Goal: Task Accomplishment & Management: Use online tool/utility

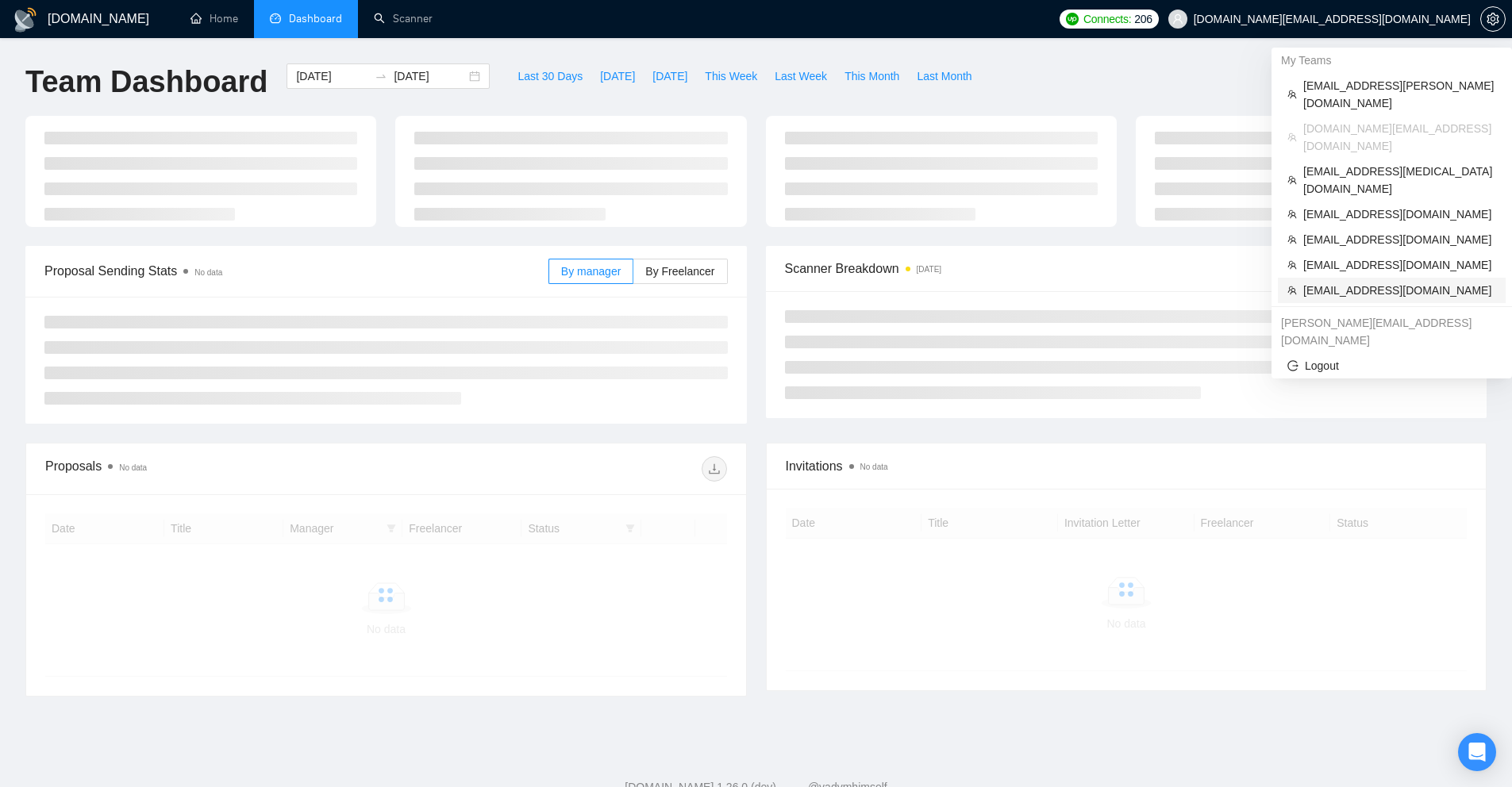
click at [1372, 282] on span "[EMAIL_ADDRESS][DOMAIN_NAME]" at bounding box center [1400, 291] width 193 height 18
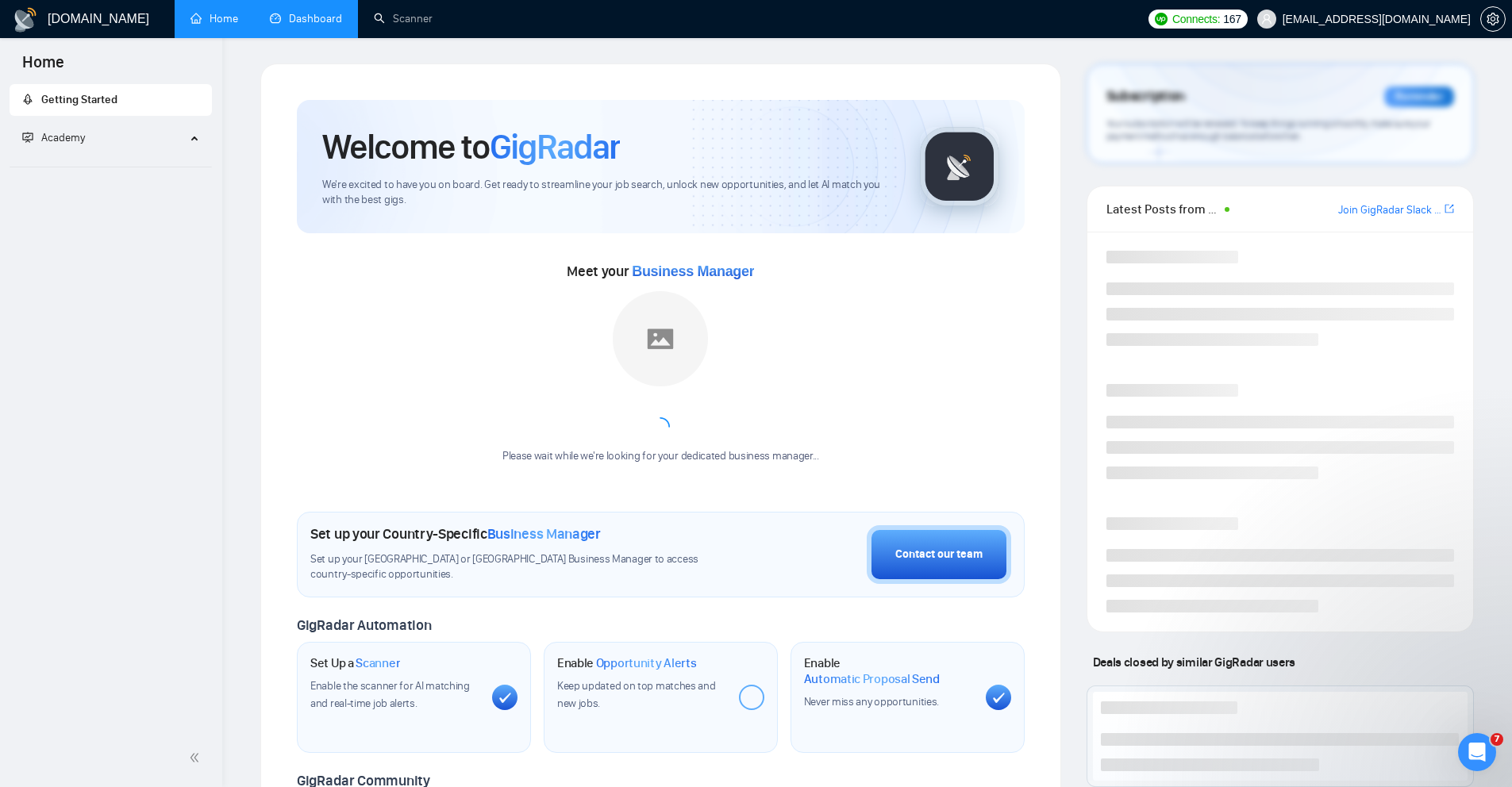
click at [299, 12] on link "Dashboard" at bounding box center [306, 19] width 73 height 14
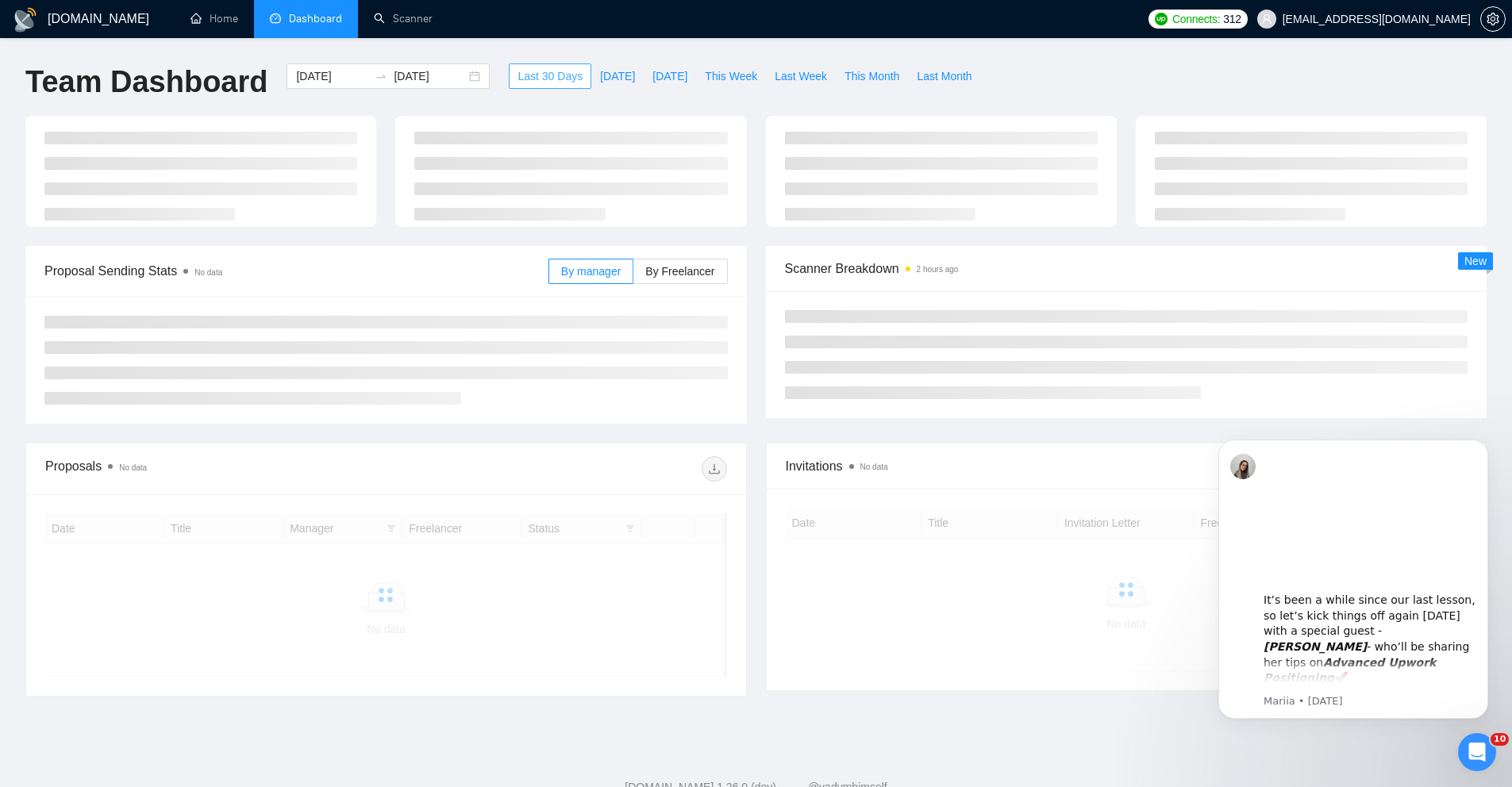
click at [522, 71] on span "Last 30 Days" at bounding box center [550, 77] width 66 height 18
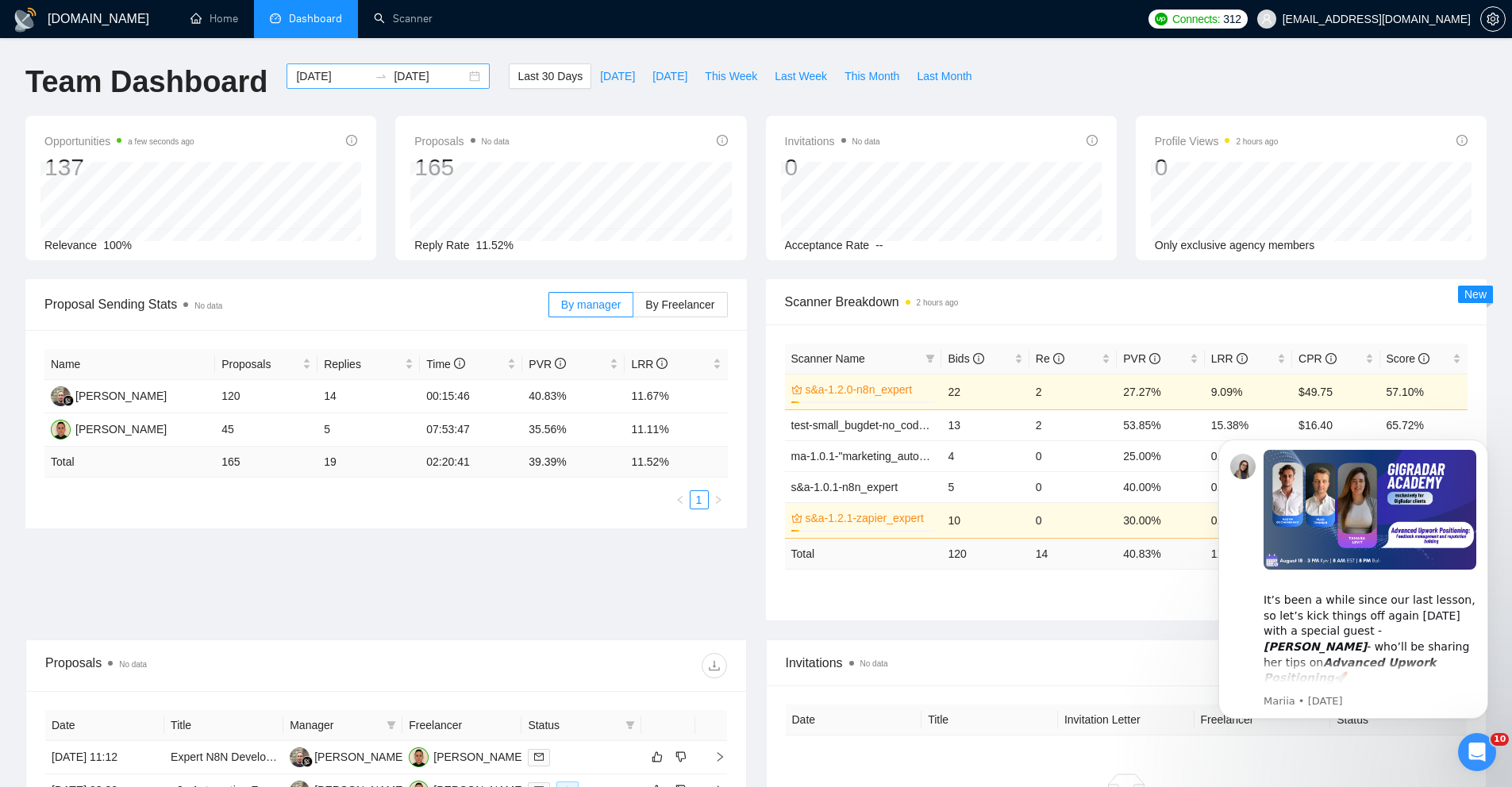
click at [463, 77] on div "[DATE] [DATE]" at bounding box center [387, 77] width 203 height 26
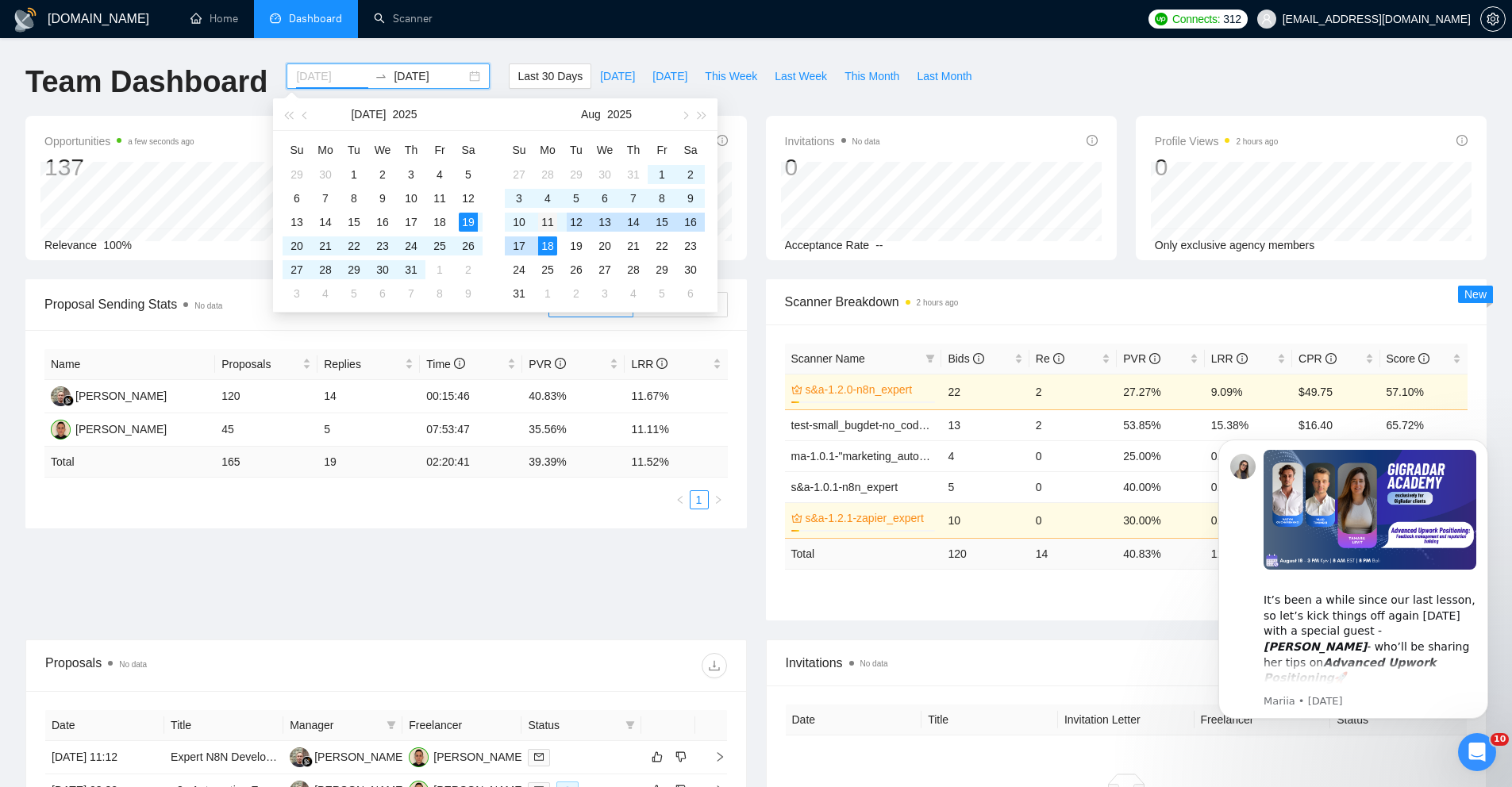
type input "[DATE]"
click at [553, 225] on div "11" at bounding box center [547, 222] width 19 height 19
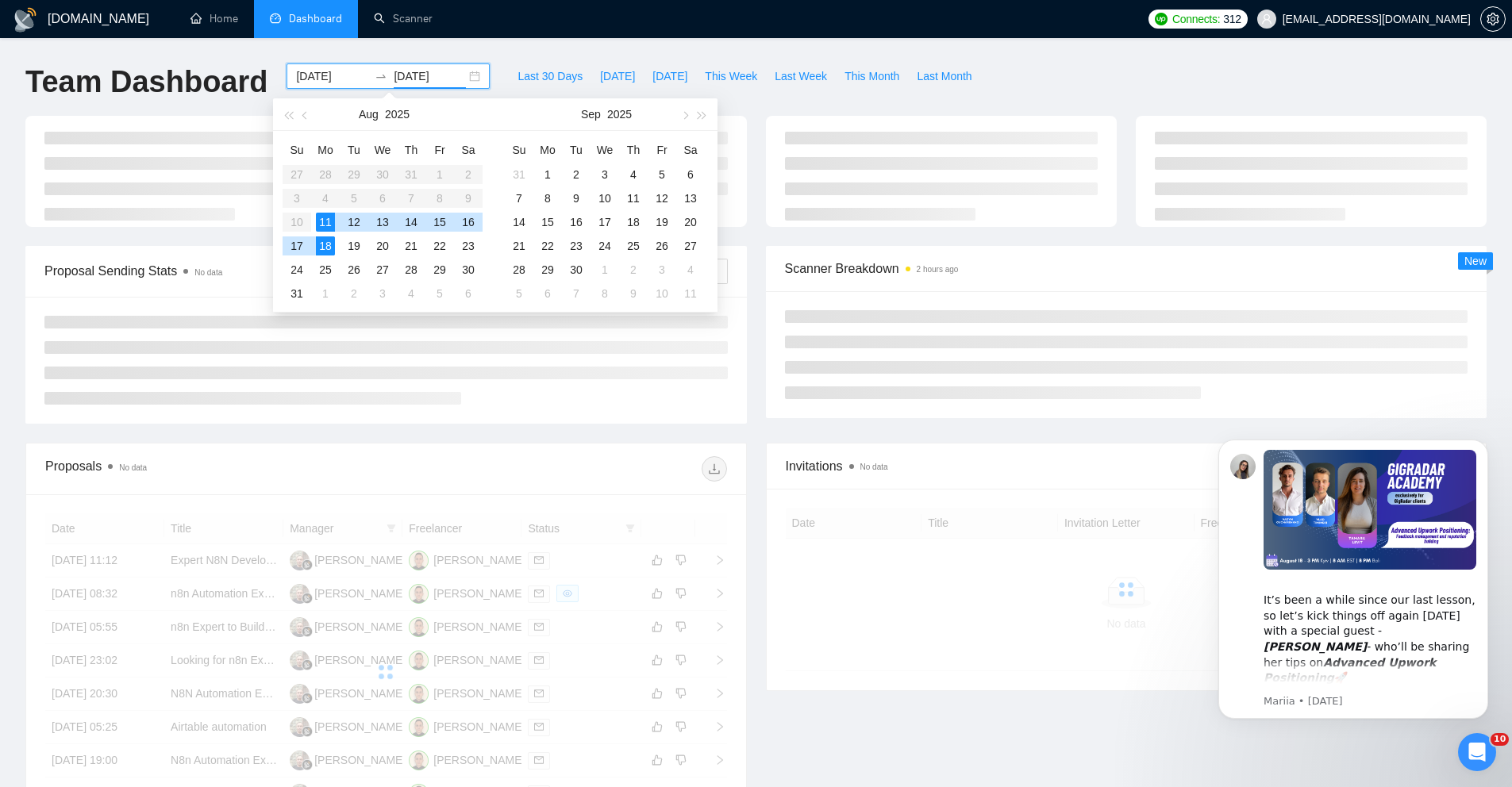
type input "[DATE]"
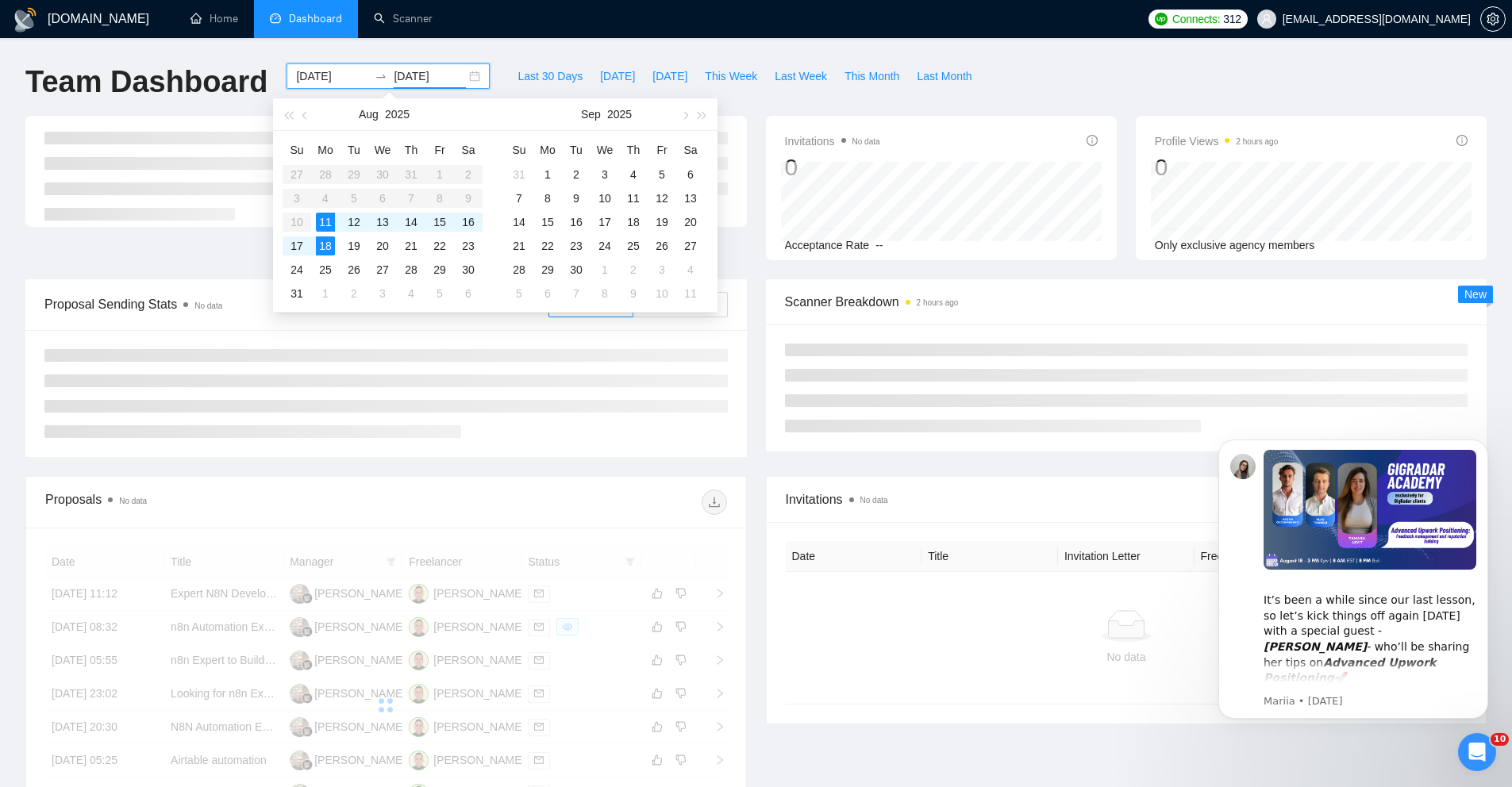
click at [752, 180] on div at bounding box center [570, 188] width 370 height 144
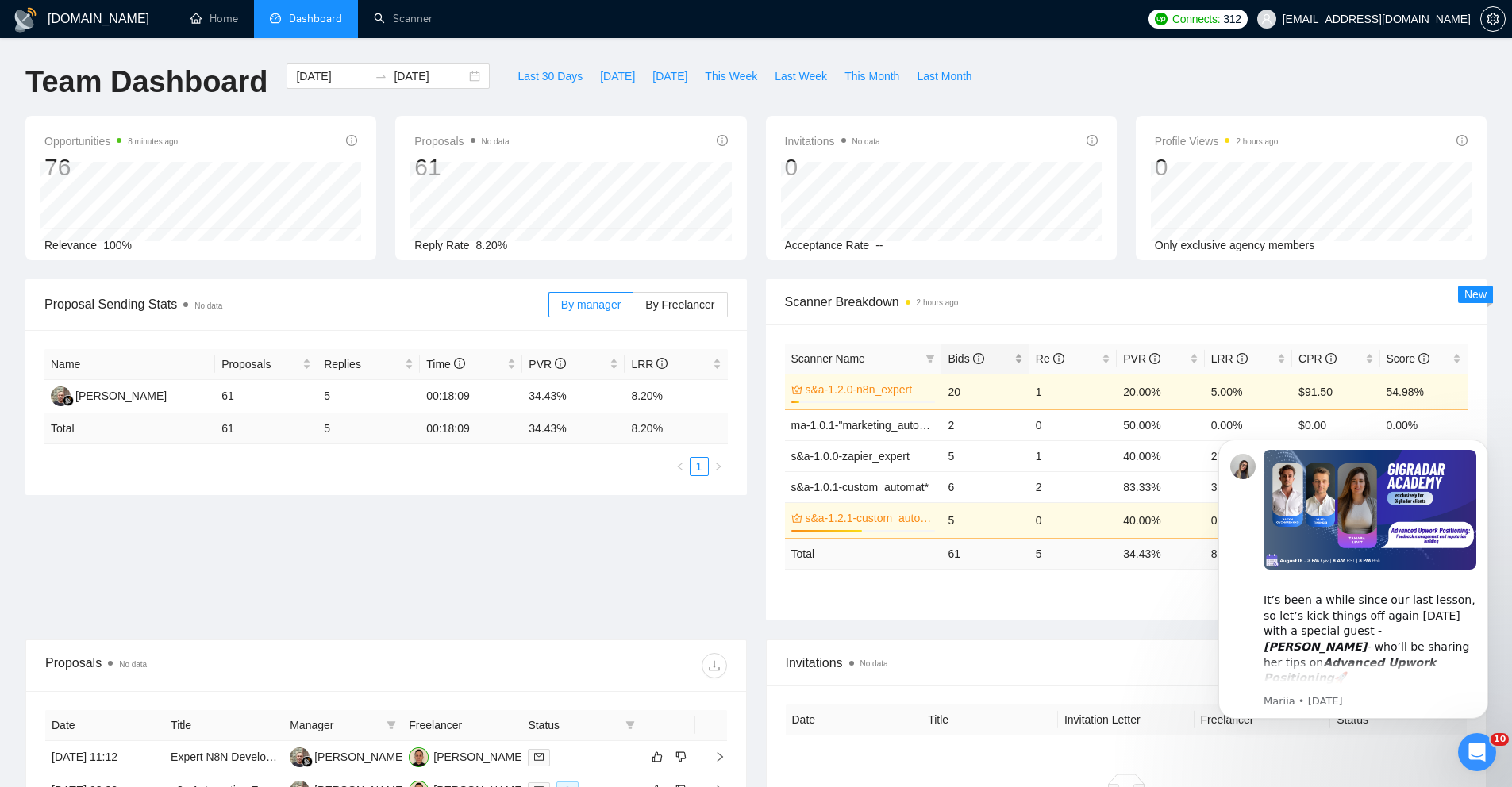
click at [1012, 353] on div "Bids" at bounding box center [984, 359] width 75 height 18
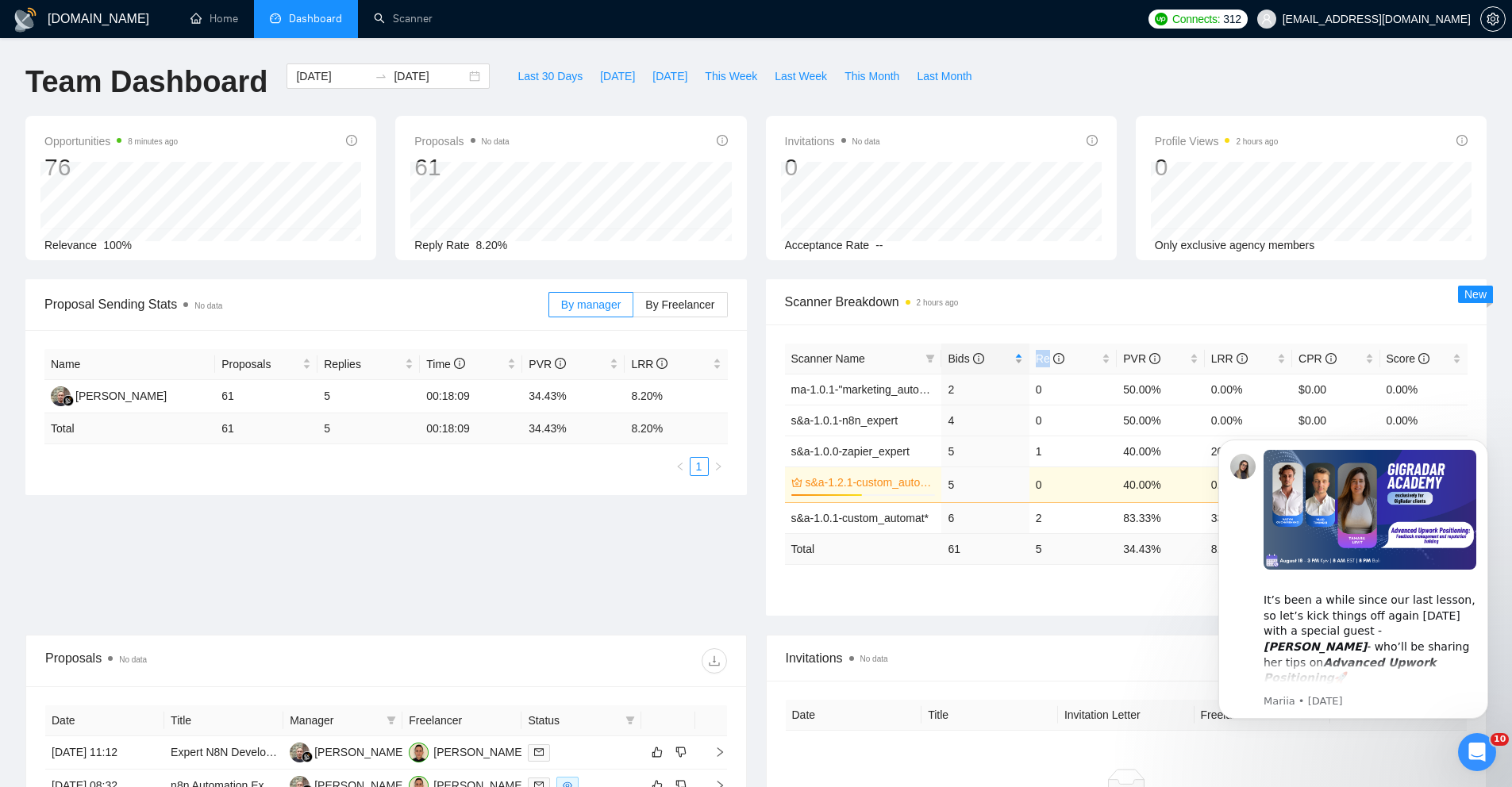
click at [1012, 353] on div "Bids" at bounding box center [984, 359] width 75 height 18
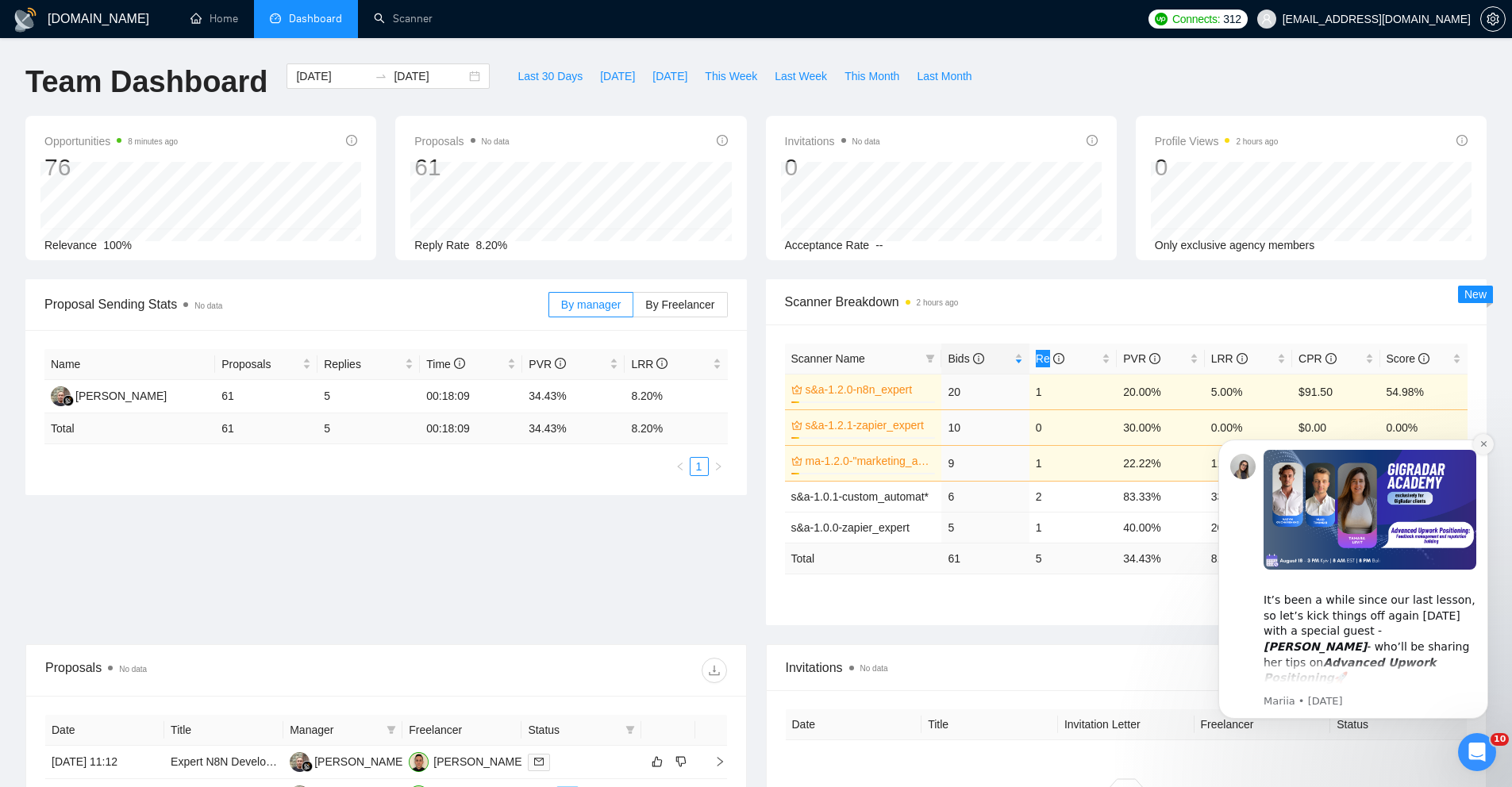
click at [1486, 448] on button "Dismiss notification" at bounding box center [1483, 444] width 21 height 21
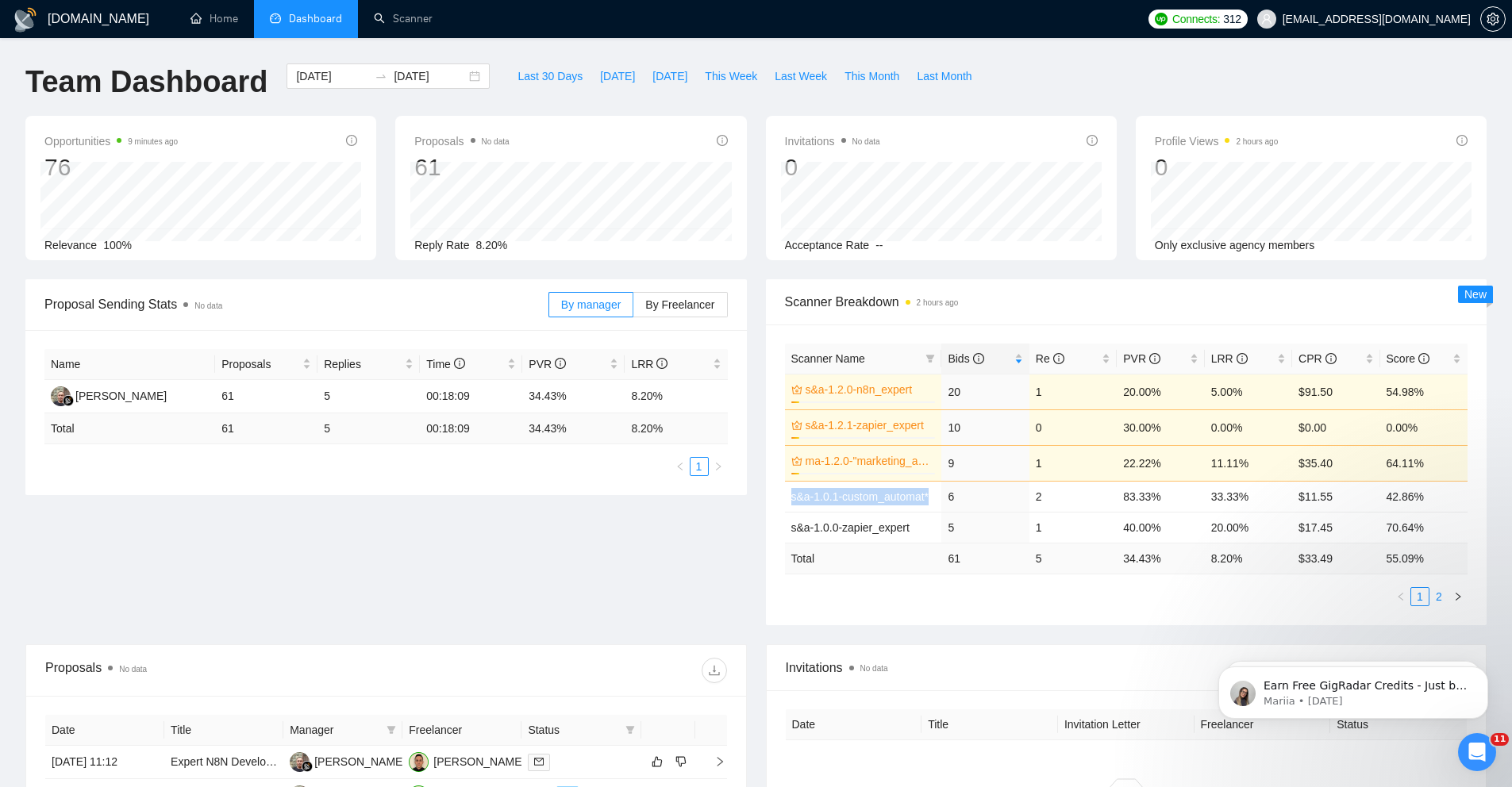
click at [1437, 597] on link "2" at bounding box center [1438, 597] width 18 height 18
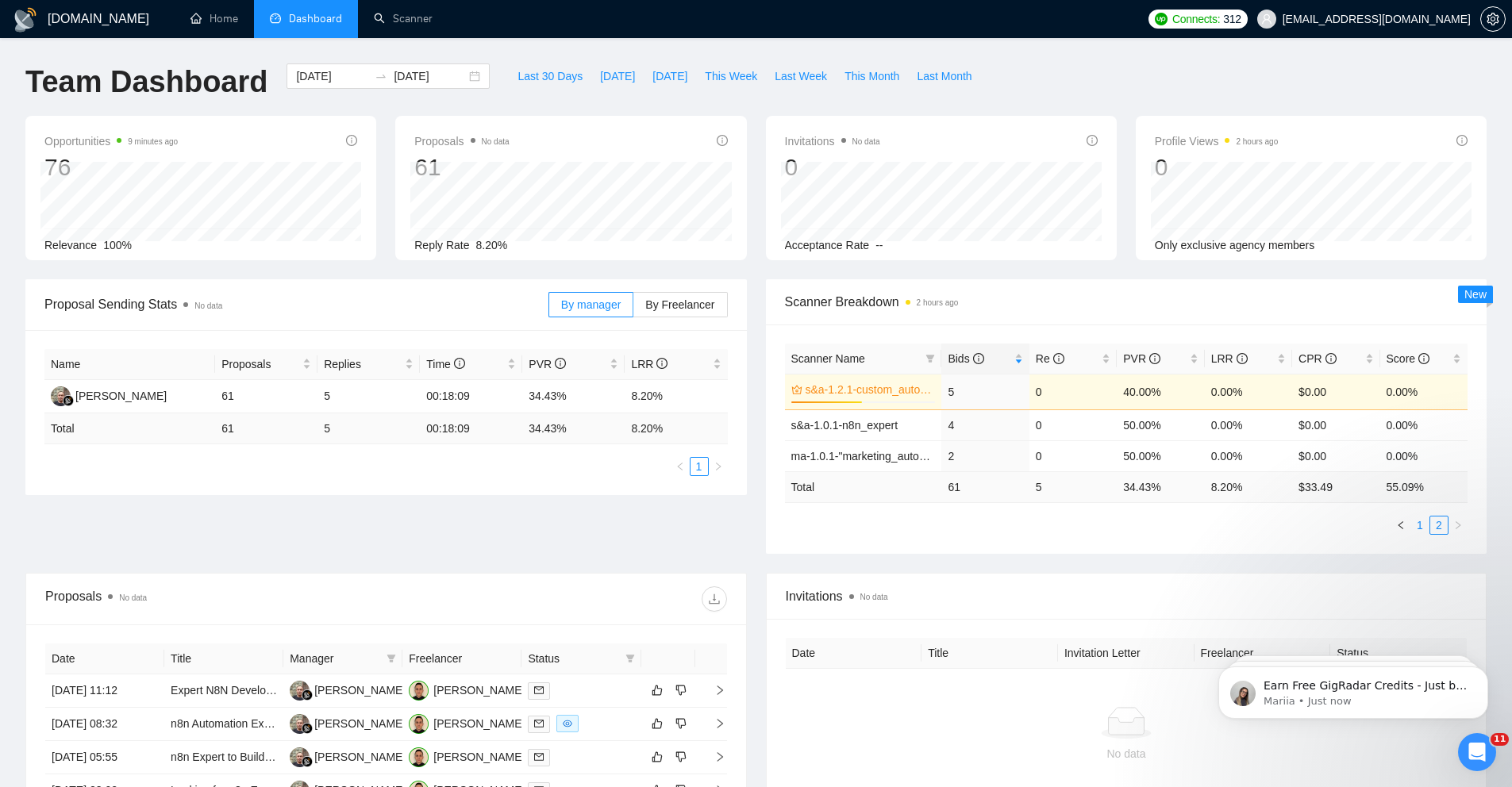
click at [1425, 526] on link "1" at bounding box center [1420, 526] width 18 height 18
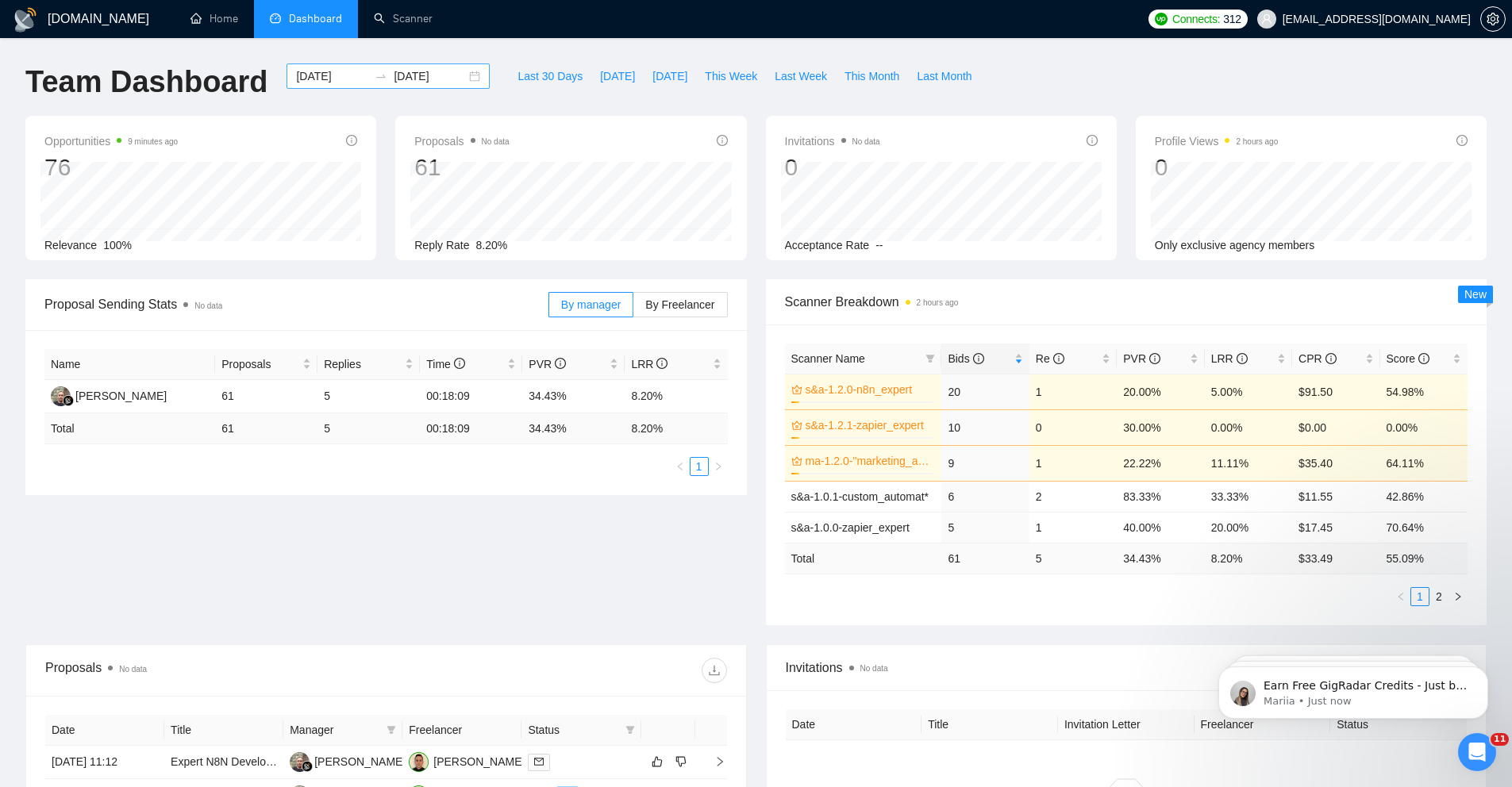
click at [463, 74] on div "[DATE] [DATE]" at bounding box center [387, 77] width 203 height 26
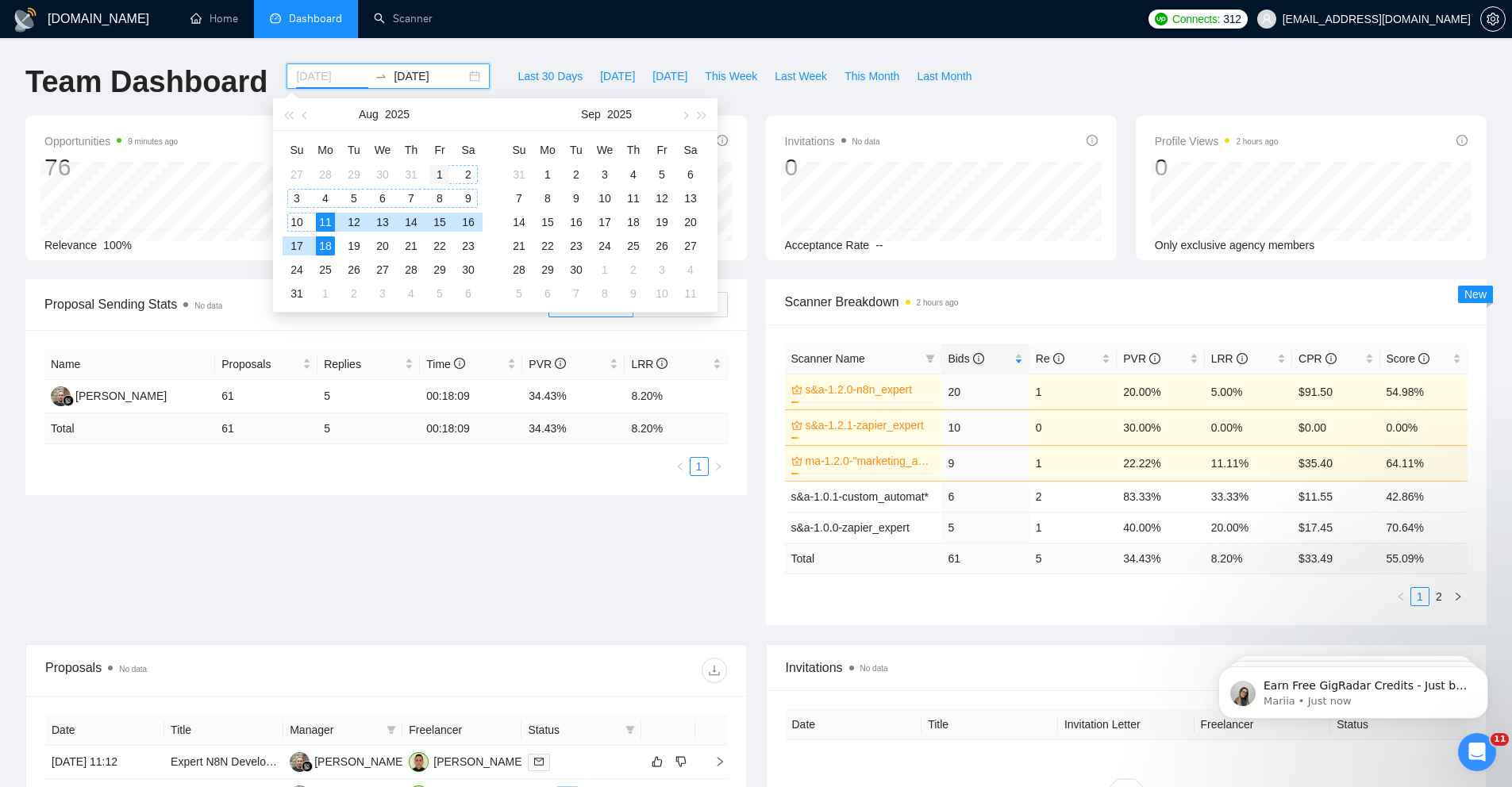
type input "[DATE]"
click at [434, 169] on div "1" at bounding box center [439, 174] width 19 height 19
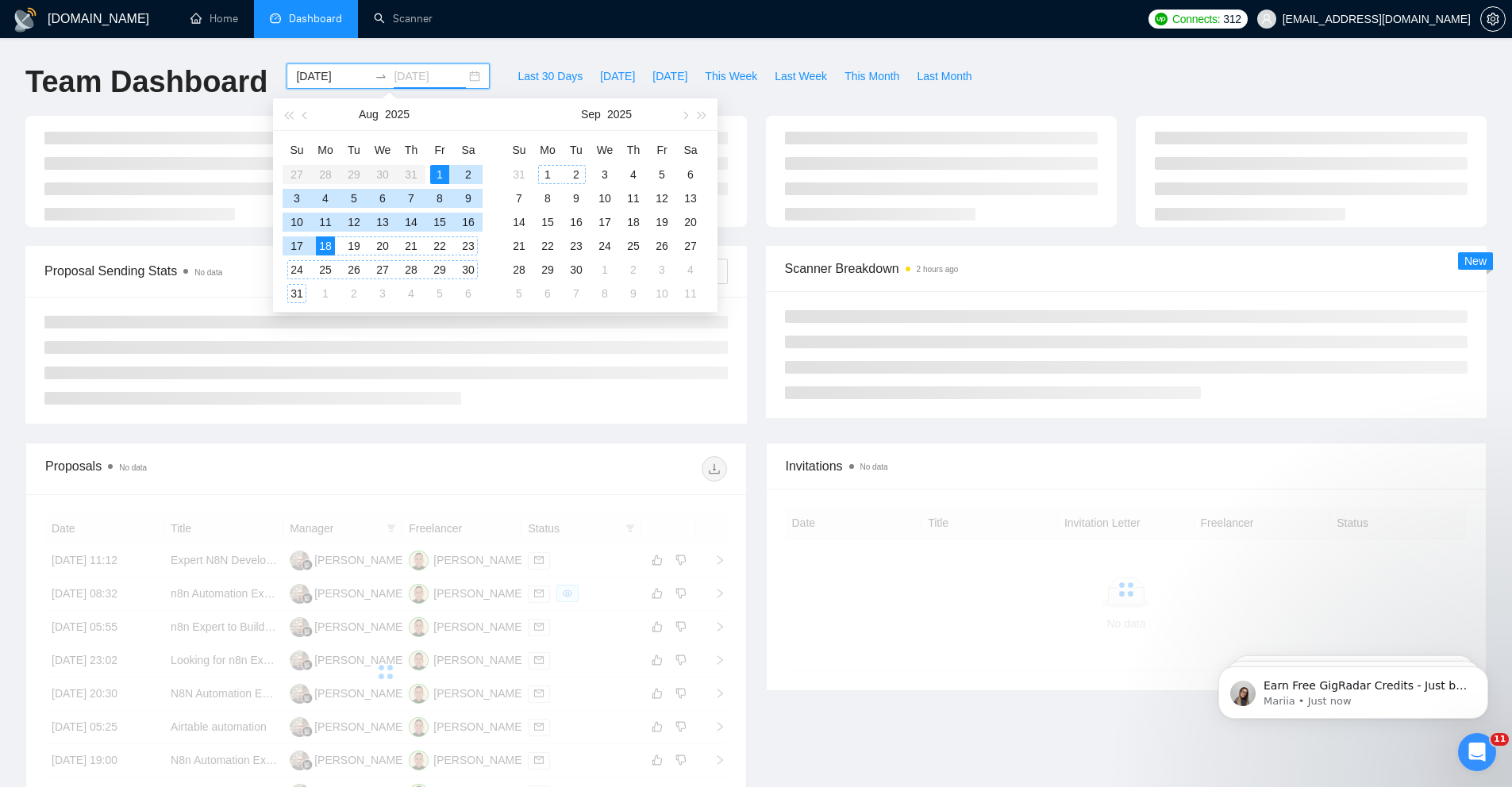
type input "[DATE]"
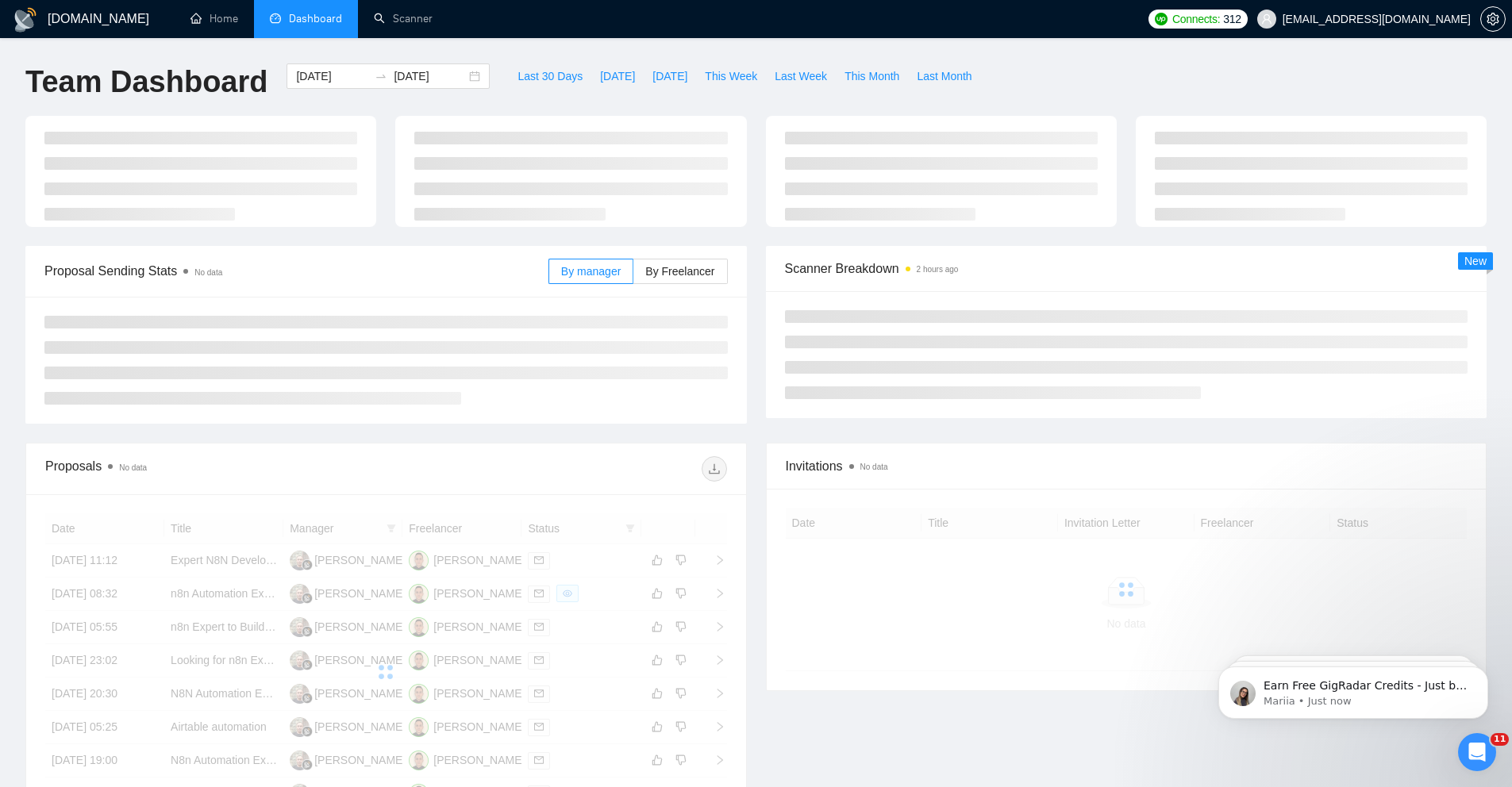
click at [756, 156] on div at bounding box center [941, 172] width 370 height 111
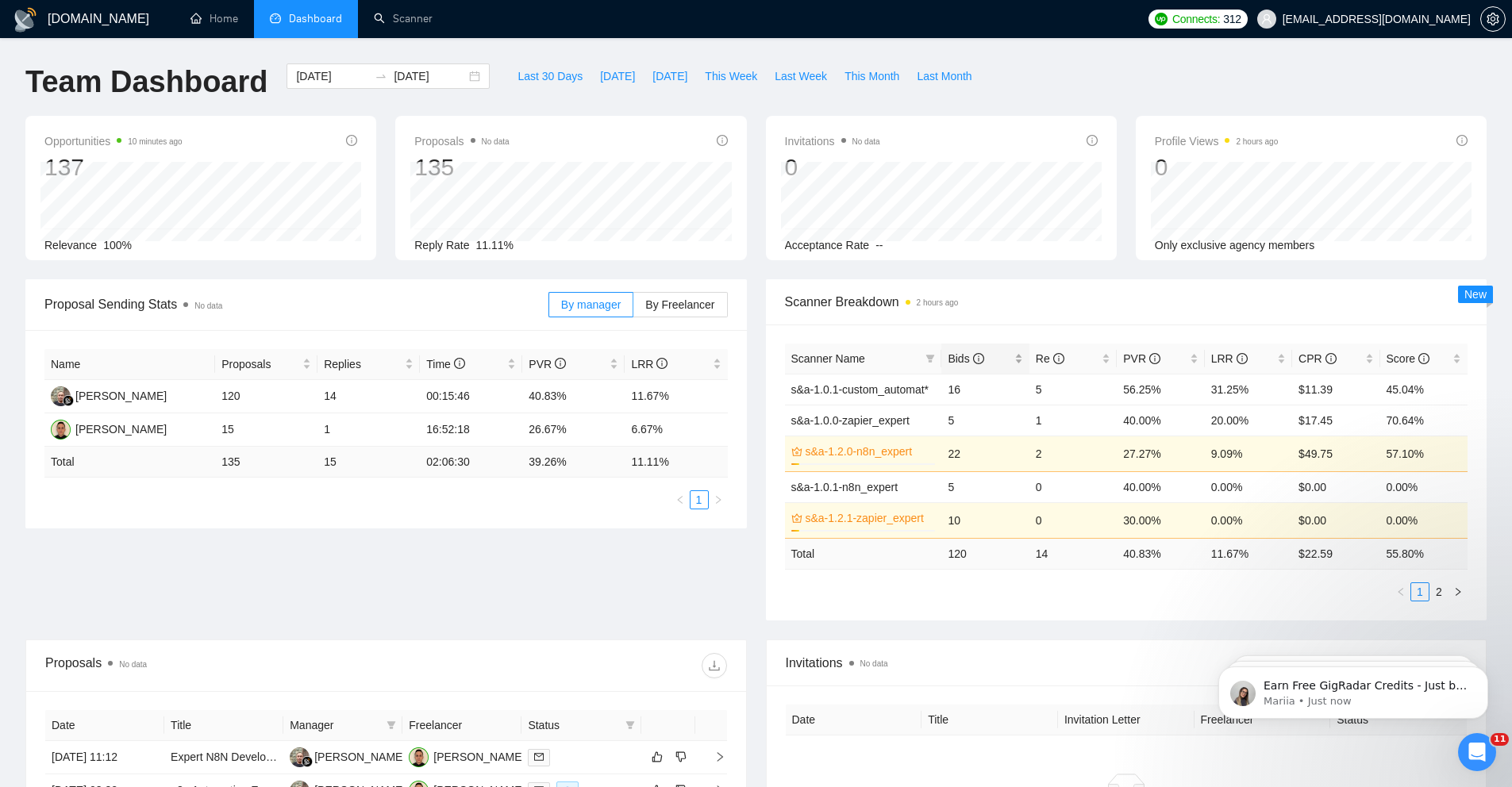
click at [1011, 357] on div "Bids" at bounding box center [984, 359] width 75 height 18
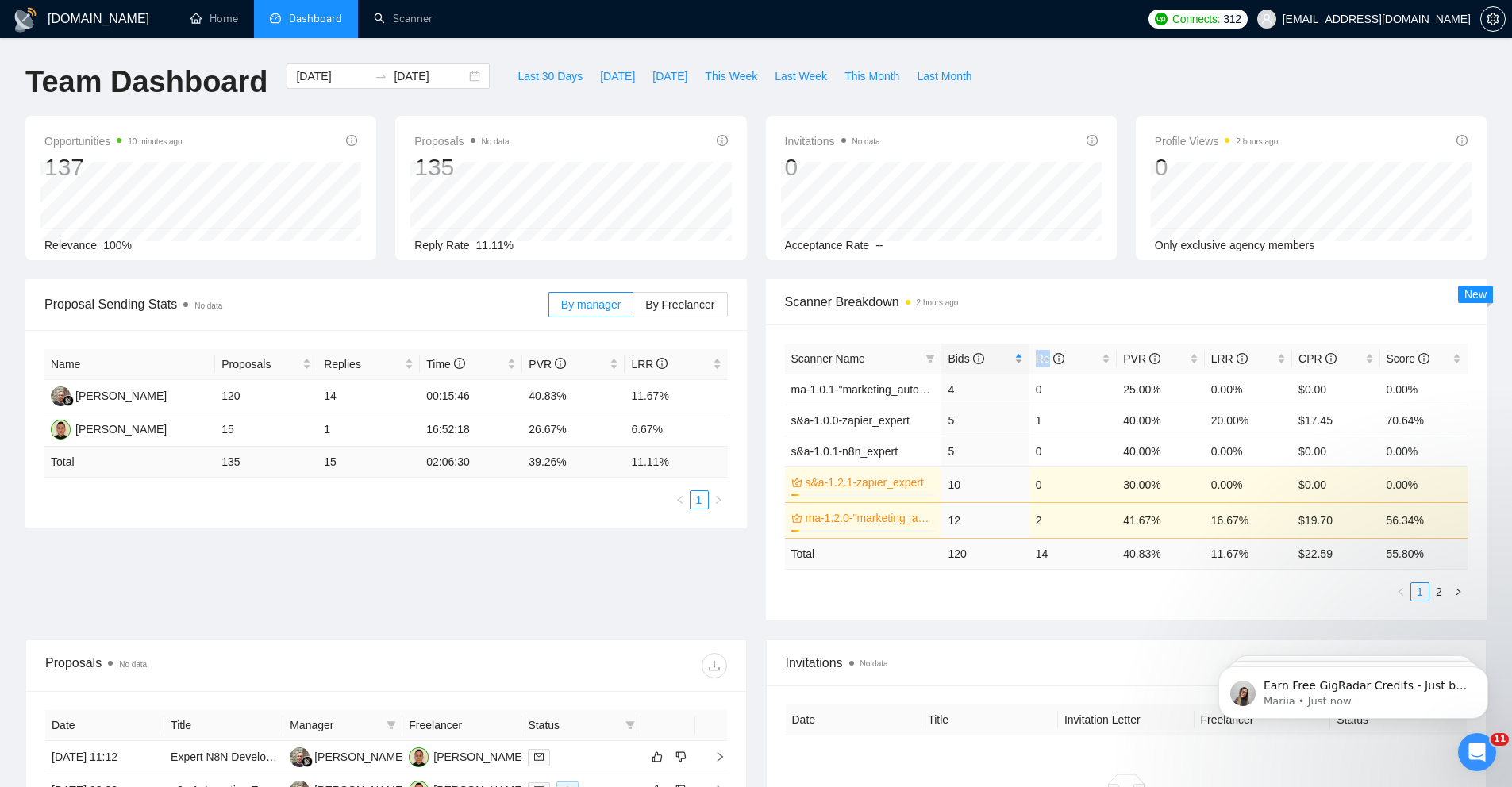
click at [1011, 357] on div "Bids" at bounding box center [984, 359] width 75 height 18
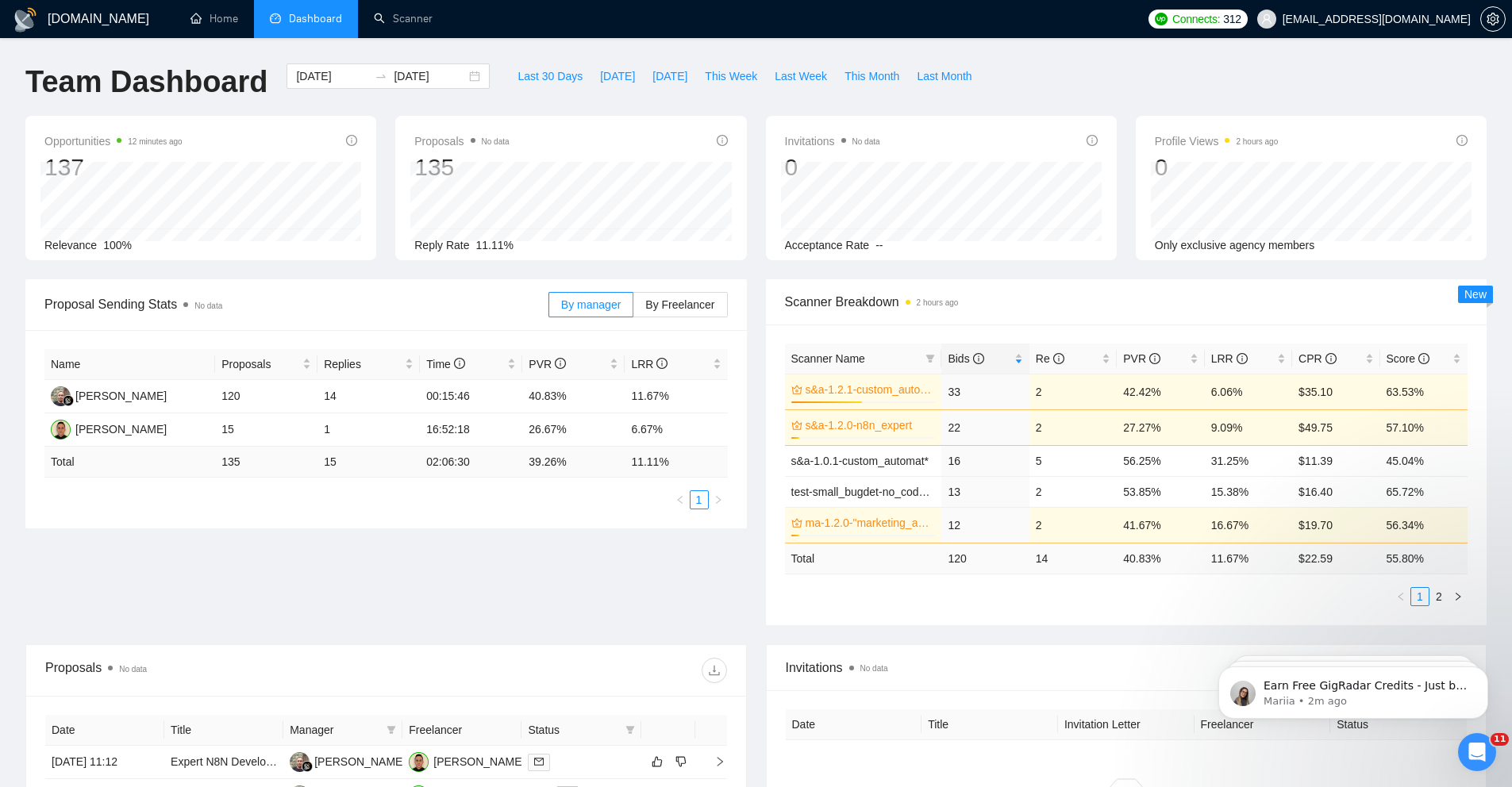
click at [755, 435] on div "Proposal Sending Stats No data By manager By Freelancer Name Proposals Replies …" at bounding box center [385, 403] width 740 height 249
click at [761, 479] on div "Scanner Breakdown 2 hours ago Scanner Name Bids Re PVR LRR CPR Score s&a-1.2.1-…" at bounding box center [1126, 452] width 740 height 346
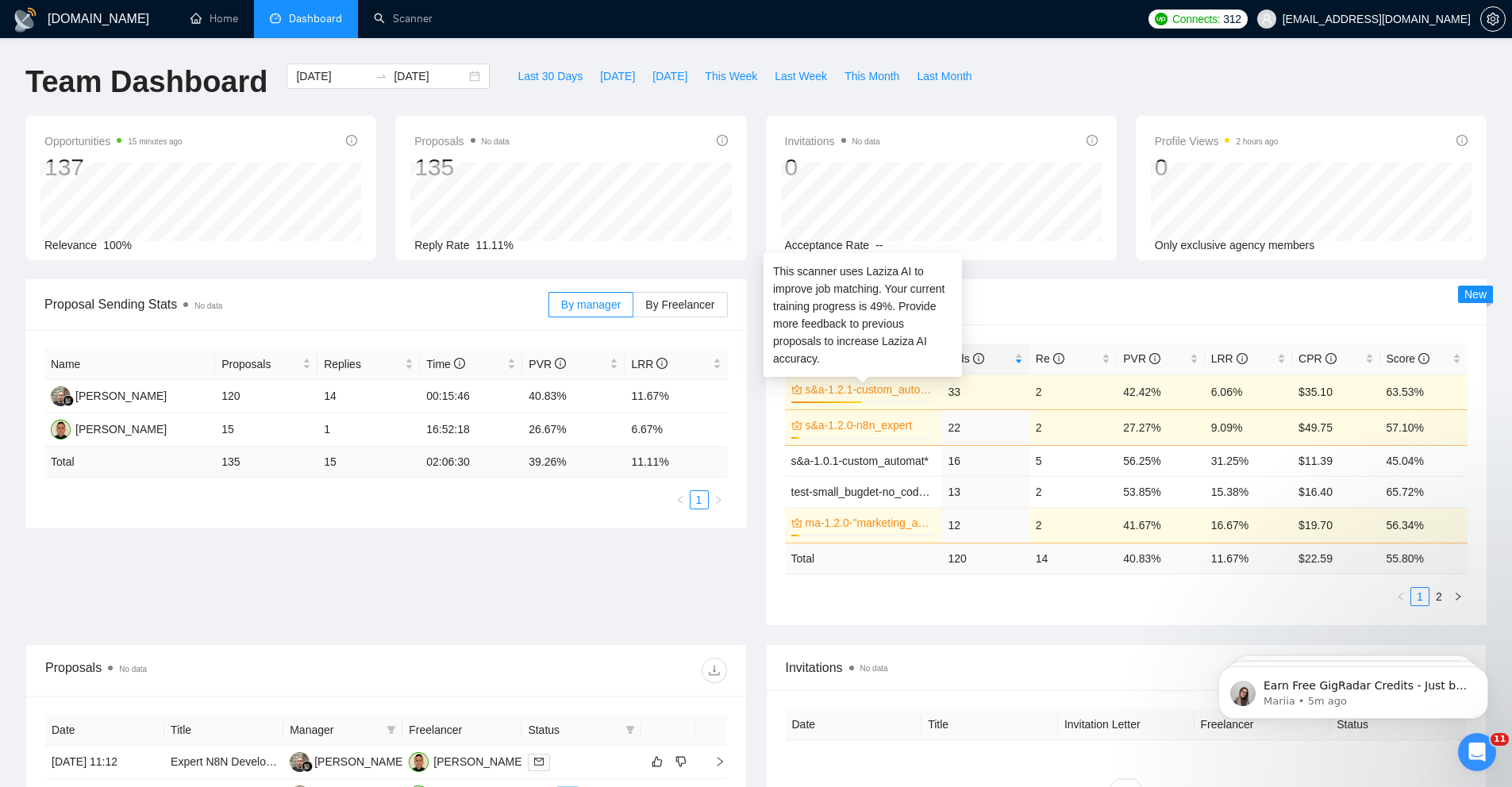
click at [897, 387] on link "s&a-1.2.1-custom_automat*" at bounding box center [869, 390] width 127 height 18
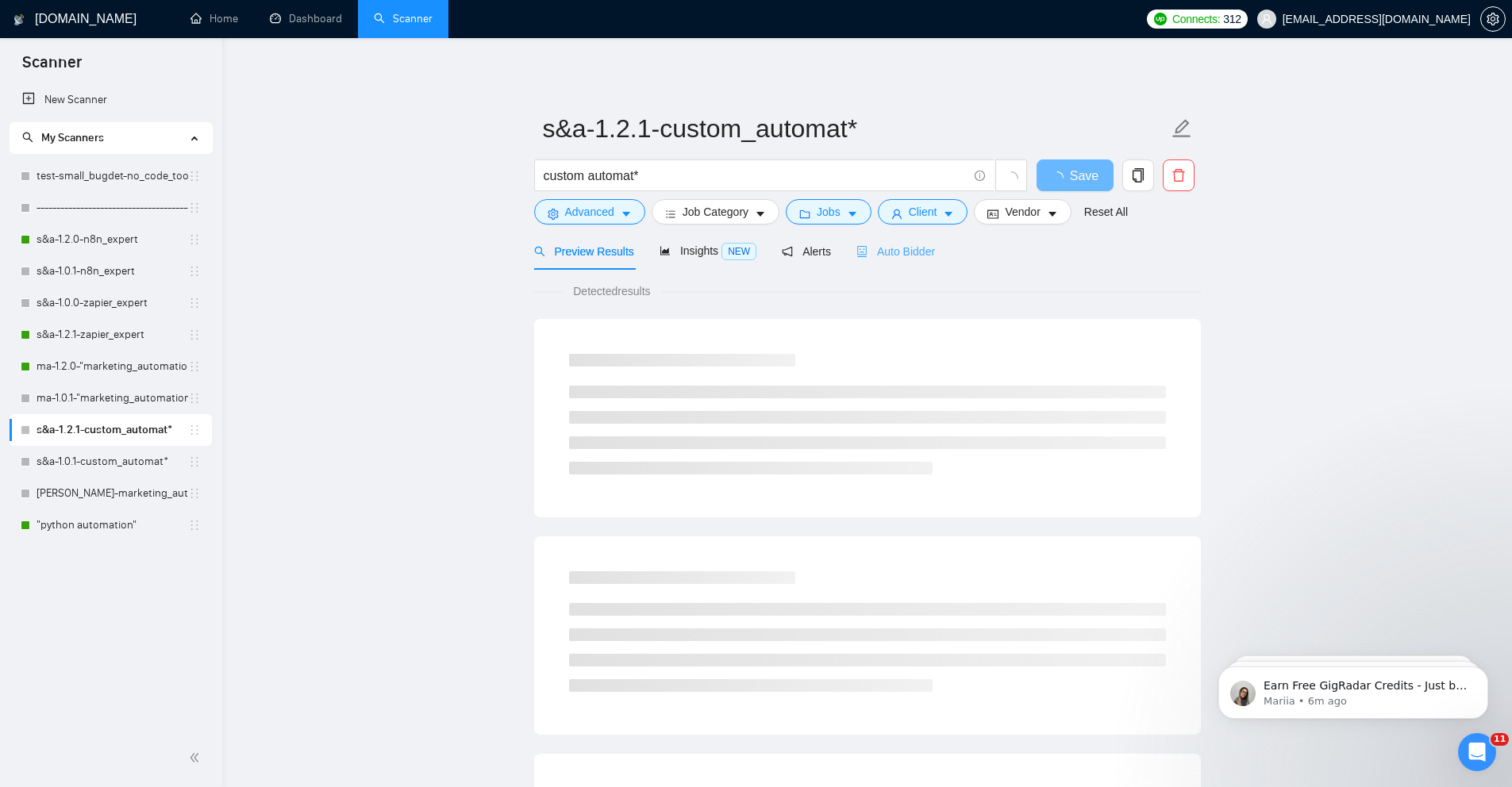
click at [930, 237] on div "Auto Bidder" at bounding box center [895, 251] width 78 height 38
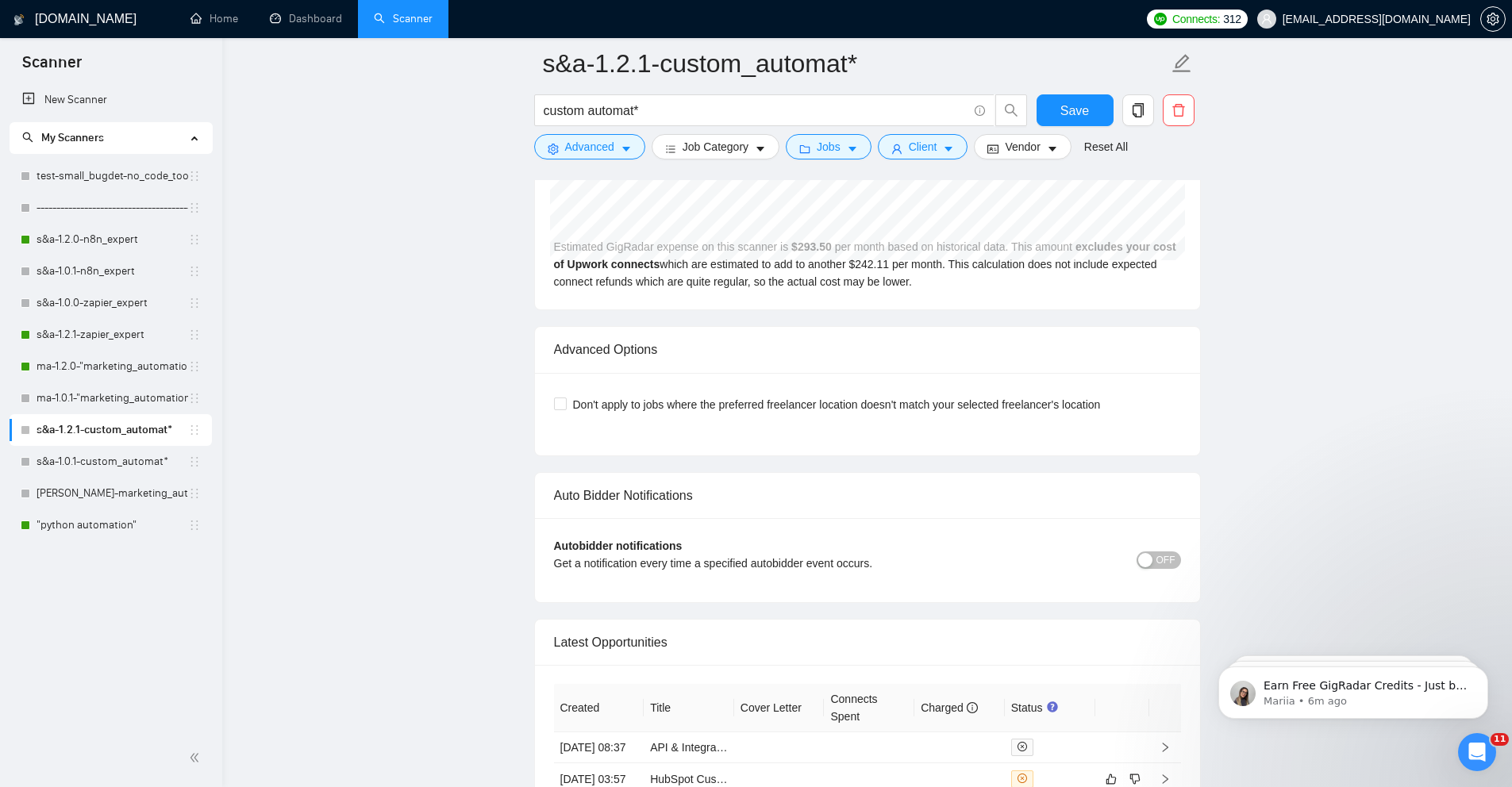
scroll to position [3968, 0]
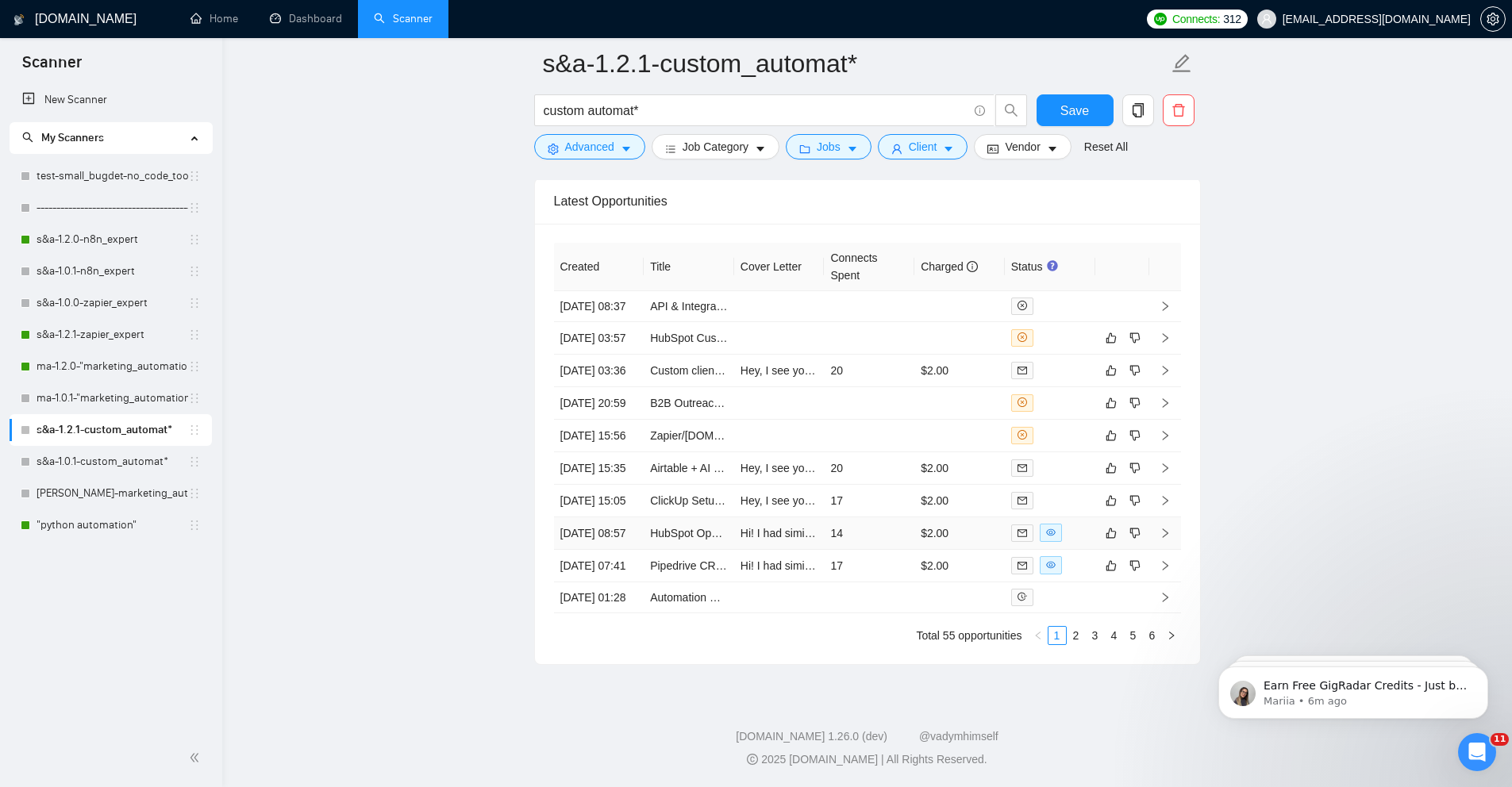
click at [621, 551] on td "[DATE] 08:57" at bounding box center [599, 534] width 90 height 33
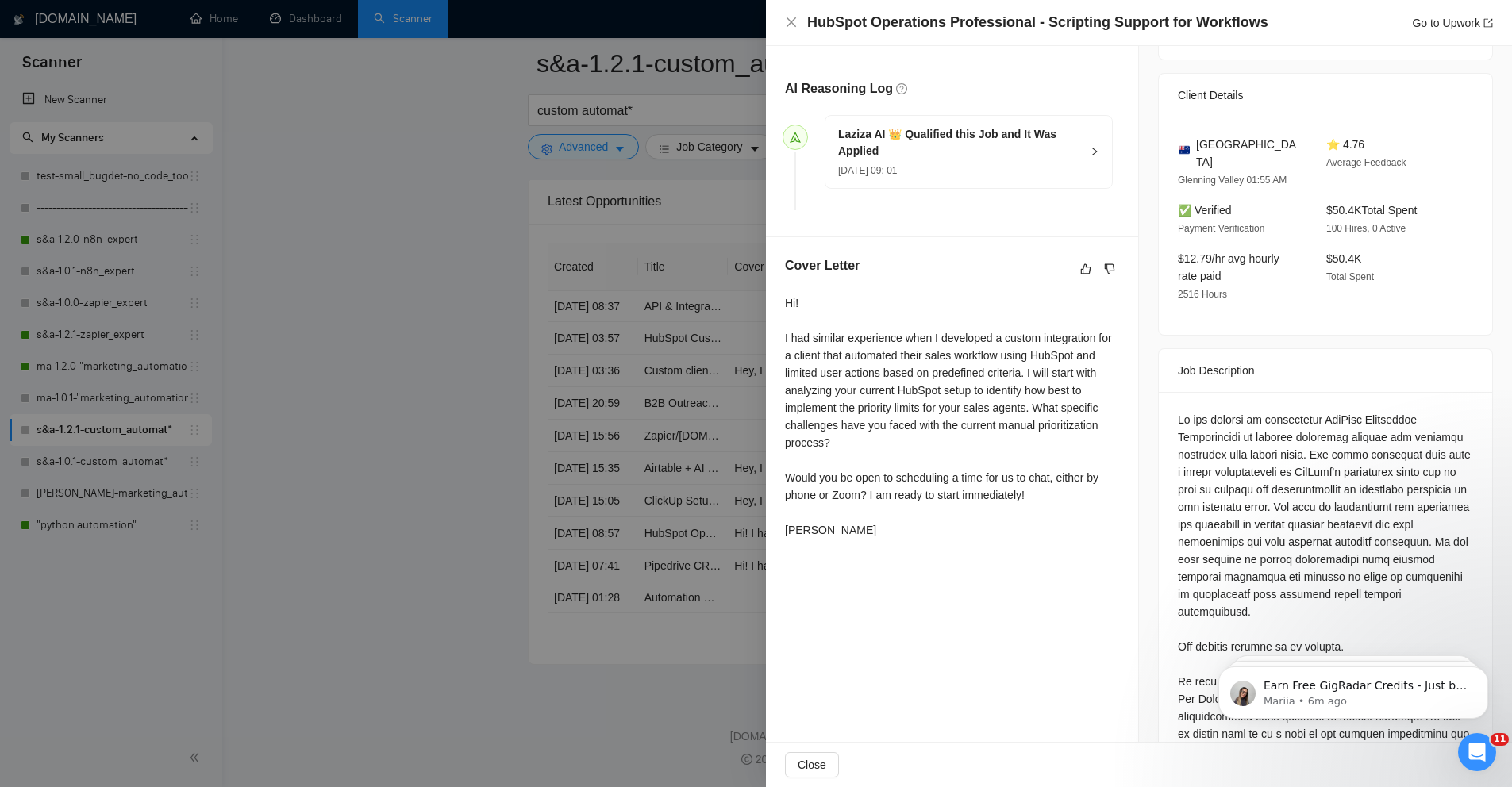
scroll to position [398, 0]
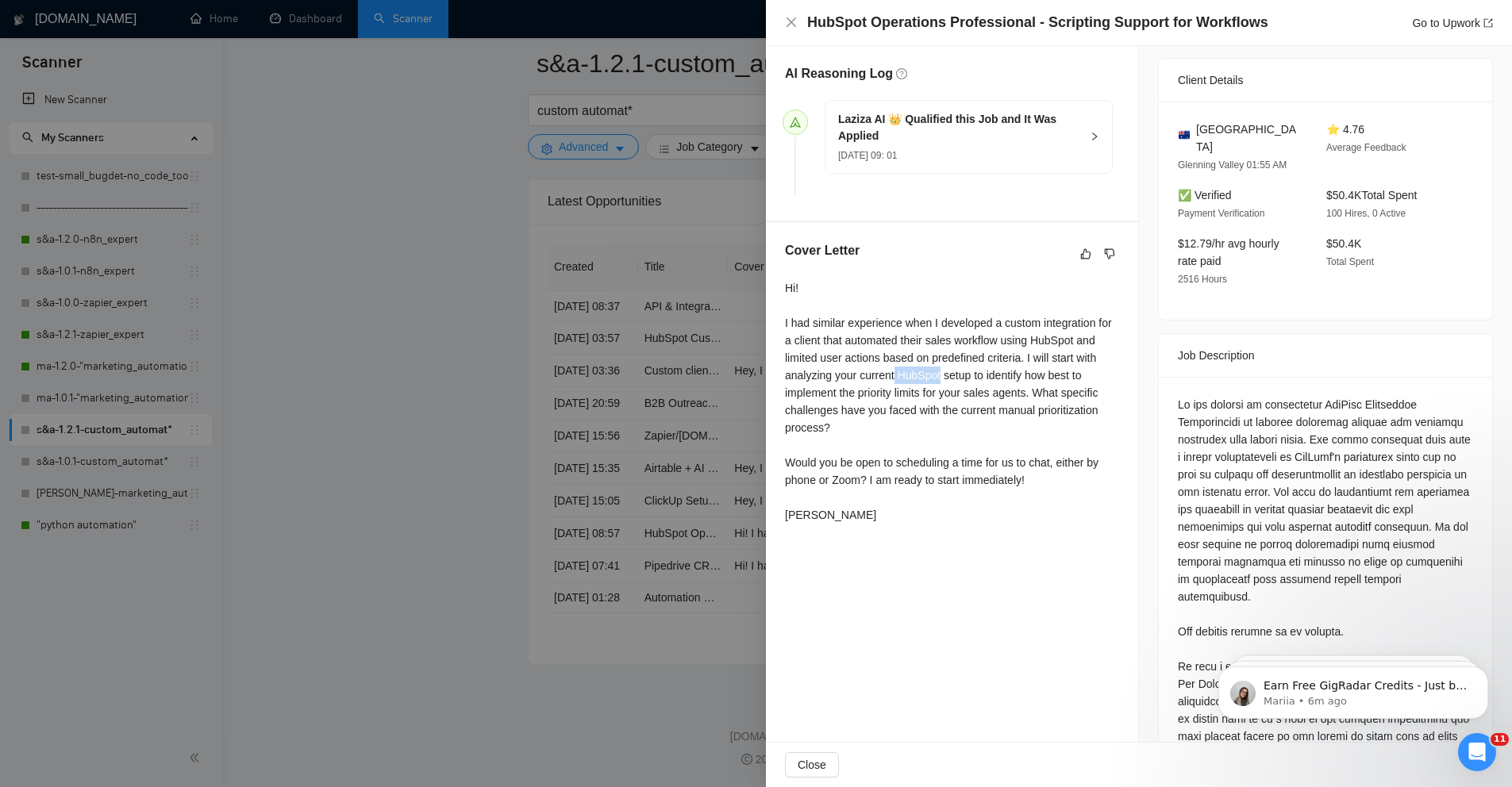
drag, startPoint x: 973, startPoint y: 372, endPoint x: 924, endPoint y: 379, distance: 49.5
click at [924, 379] on div "Hi! I had similar experience when I developed a custom integration for a client…" at bounding box center [952, 401] width 334 height 244
click at [908, 399] on div "Hi! I had similar experience when I developed a custom integration for a client…" at bounding box center [952, 401] width 334 height 244
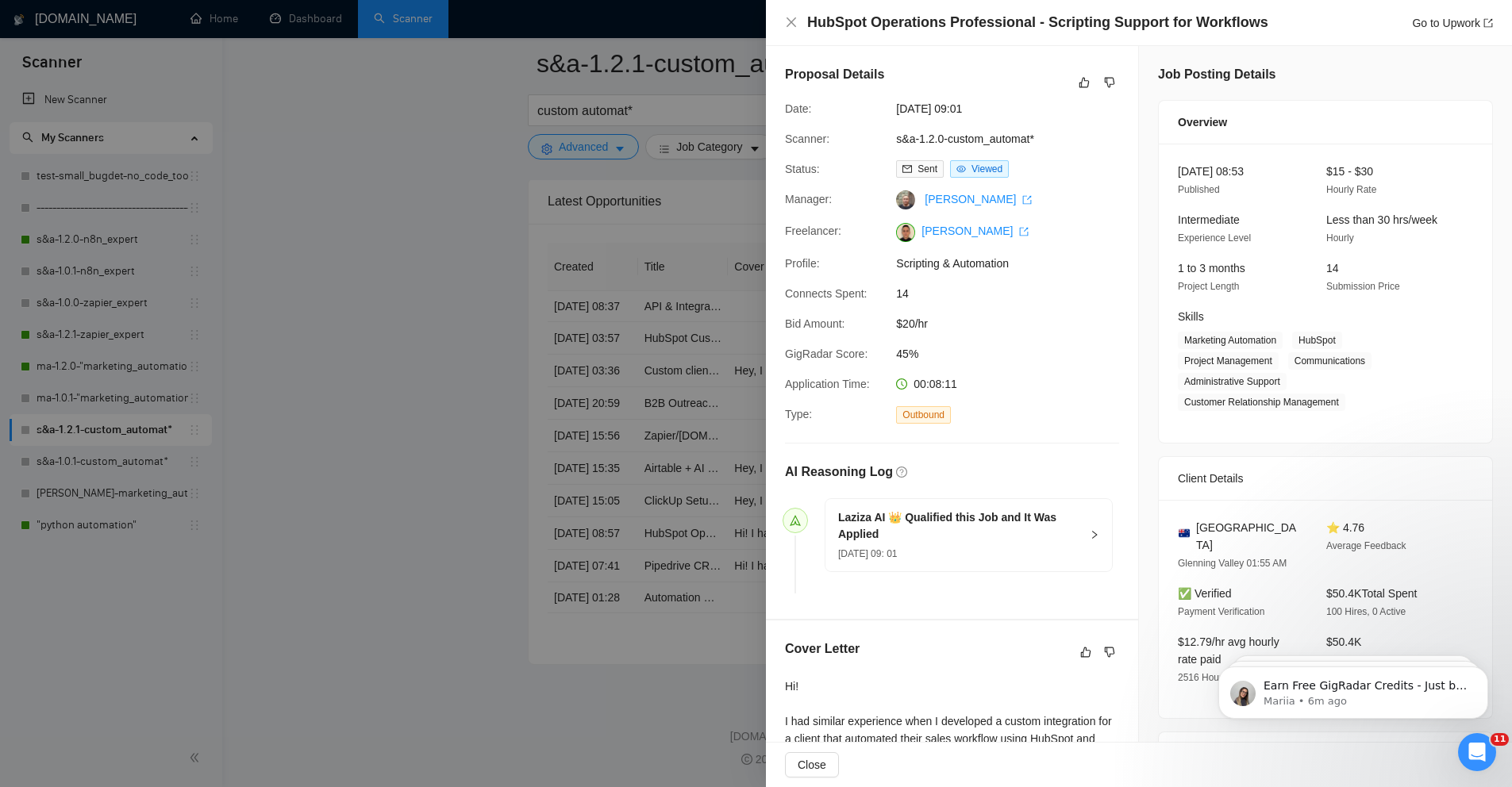
scroll to position [3879, 0]
click at [985, 232] on link "[PERSON_NAME]" at bounding box center [975, 231] width 107 height 13
click at [279, 111] on div at bounding box center [756, 394] width 1512 height 787
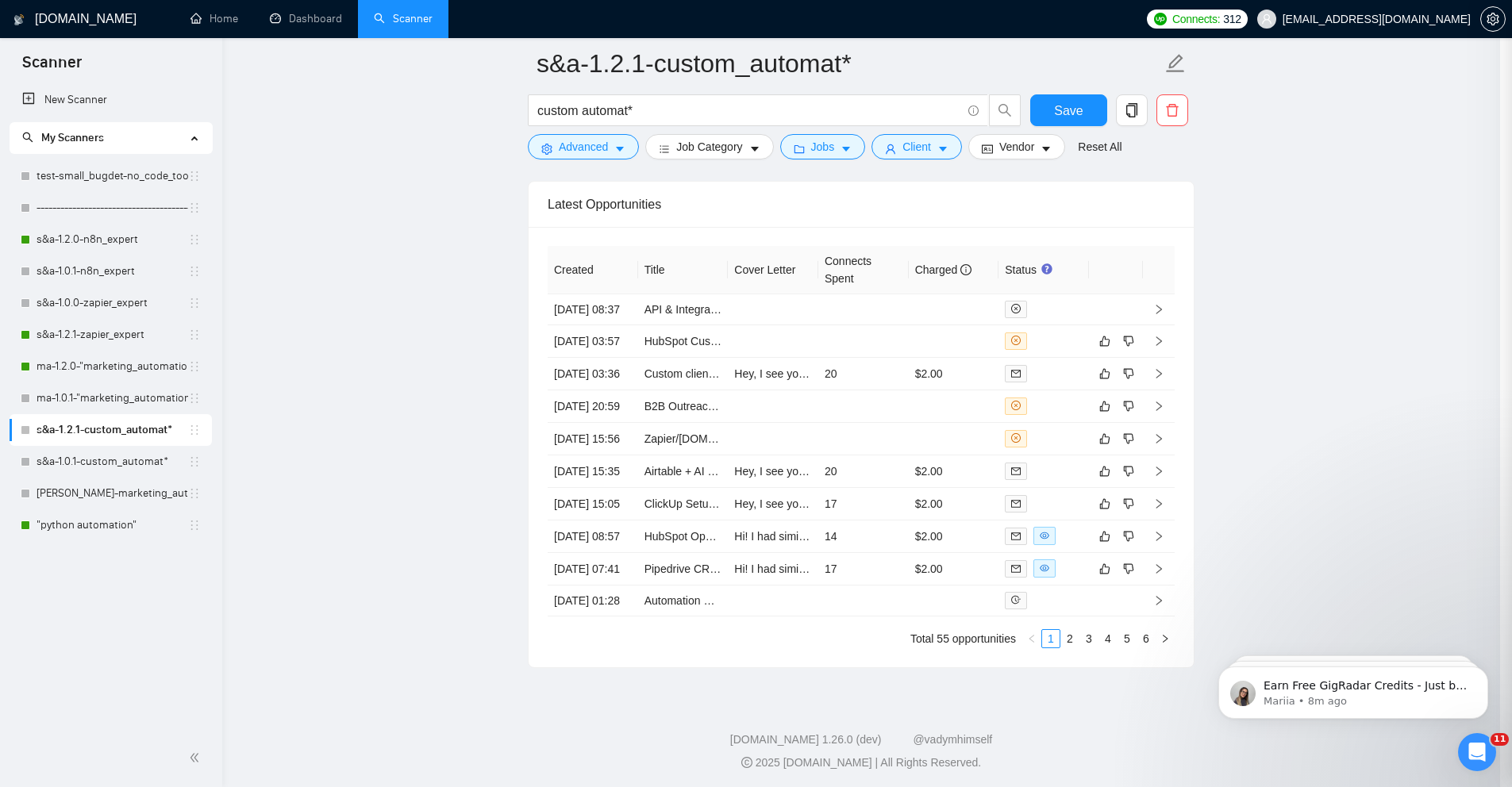
click at [310, 26] on div at bounding box center [756, 394] width 1512 height 787
click at [311, 25] on link "Dashboard" at bounding box center [306, 19] width 73 height 14
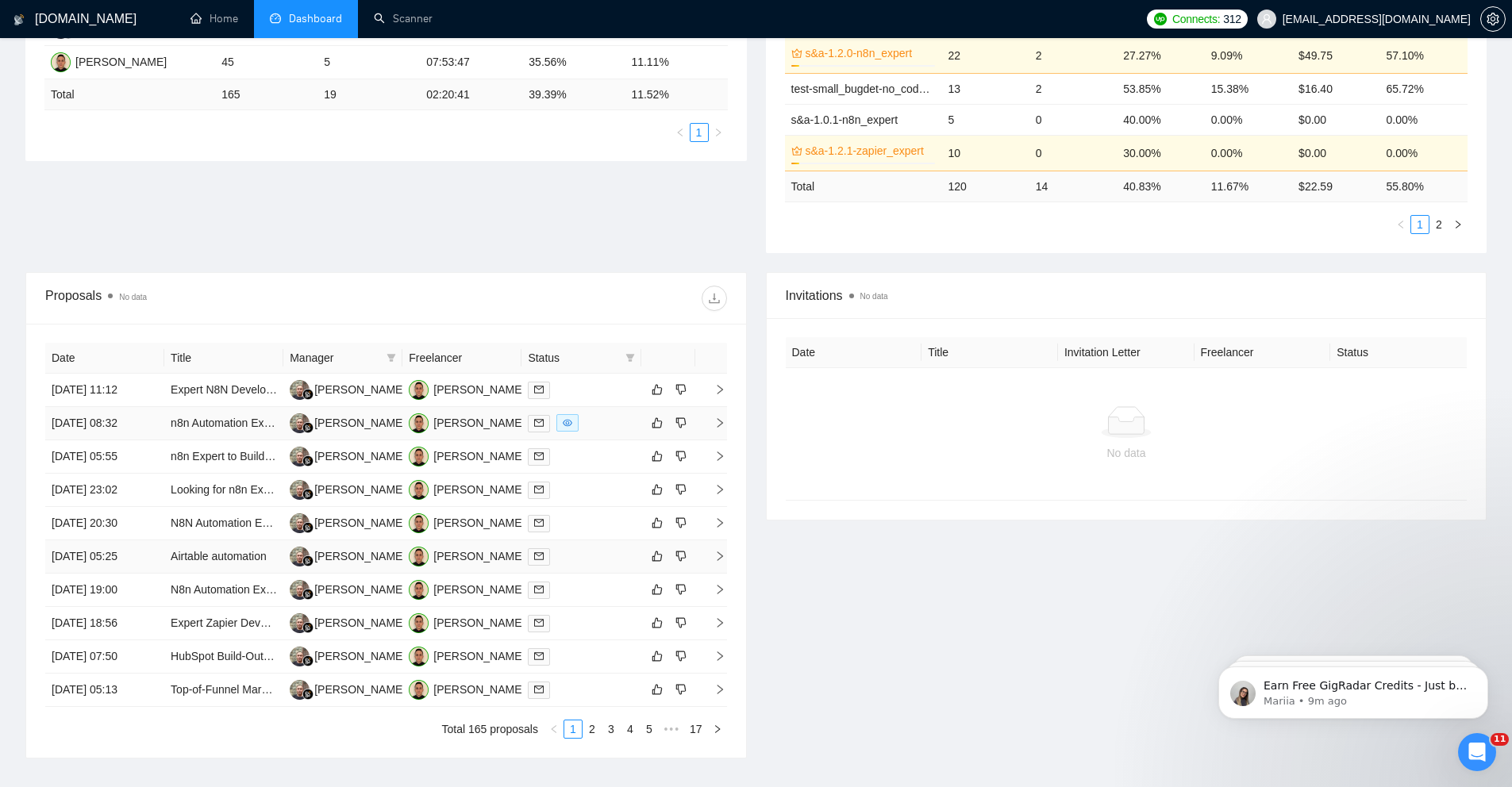
scroll to position [358, 0]
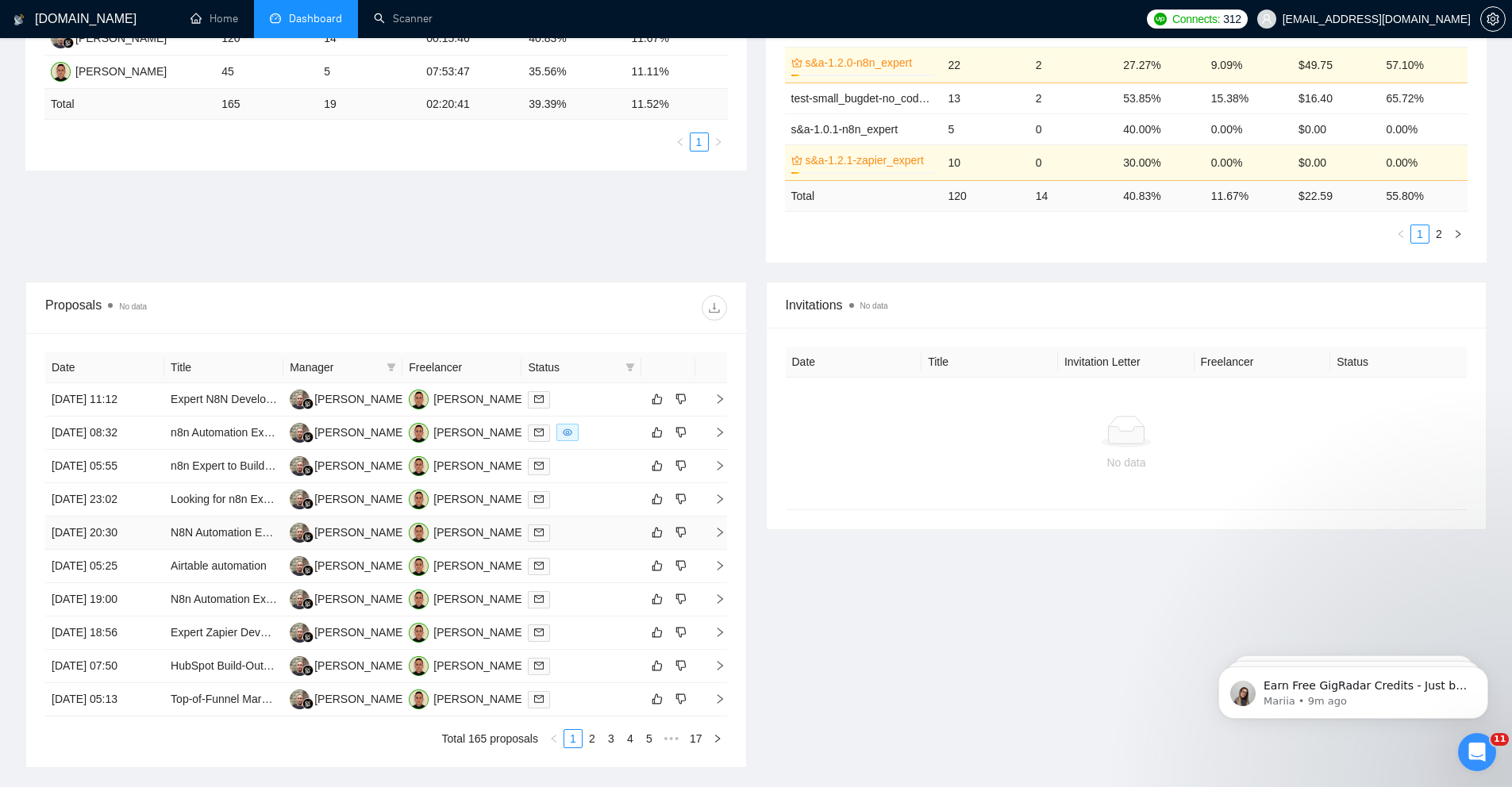
click at [161, 539] on td "[DATE] 20:30" at bounding box center [105, 534] width 119 height 34
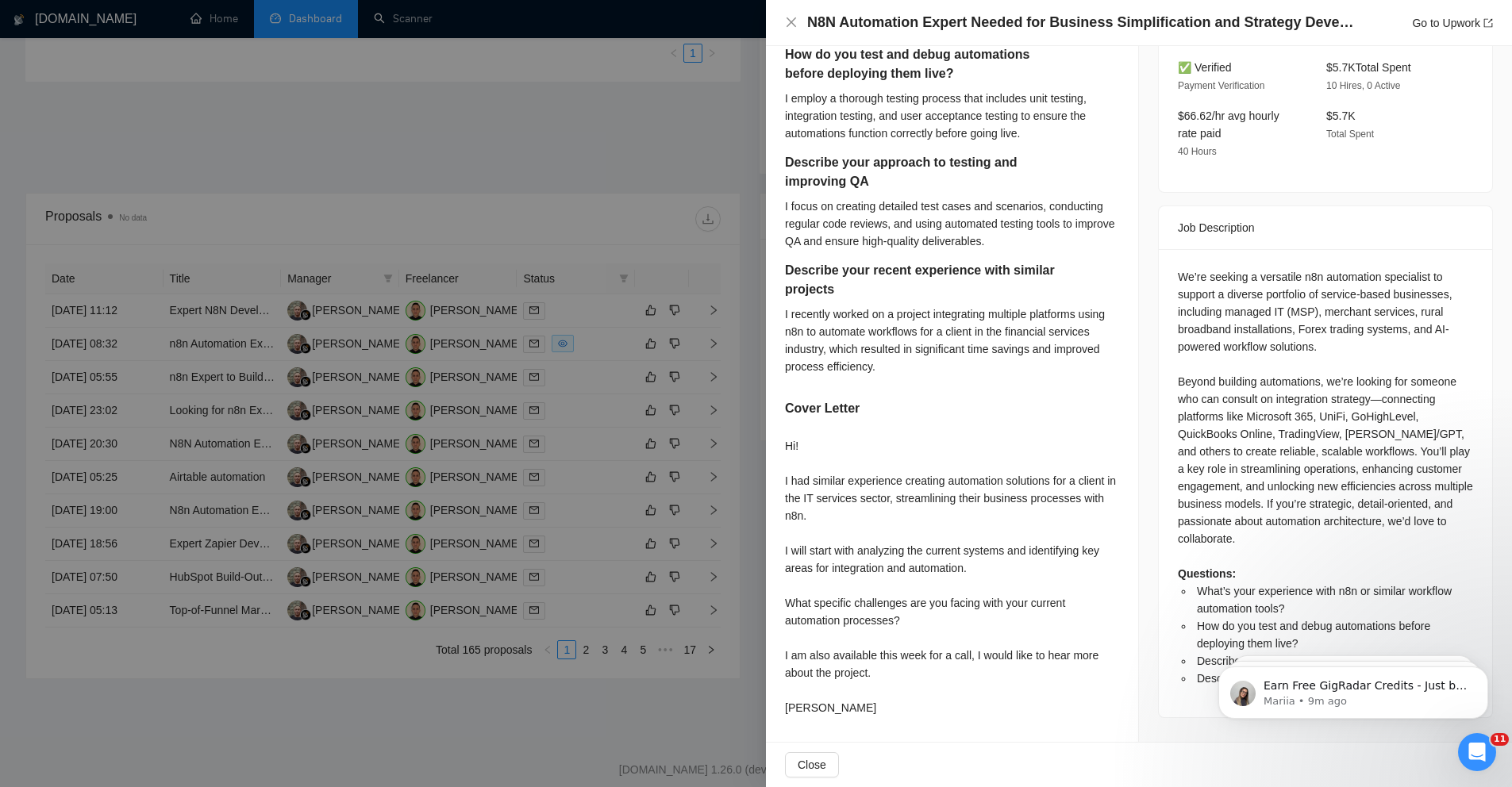
scroll to position [480, 0]
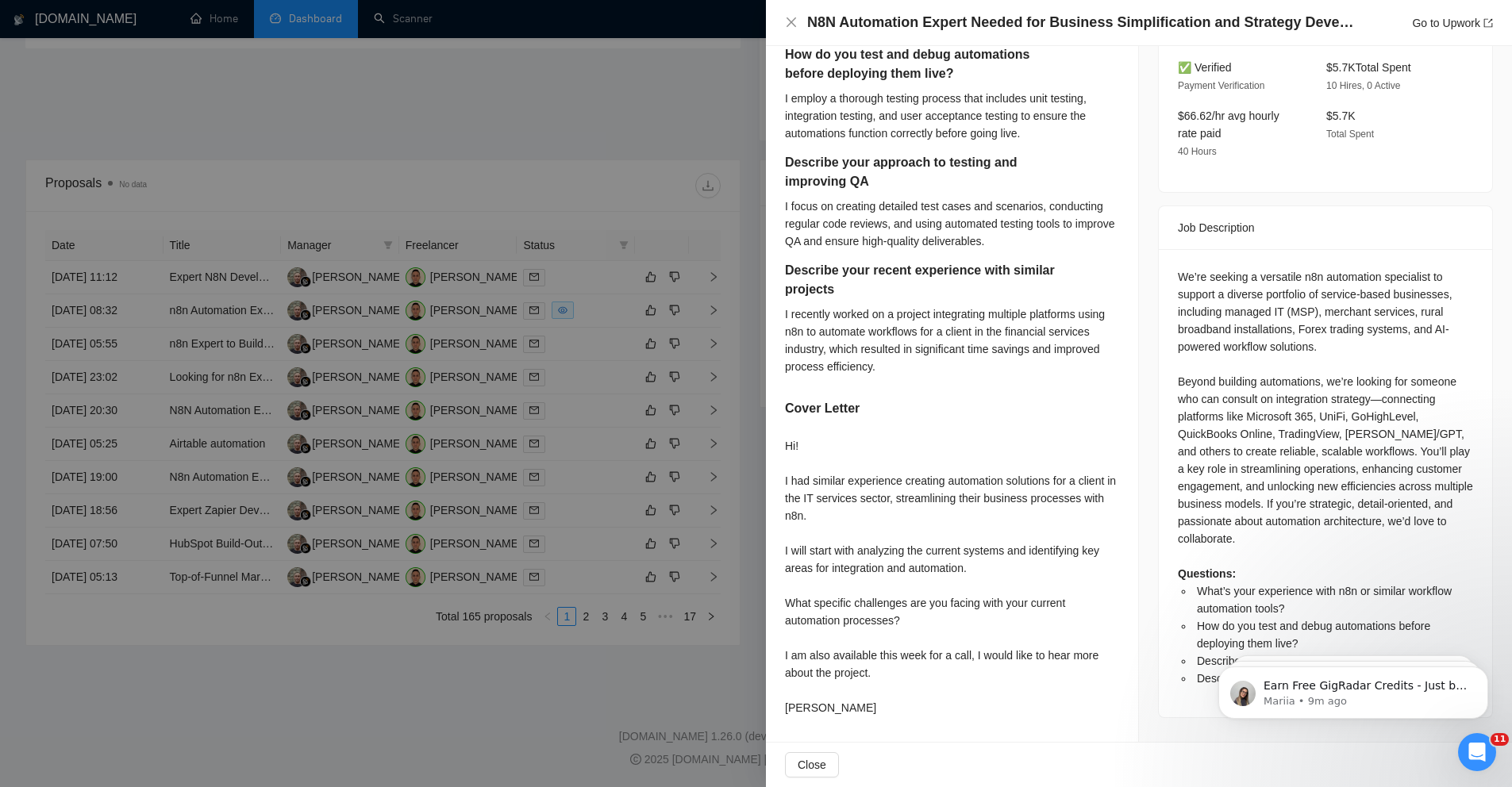
click at [832, 273] on div "Describe your recent experience with similar projects" at bounding box center [952, 283] width 334 height 45
click at [645, 361] on div at bounding box center [756, 394] width 1512 height 787
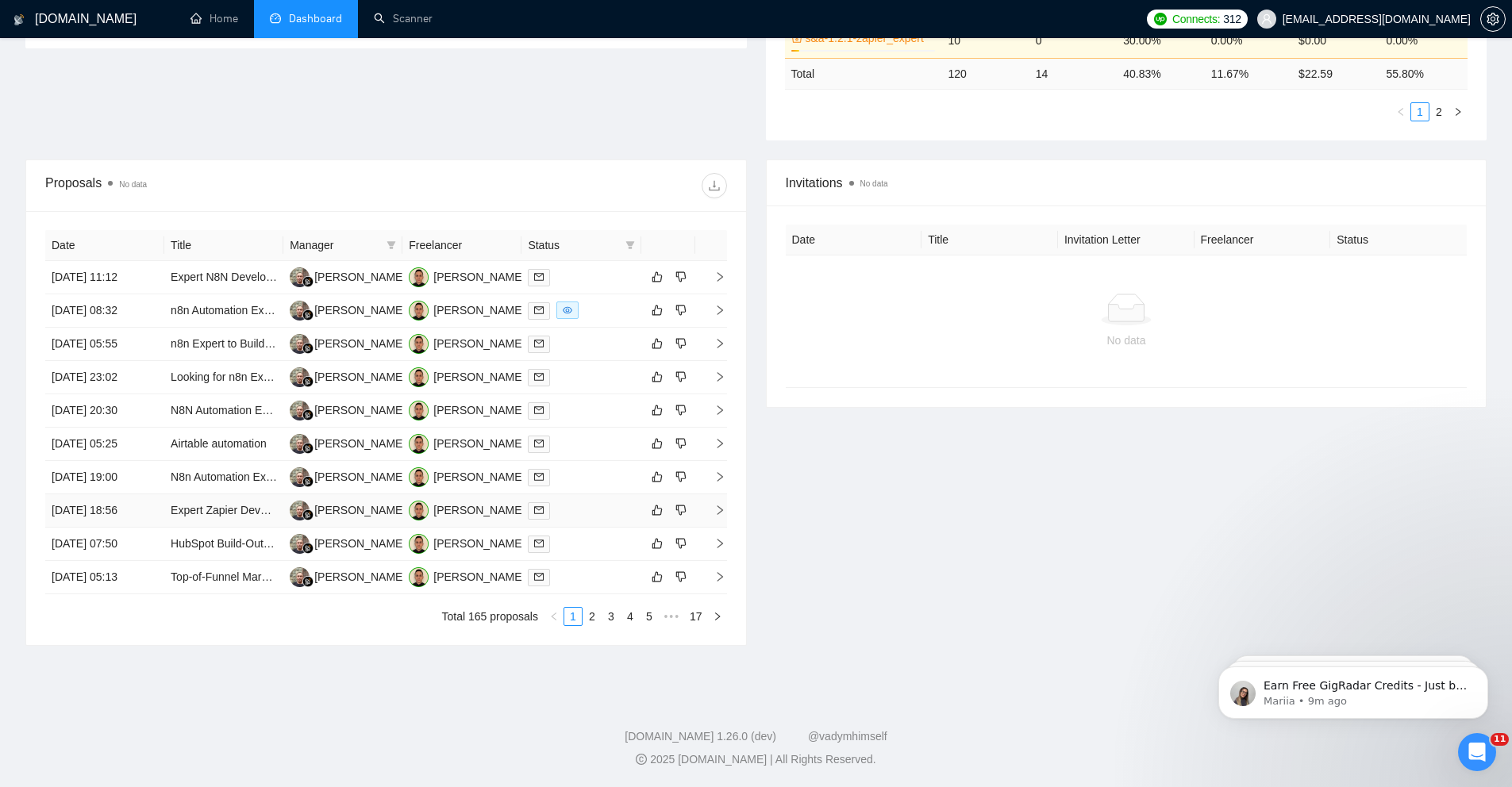
click at [159, 519] on td "[DATE] 18:56" at bounding box center [105, 512] width 119 height 34
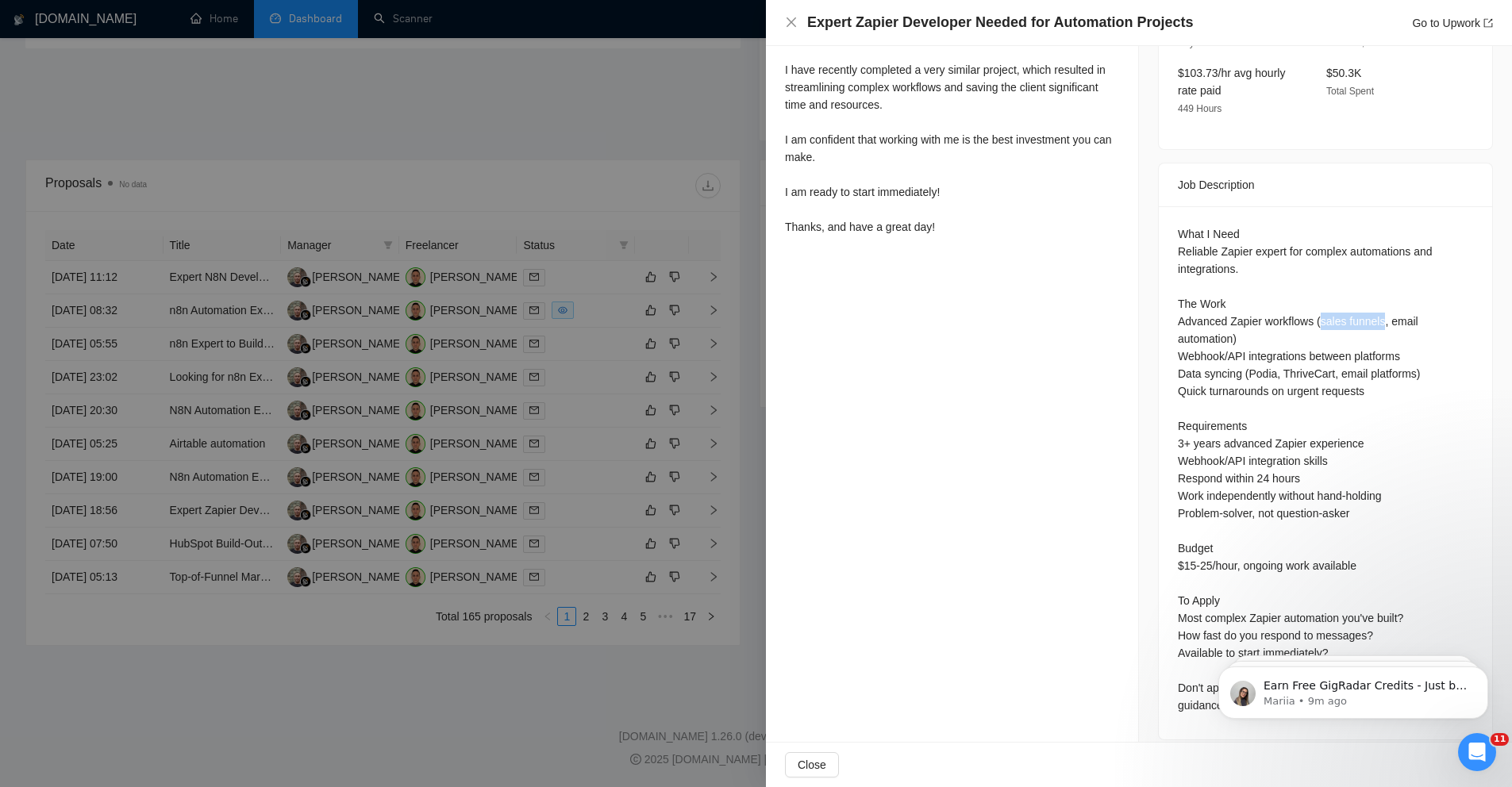
drag, startPoint x: 1321, startPoint y: 302, endPoint x: 1388, endPoint y: 300, distance: 67.0
click at [1388, 300] on div "What I Need Reliable Zapier expert for complex automations and integrations. Th…" at bounding box center [1324, 470] width 295 height 489
click at [1229, 308] on div "What I Need Reliable Zapier expert for complex automations and integrations. Th…" at bounding box center [1324, 470] width 295 height 489
click at [428, 117] on div at bounding box center [756, 394] width 1512 height 787
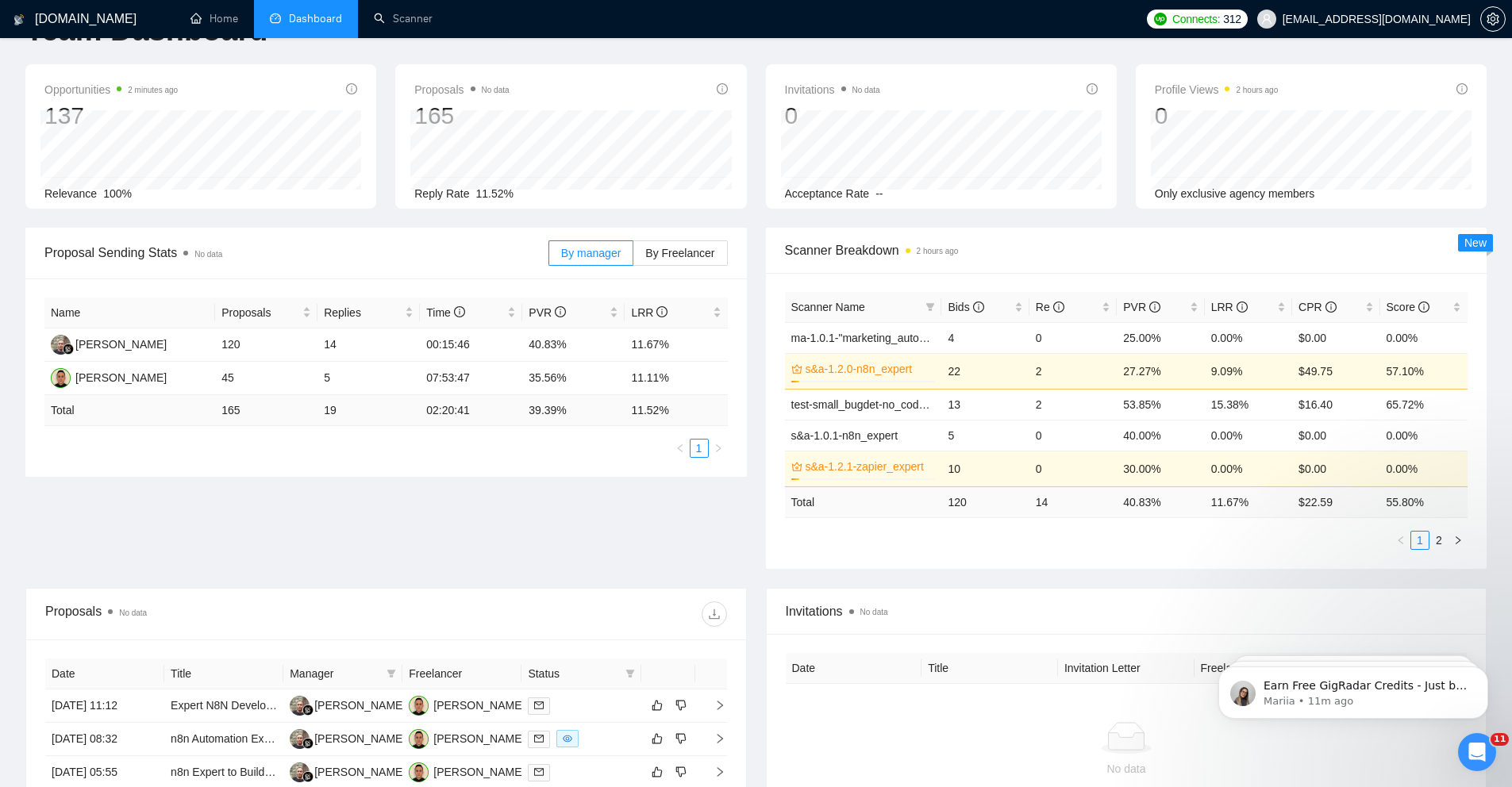
scroll to position [0, 0]
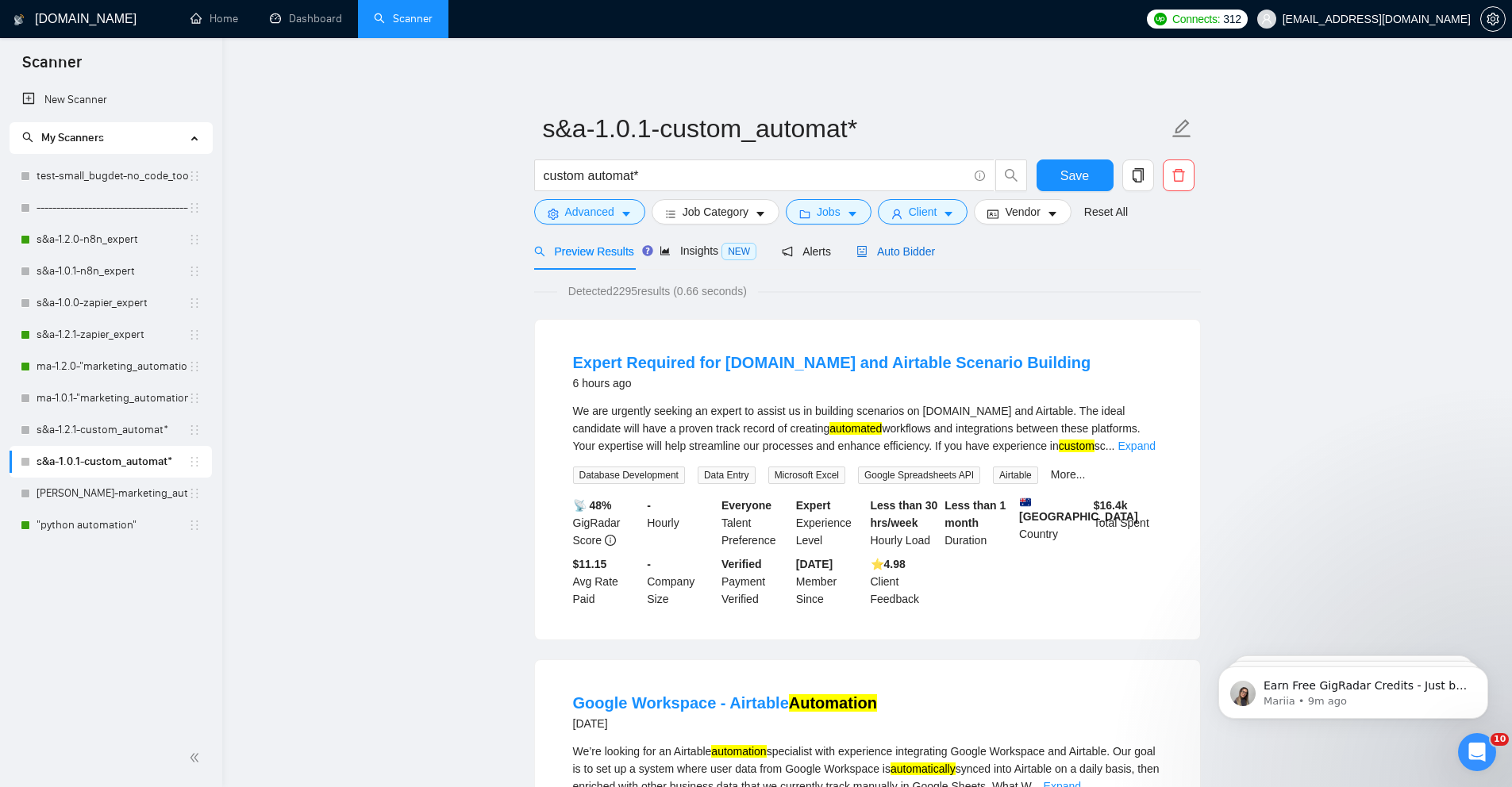
click at [903, 256] on span "Auto Bidder" at bounding box center [895, 251] width 78 height 13
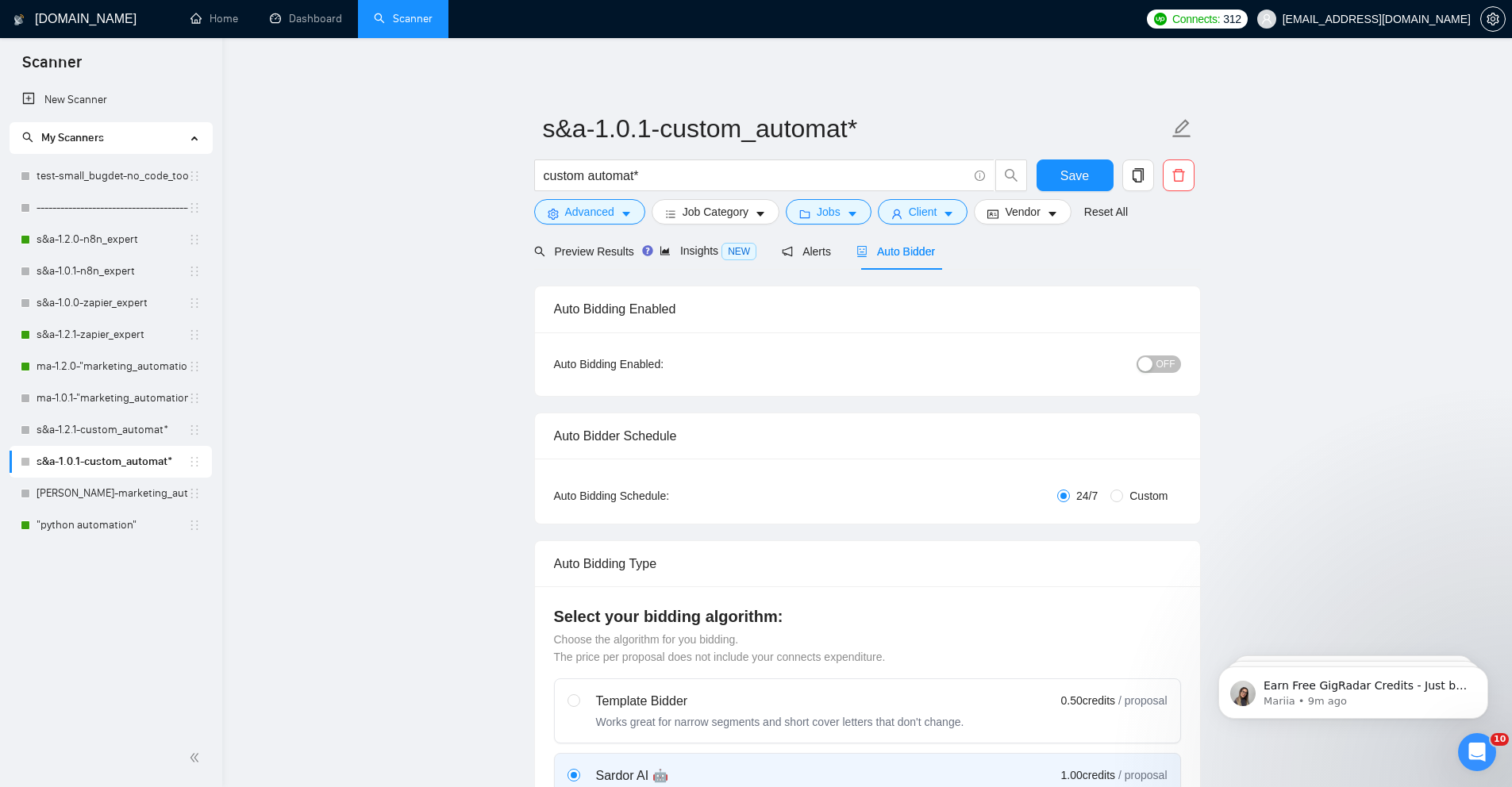
radio input "false"
radio input "true"
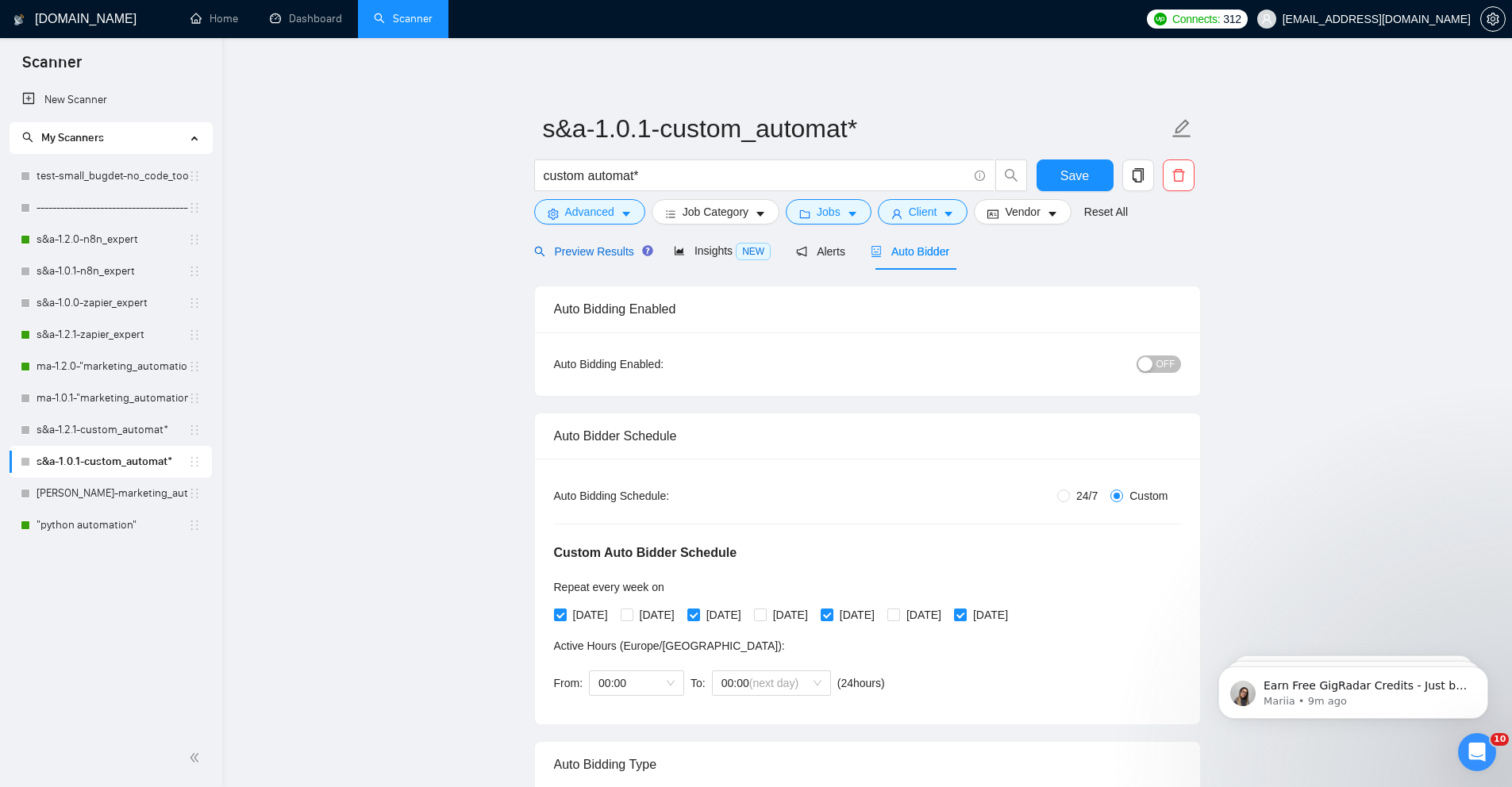
click at [602, 254] on span "Preview Results" at bounding box center [591, 251] width 114 height 13
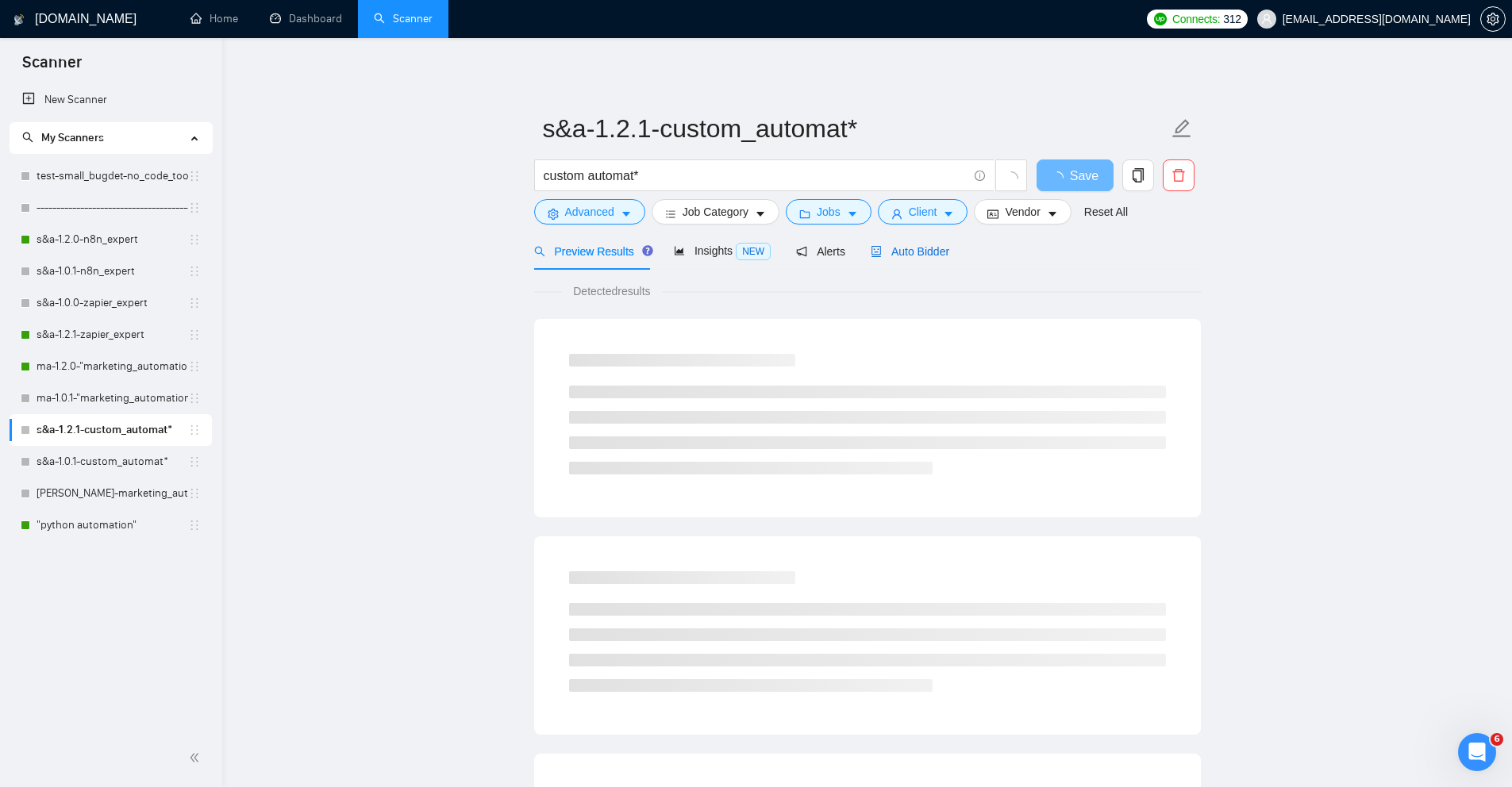
click at [921, 255] on span "Auto Bidder" at bounding box center [909, 251] width 78 height 13
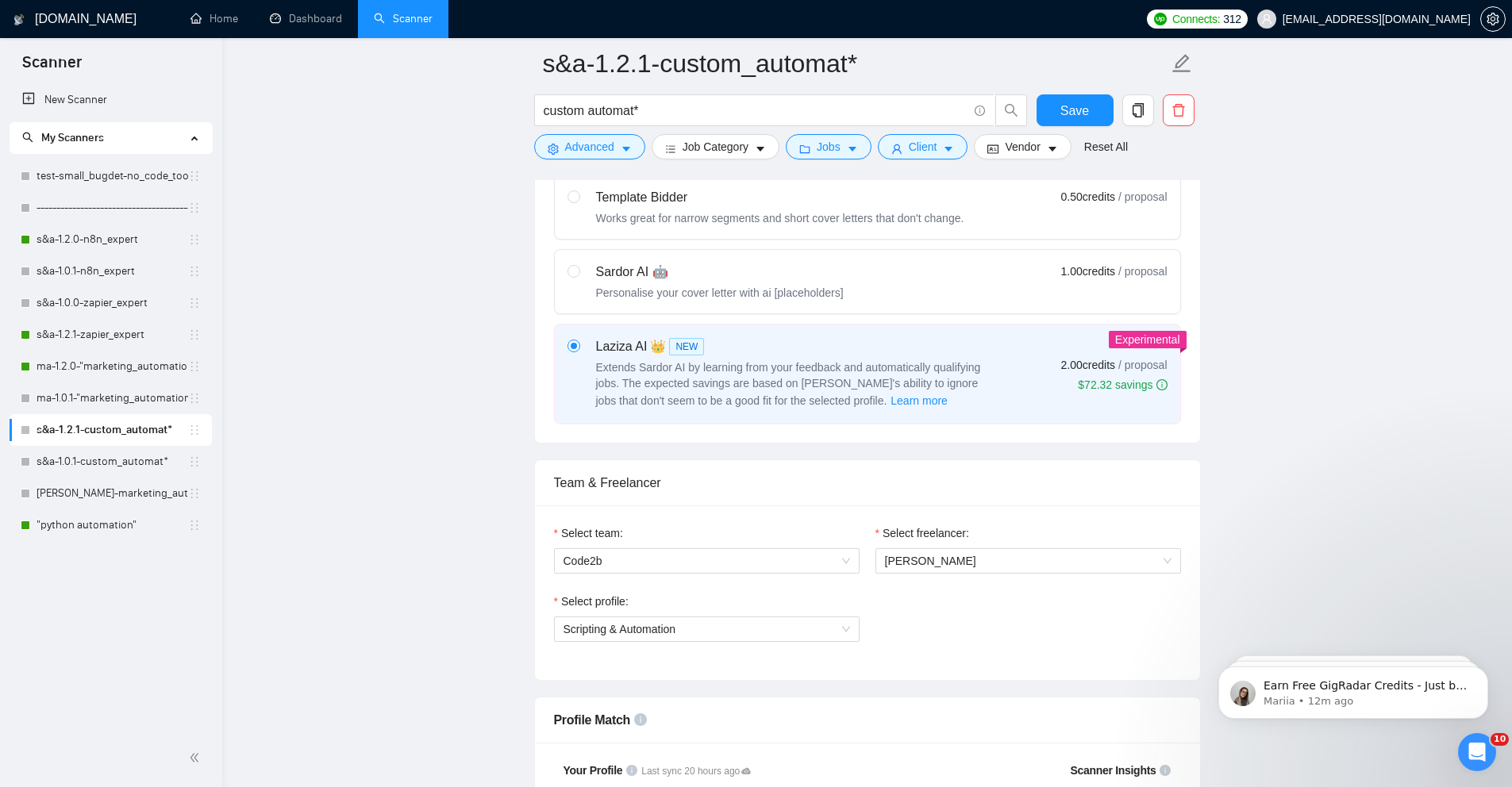
scroll to position [534, 0]
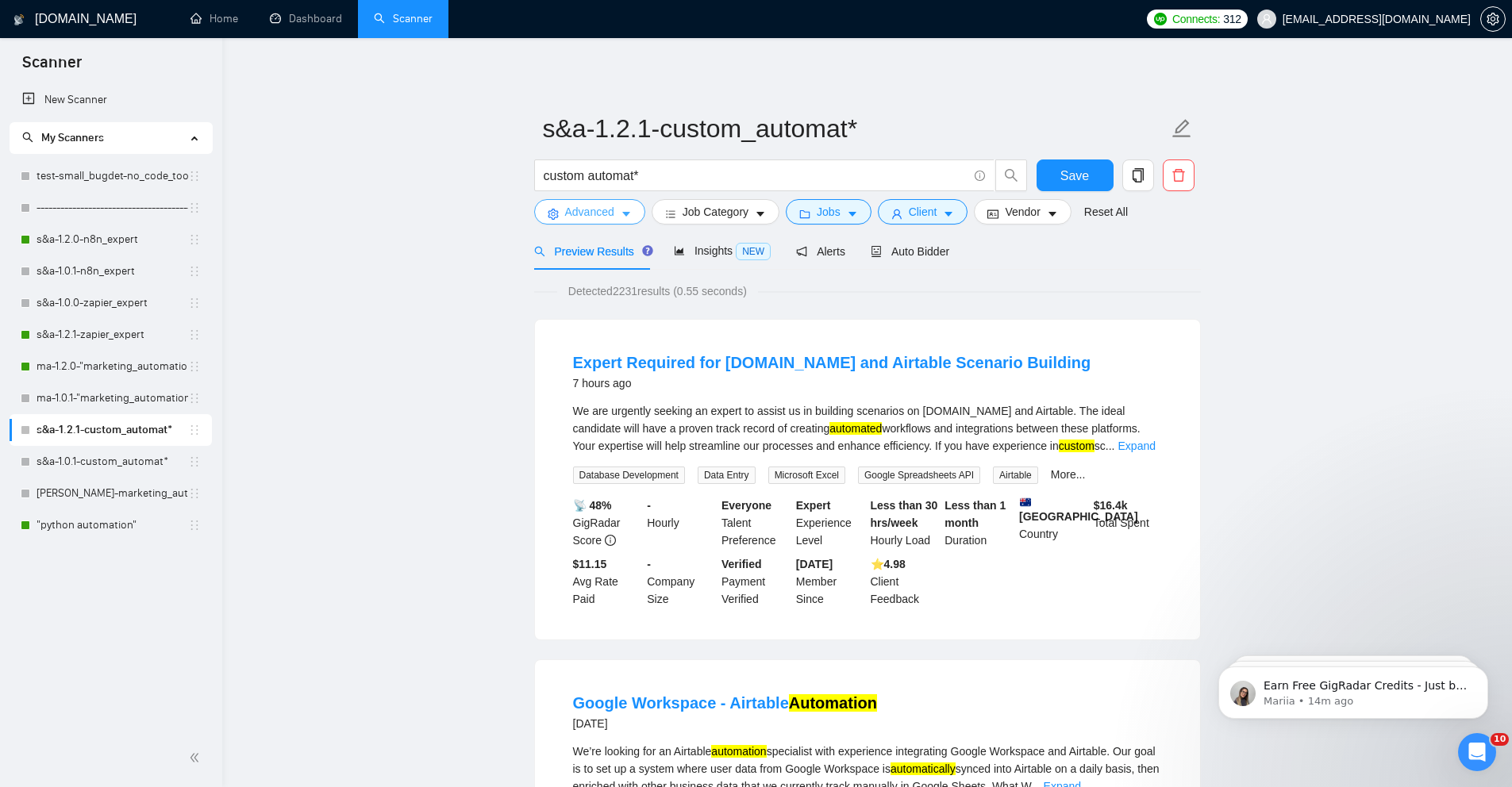
click at [597, 206] on span "Advanced" at bounding box center [590, 212] width 50 height 18
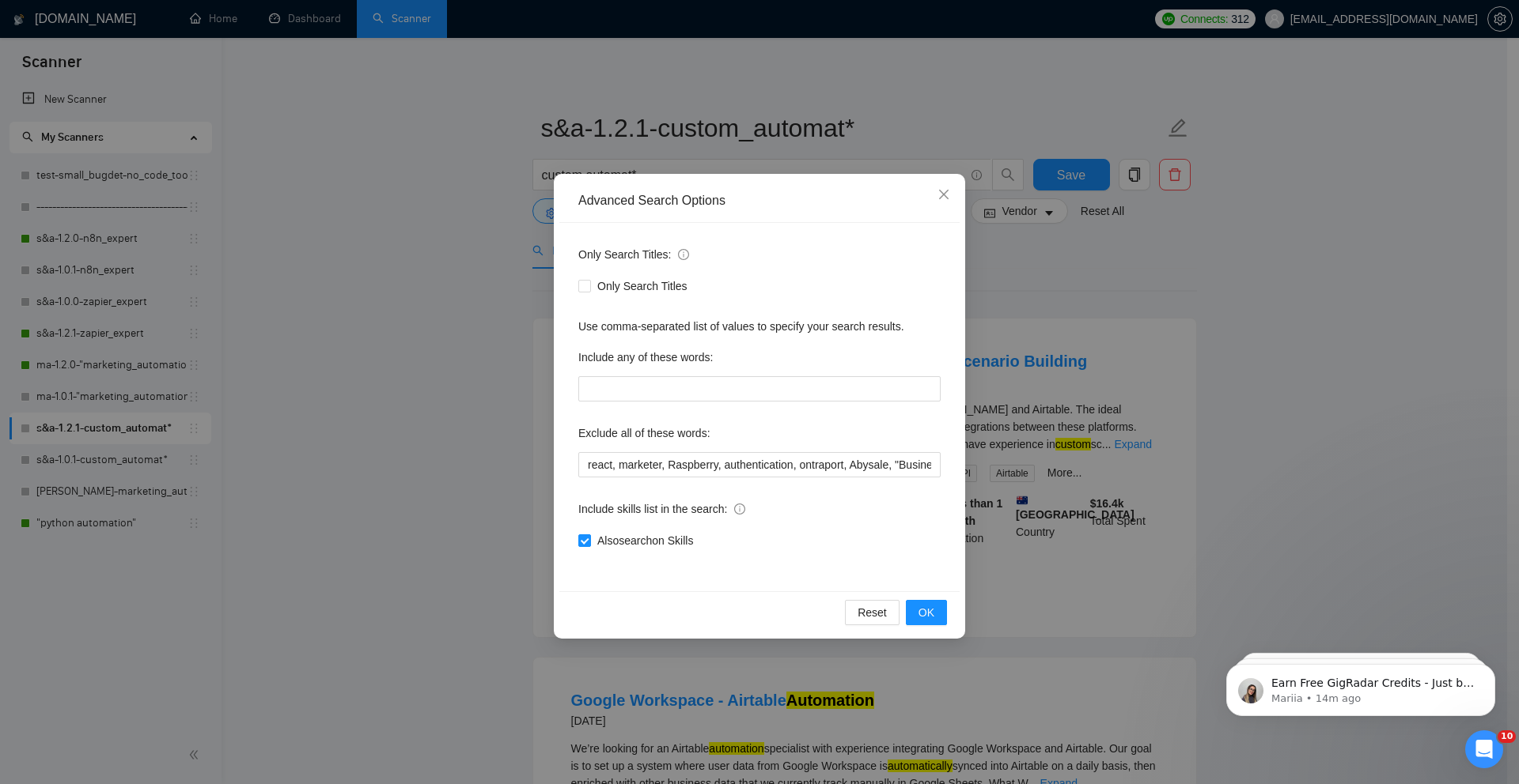
click at [541, 415] on div "Advanced Search Options Only Search Titles: Only Search Titles Use comma-separa…" at bounding box center [760, 392] width 1519 height 784
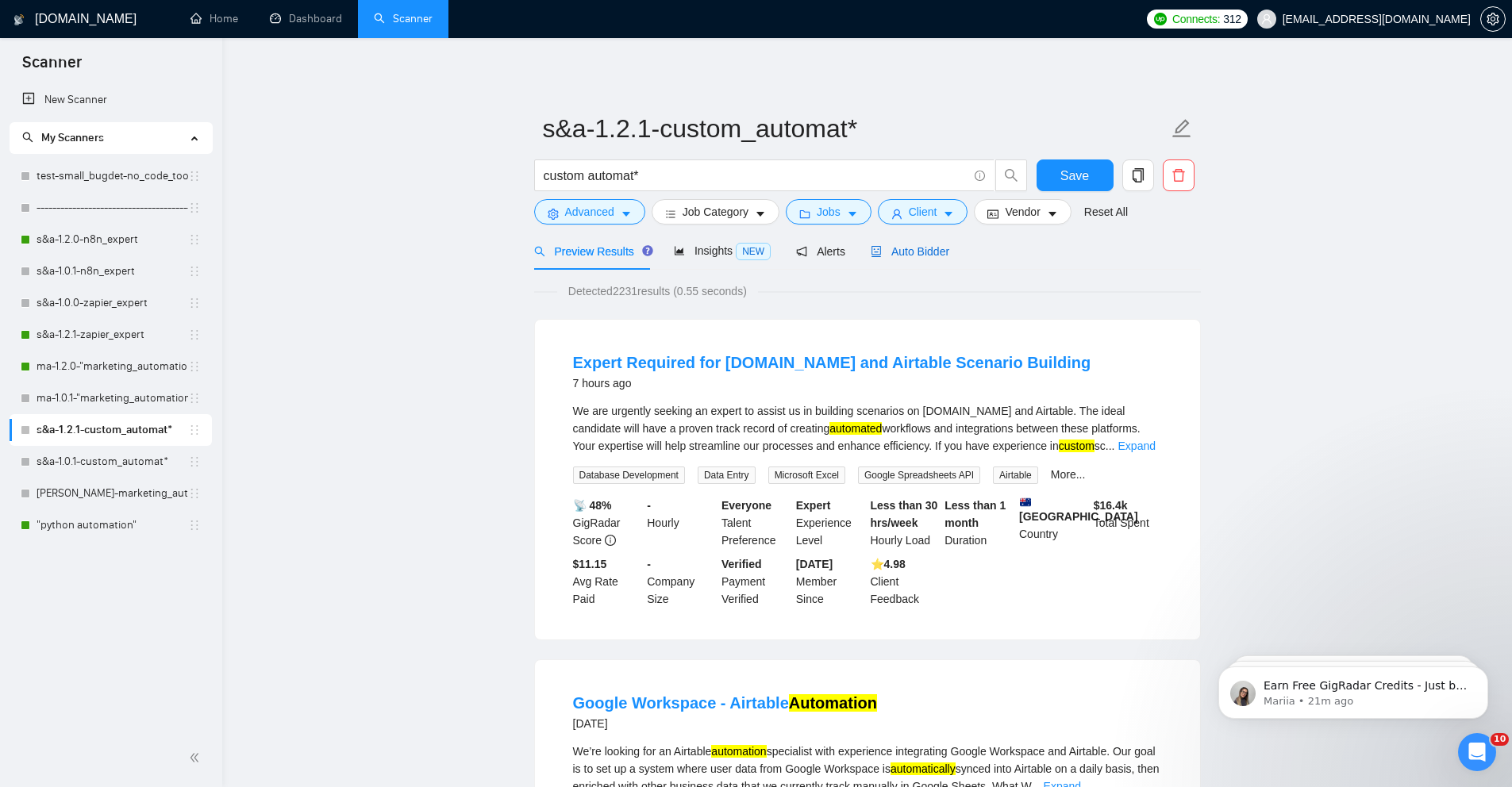
click at [913, 245] on span "Auto Bidder" at bounding box center [909, 251] width 78 height 13
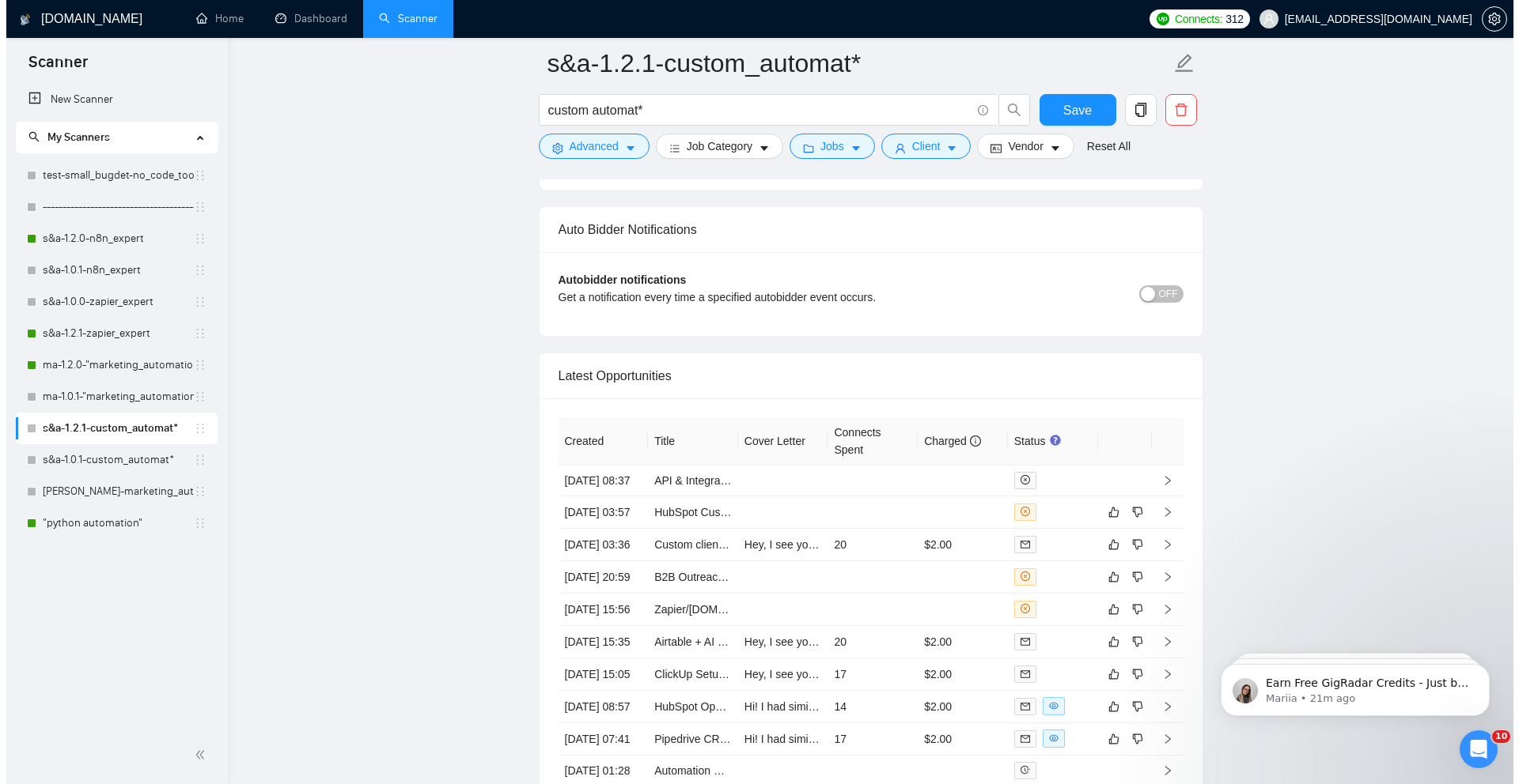
scroll to position [4003, 0]
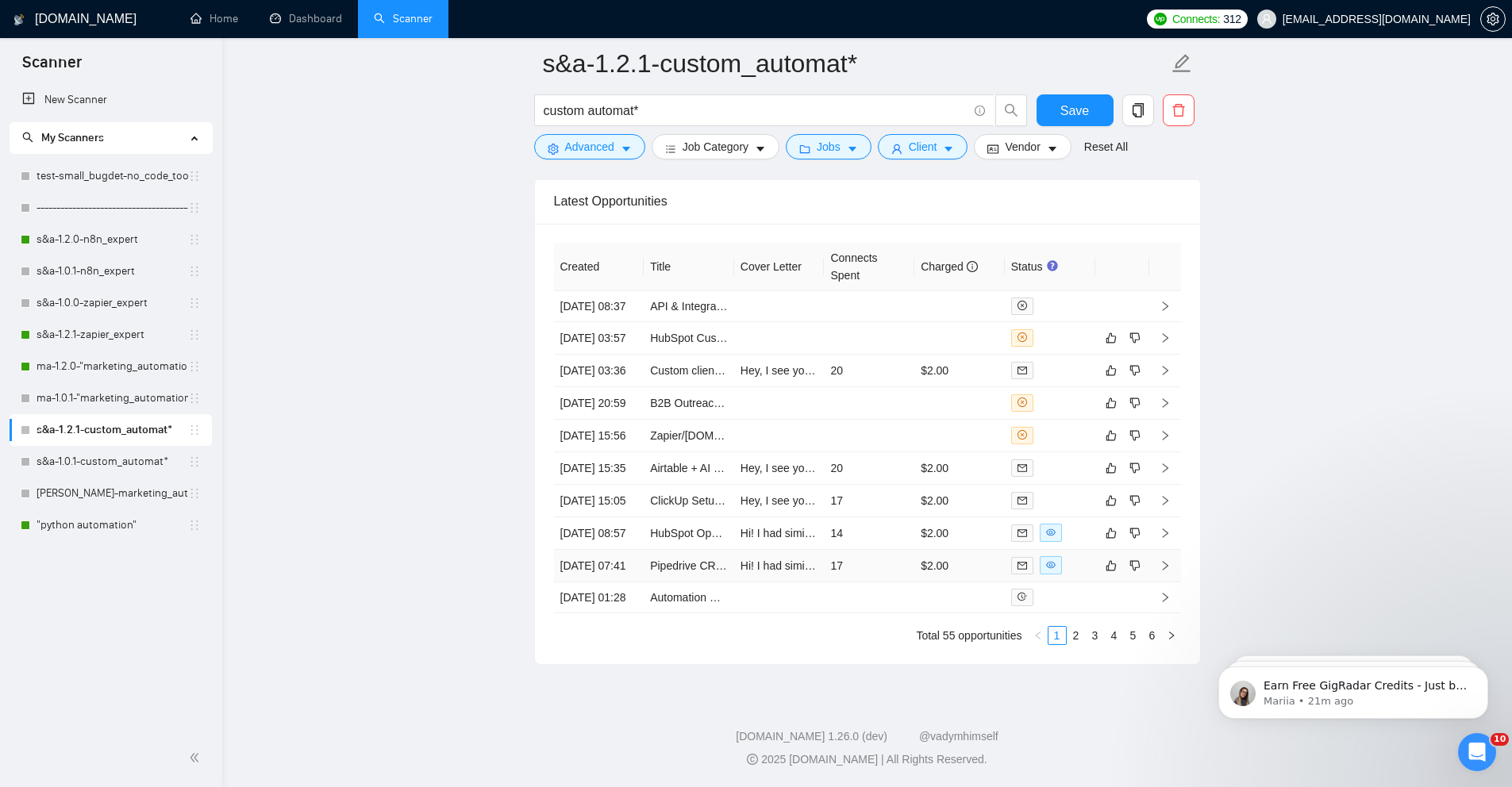
click at [629, 551] on td "[DATE] 07:41" at bounding box center [599, 566] width 90 height 33
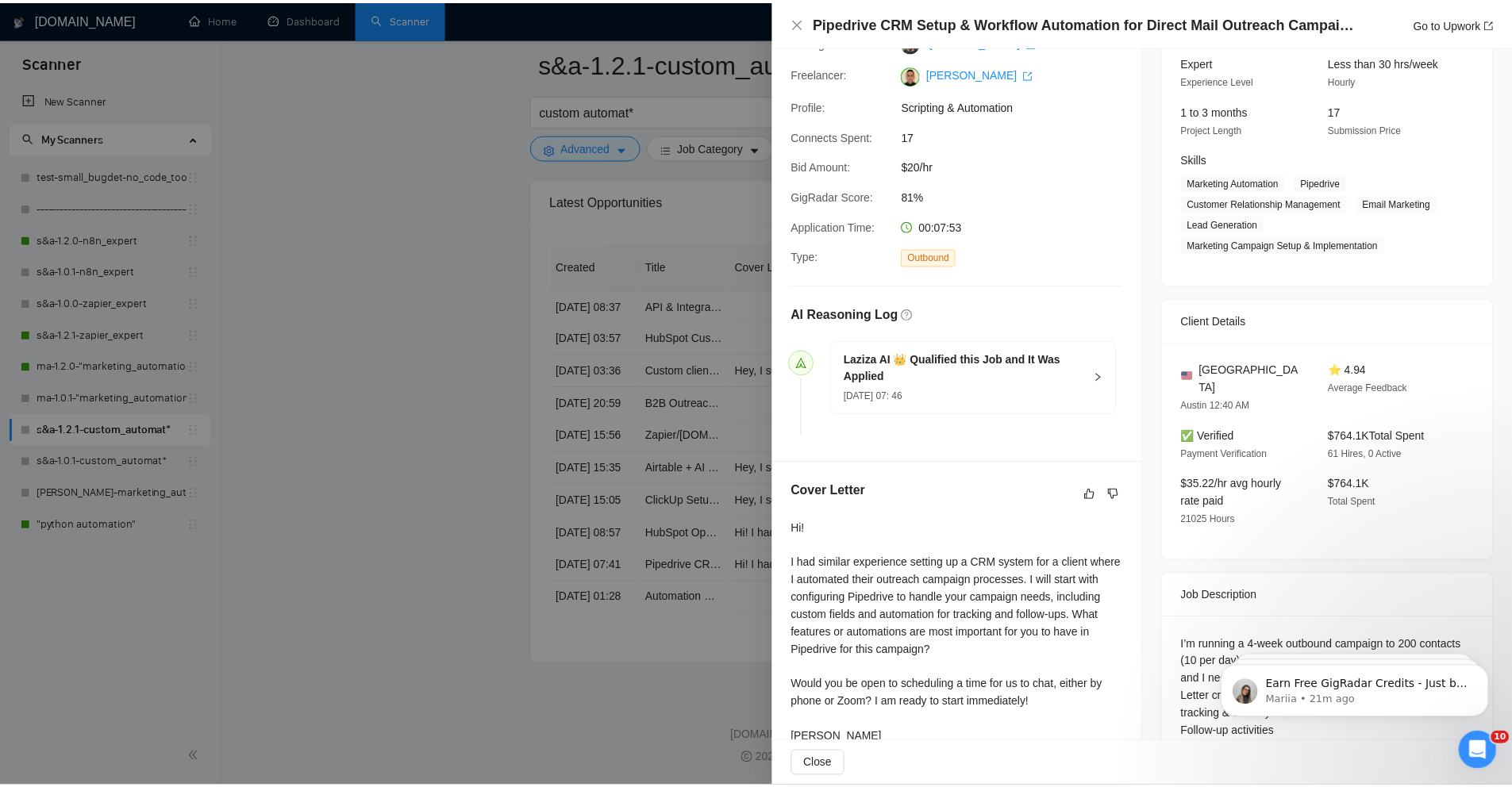
scroll to position [272, 0]
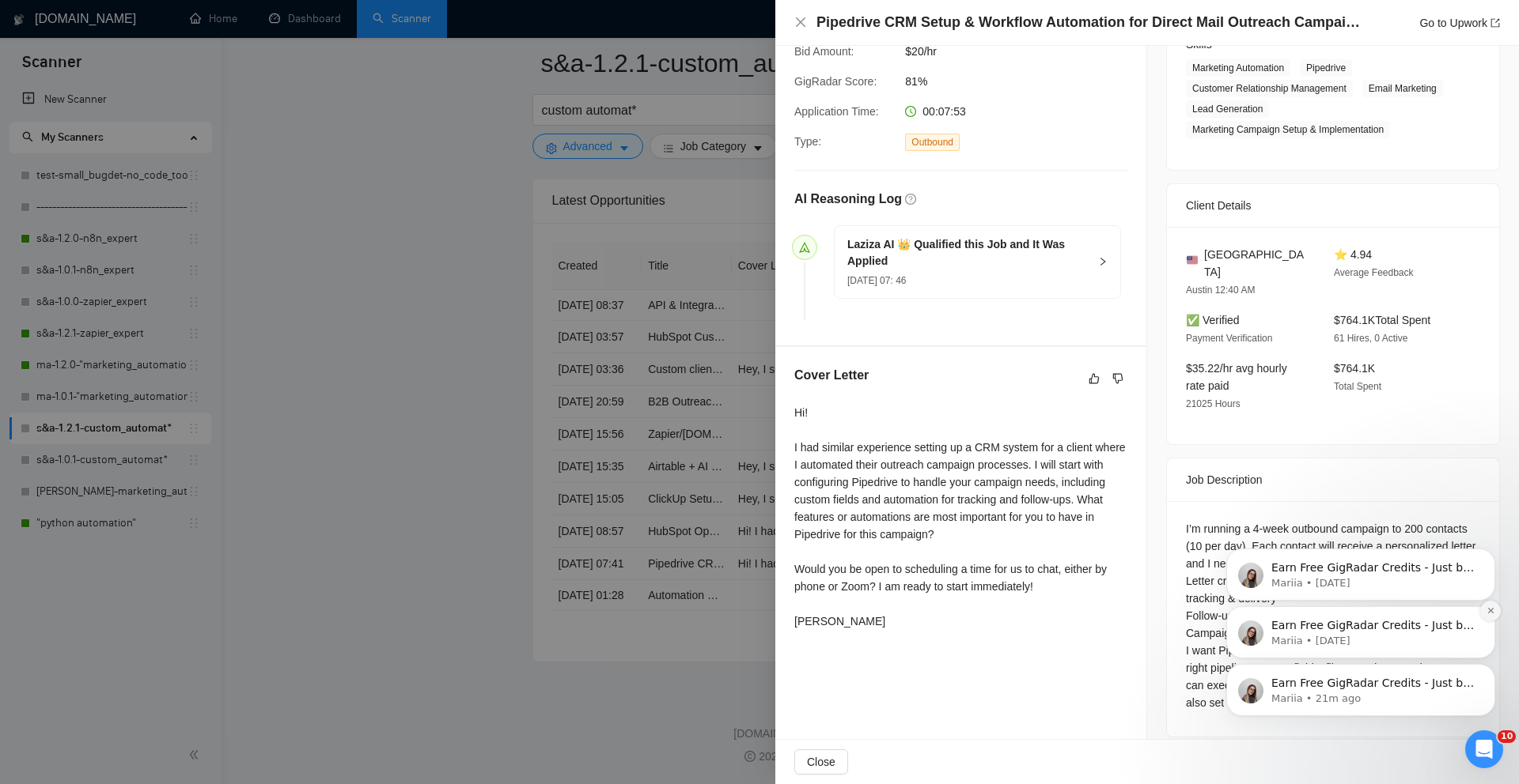
click at [1491, 611] on icon "Dismiss notification" at bounding box center [1490, 611] width 9 height 9
click at [1489, 603] on button "Dismiss notification" at bounding box center [1490, 611] width 17 height 17
click at [1492, 669] on icon "Dismiss notification" at bounding box center [1490, 668] width 9 height 9
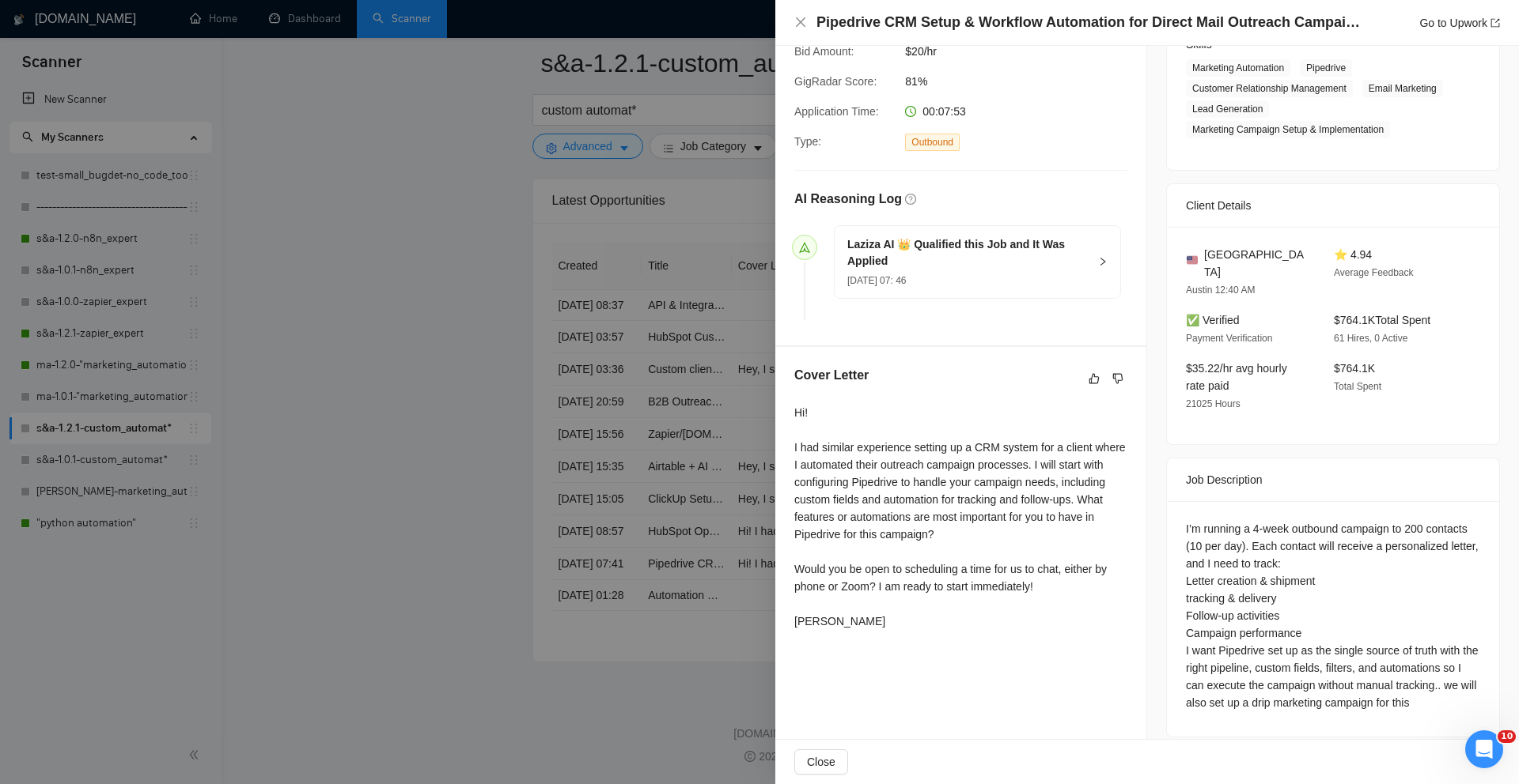
click at [443, 325] on div at bounding box center [760, 392] width 1519 height 784
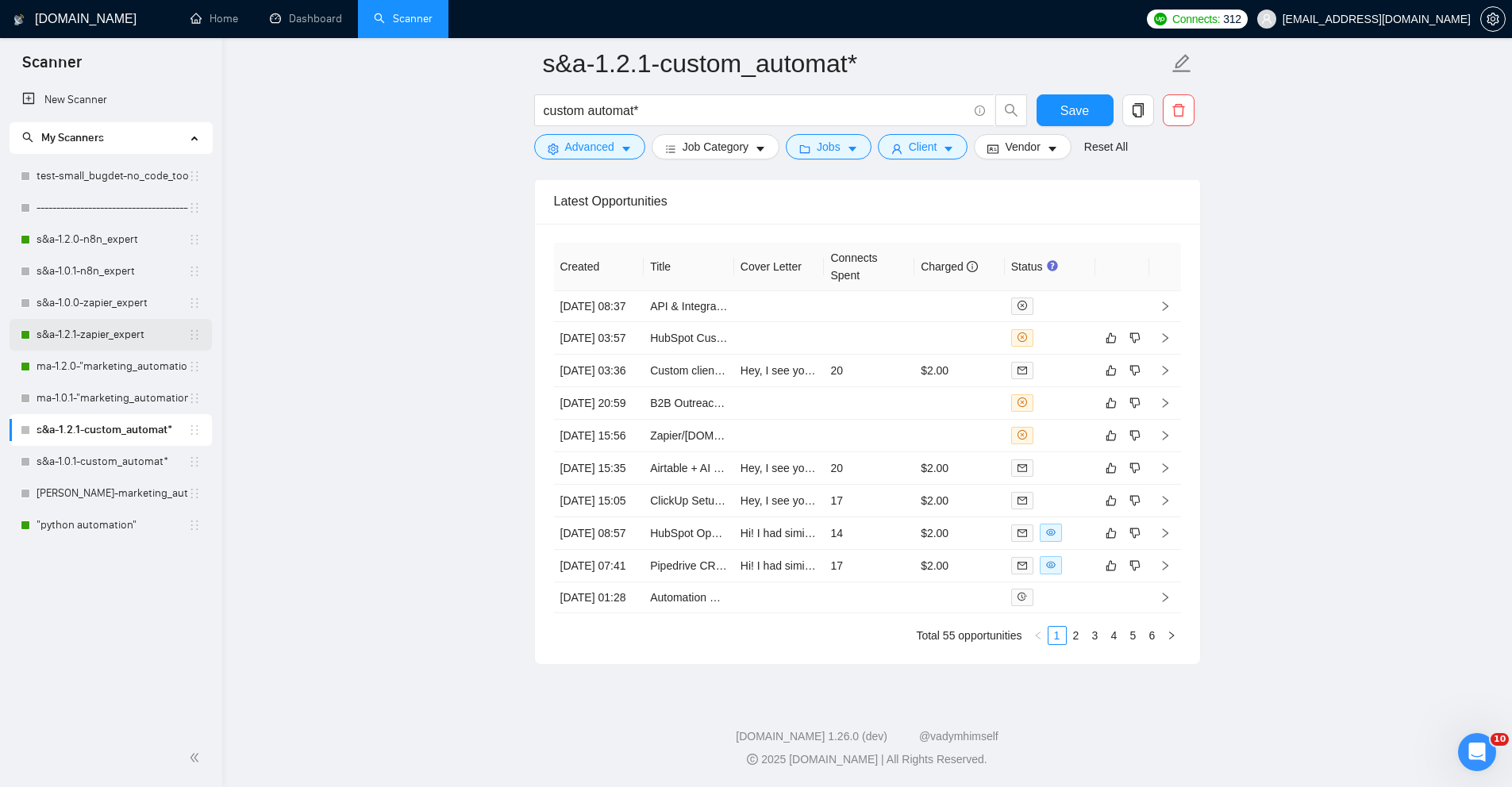
click at [138, 324] on link "s&a-1.2.1-zapier_expert" at bounding box center [112, 335] width 152 height 32
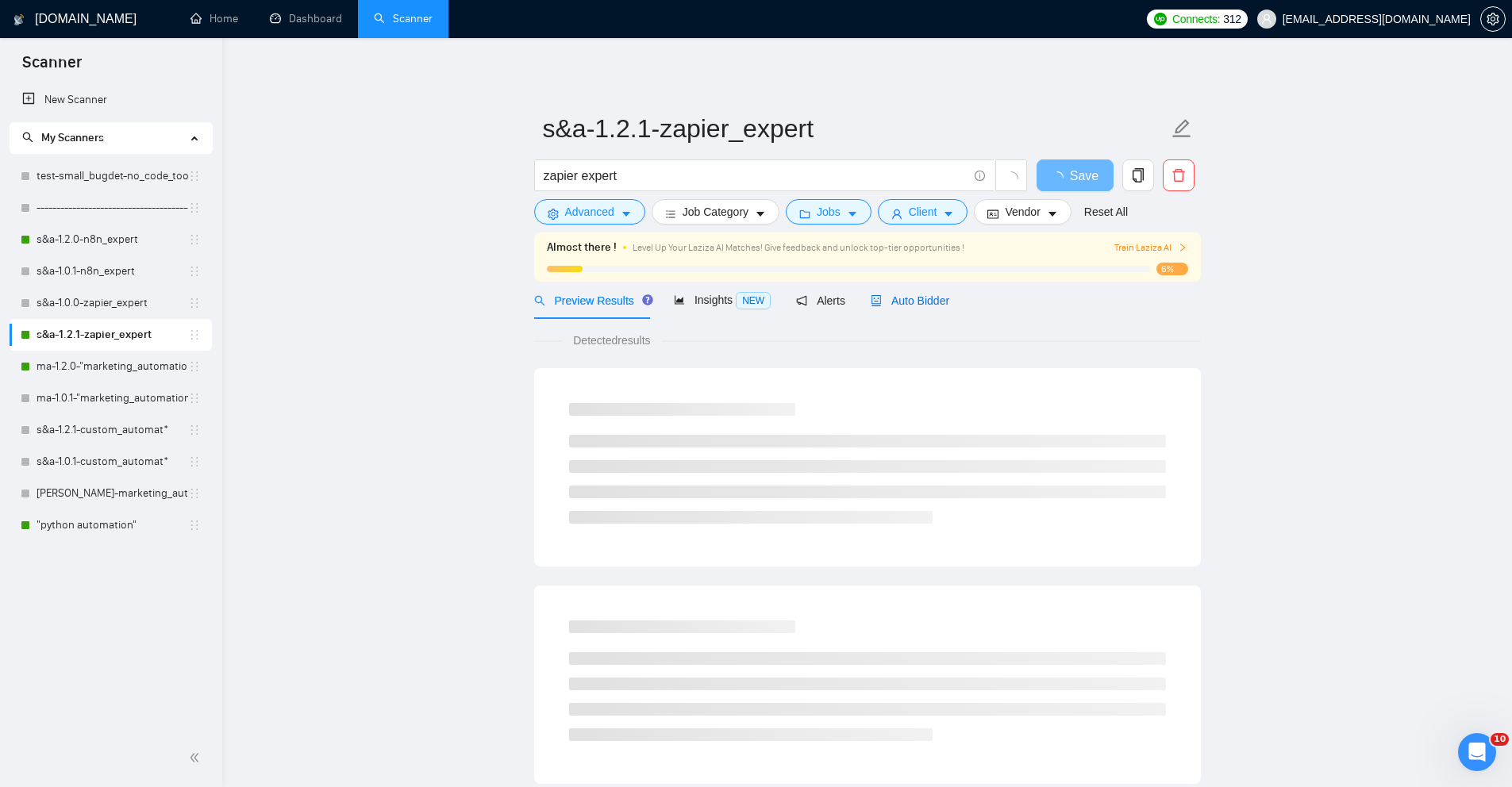
click at [896, 299] on span "Auto Bidder" at bounding box center [909, 300] width 78 height 13
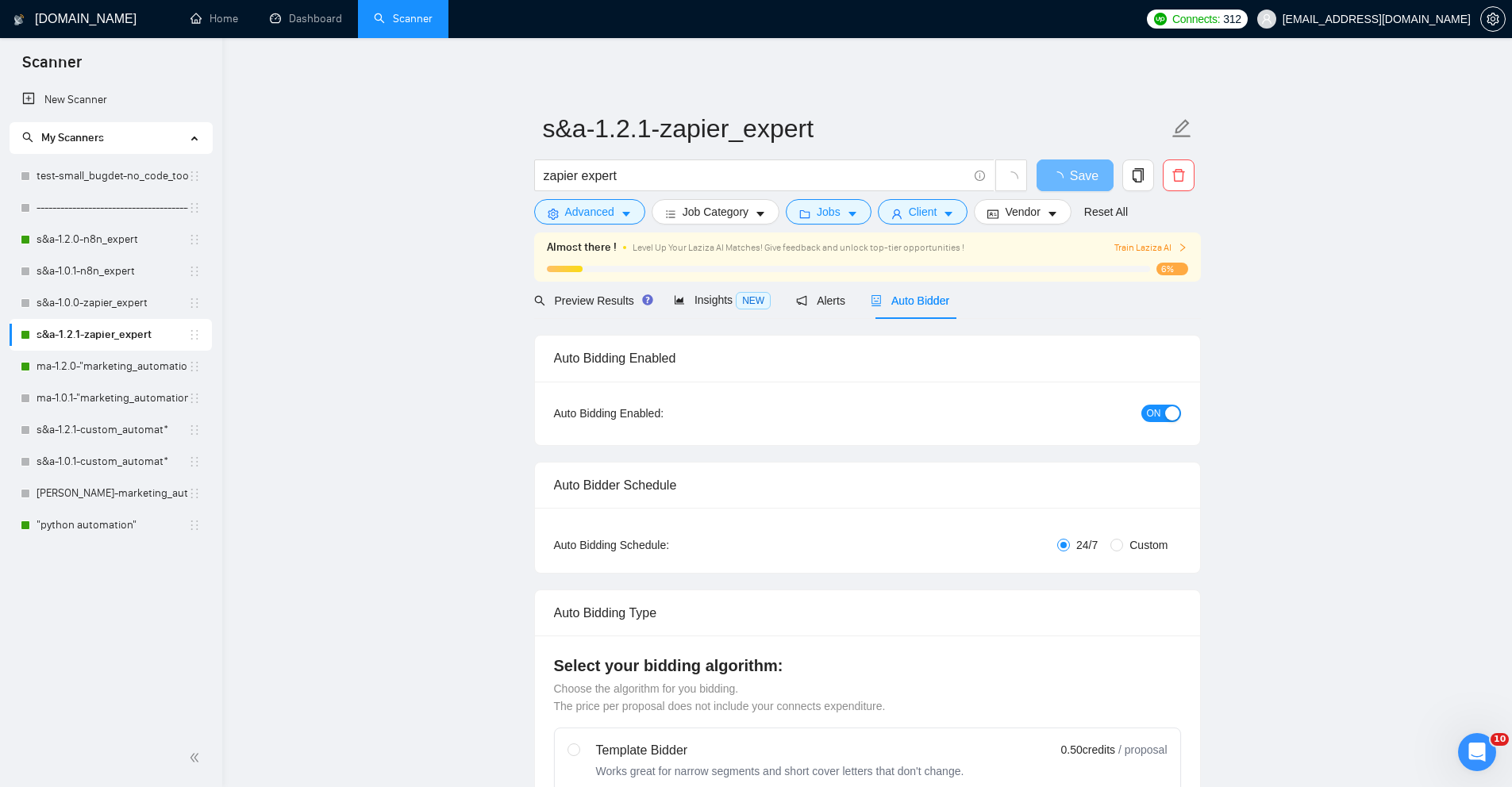
radio input "false"
radio input "true"
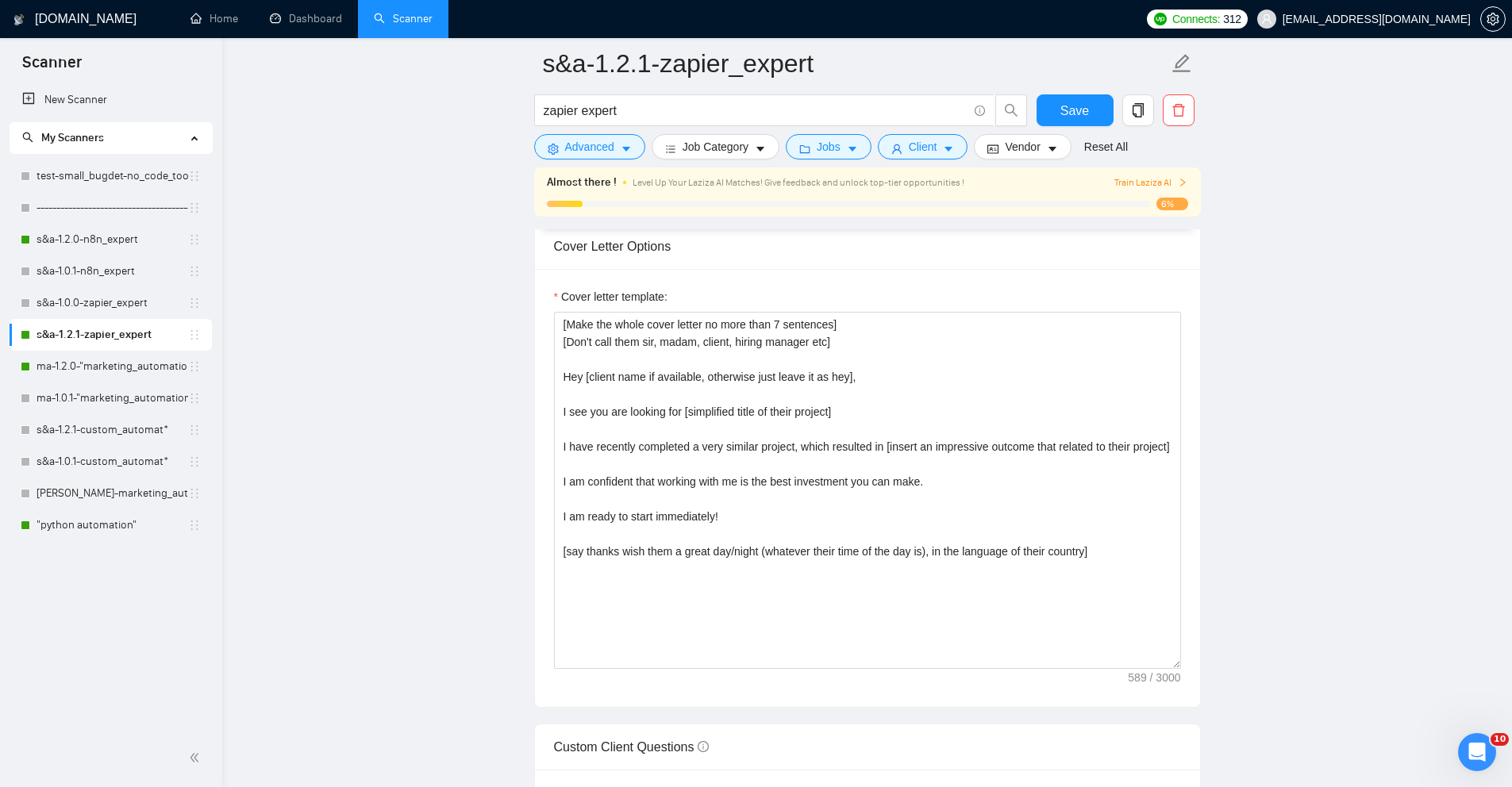
scroll to position [1945, 0]
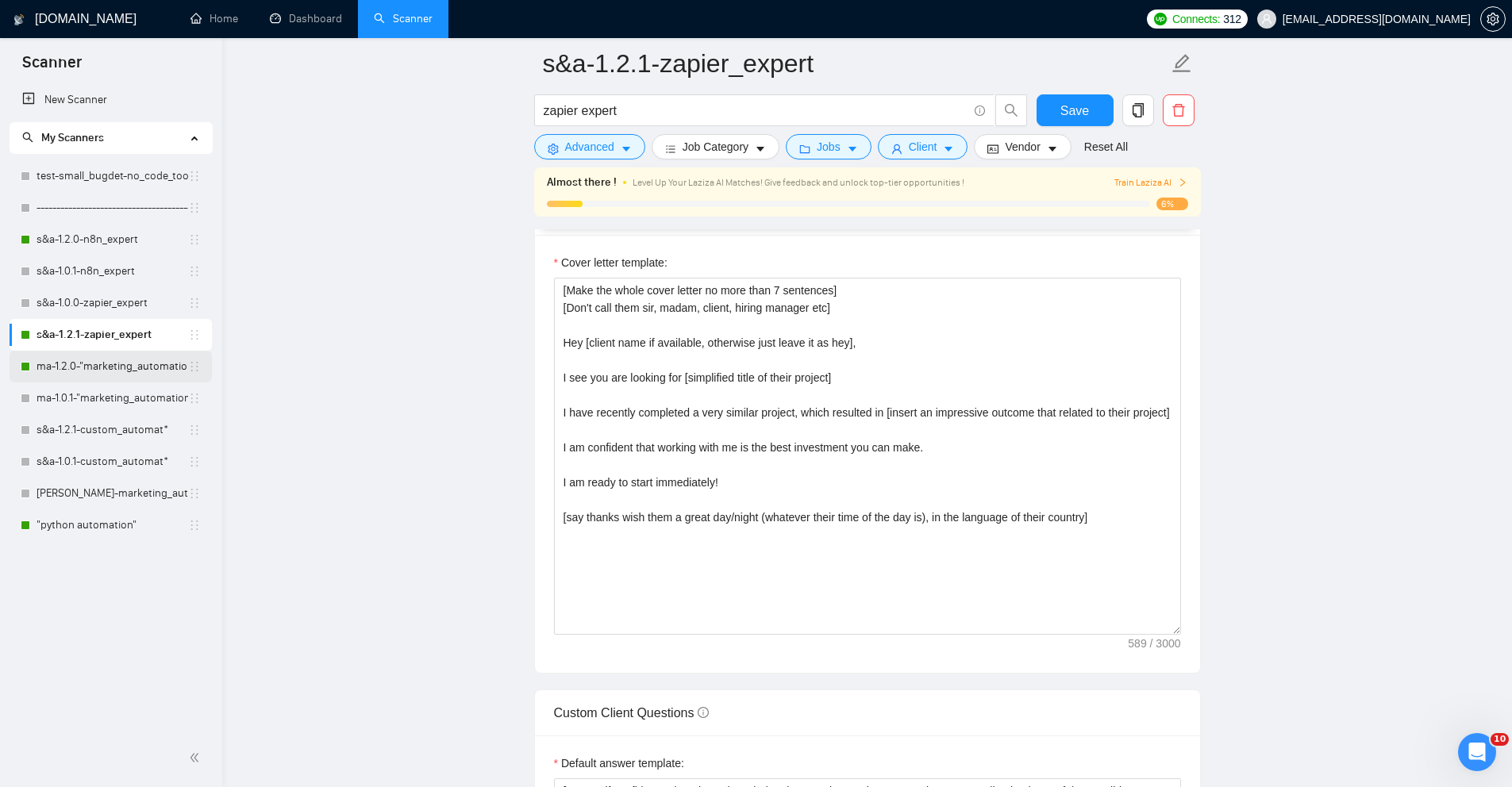
click at [92, 367] on link "ma-1.2.0-"marketing_automation"" at bounding box center [112, 367] width 152 height 32
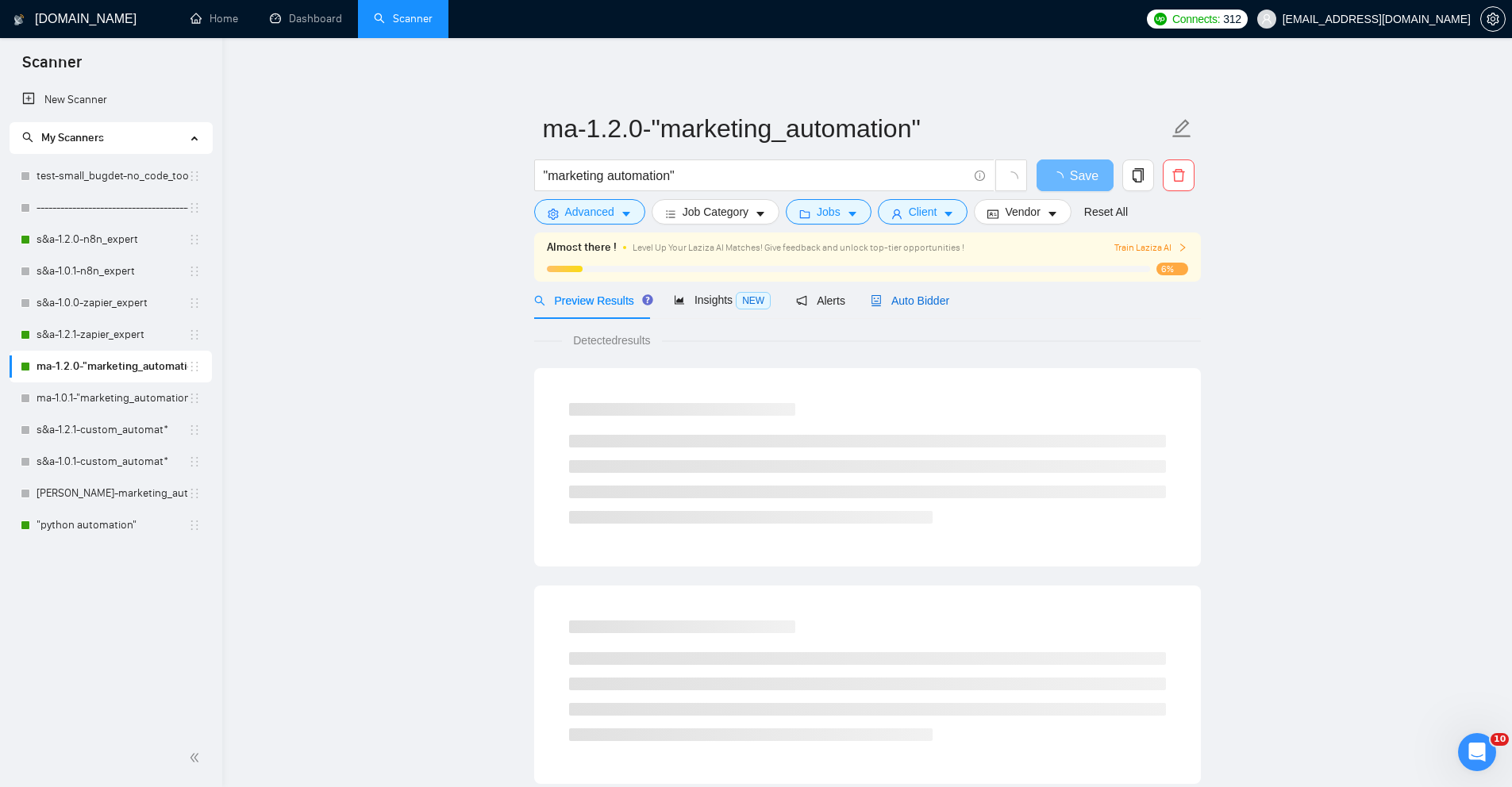
click at [924, 303] on span "Auto Bidder" at bounding box center [909, 300] width 78 height 13
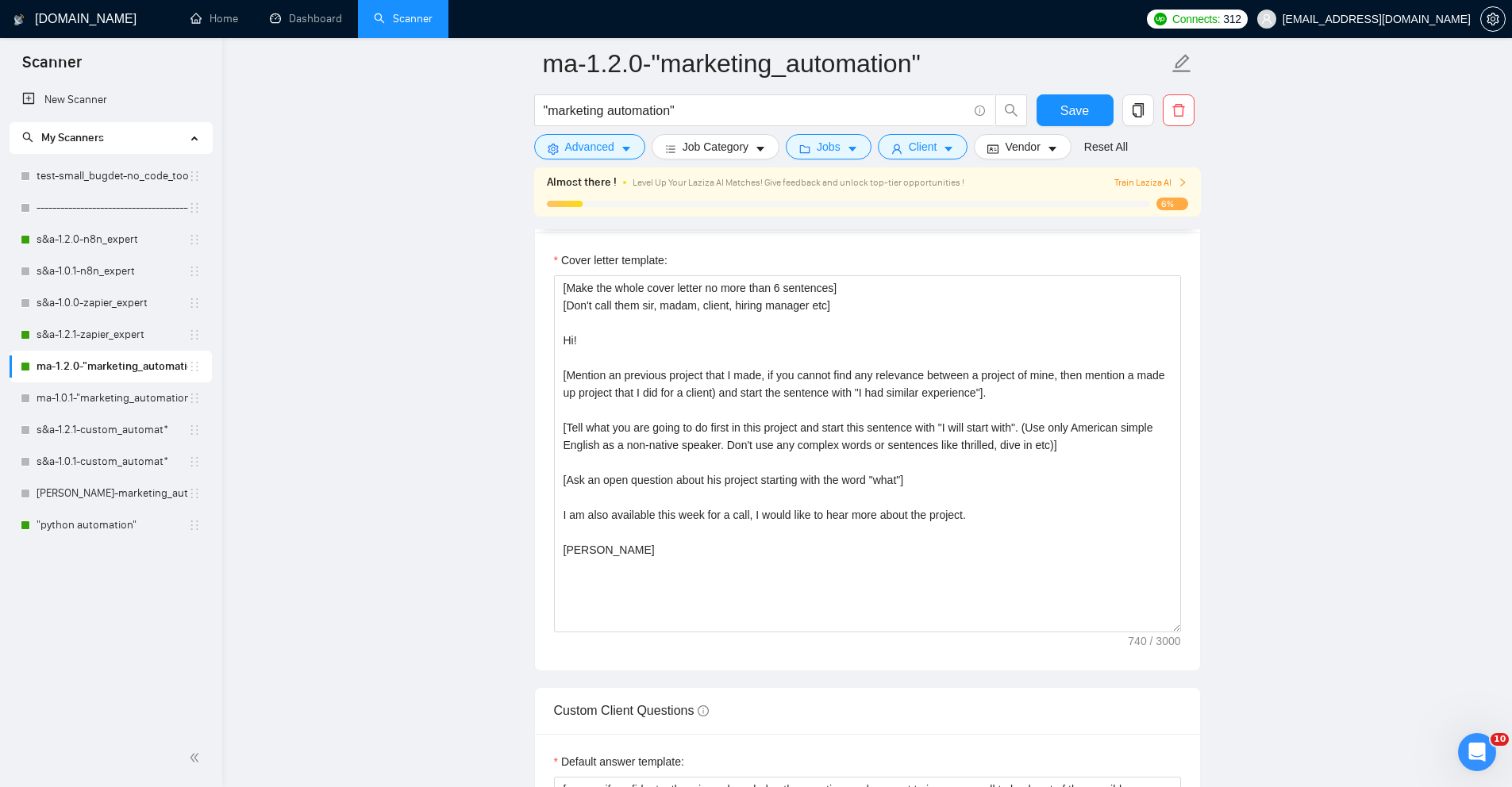
scroll to position [1783, 0]
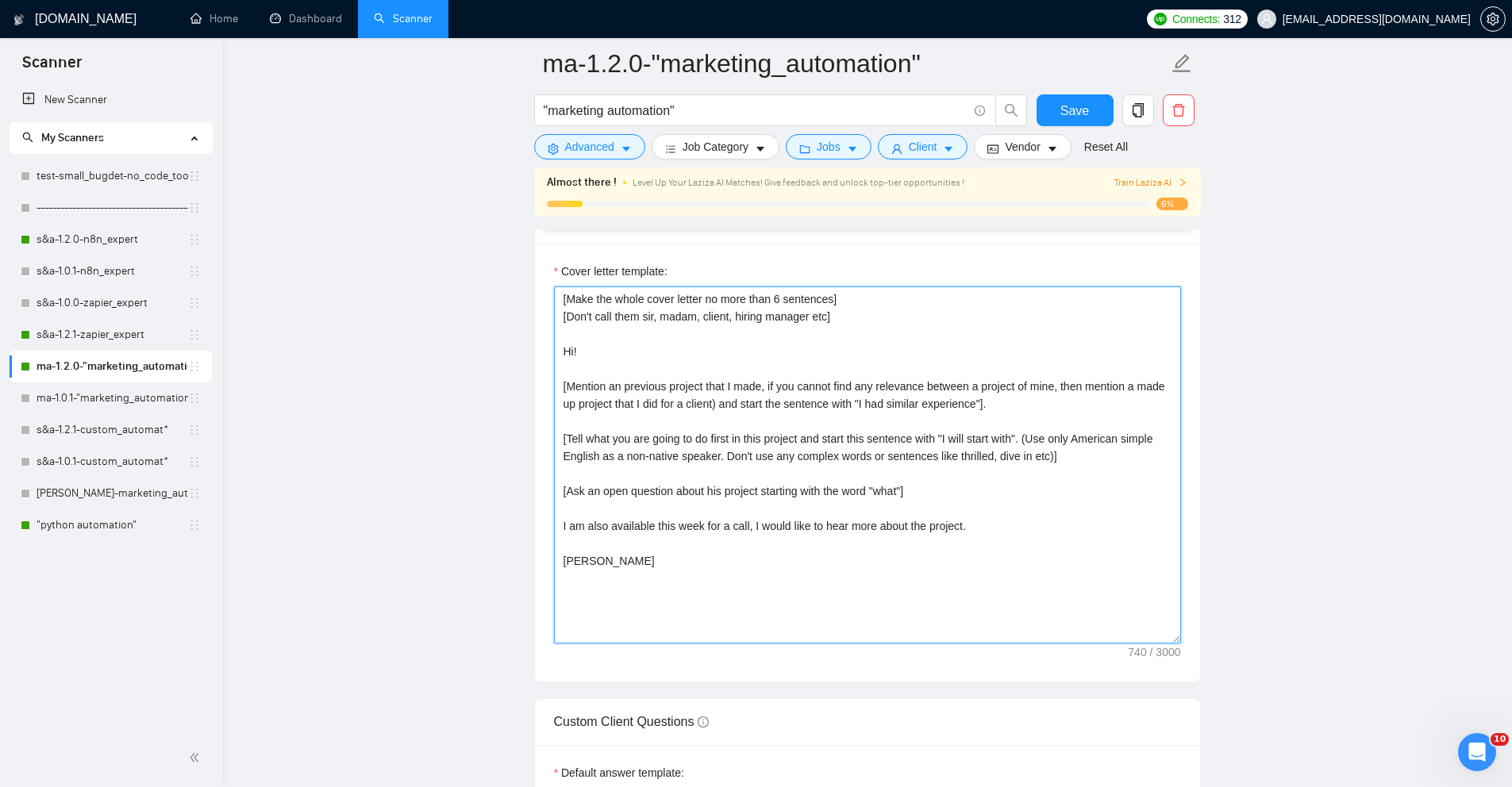
click at [1083, 399] on textarea "[Make the whole cover letter no more than 6 sentences] [Don't call them sir, ma…" at bounding box center [867, 464] width 627 height 357
drag, startPoint x: 1074, startPoint y: 407, endPoint x: 560, endPoint y: 377, distance: 514.9
click at [559, 377] on textarea "[Make the whole cover letter no more than 6 sentences] [Don't call them sir, ma…" at bounding box center [867, 464] width 627 height 357
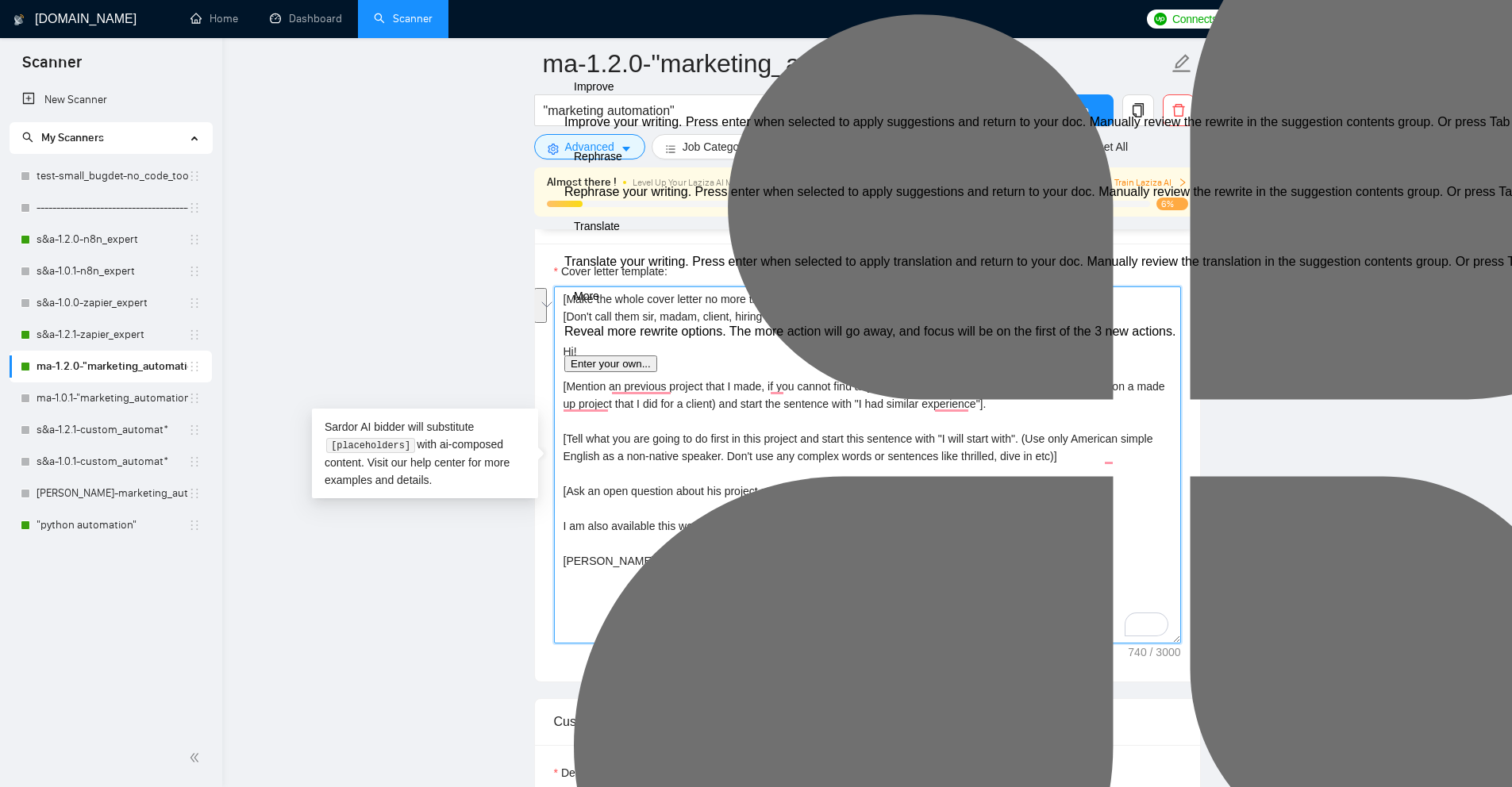
click at [587, 455] on textarea "[Make the whole cover letter no more than 6 sentences] [Don't call them sir, ma…" at bounding box center [867, 464] width 627 height 357
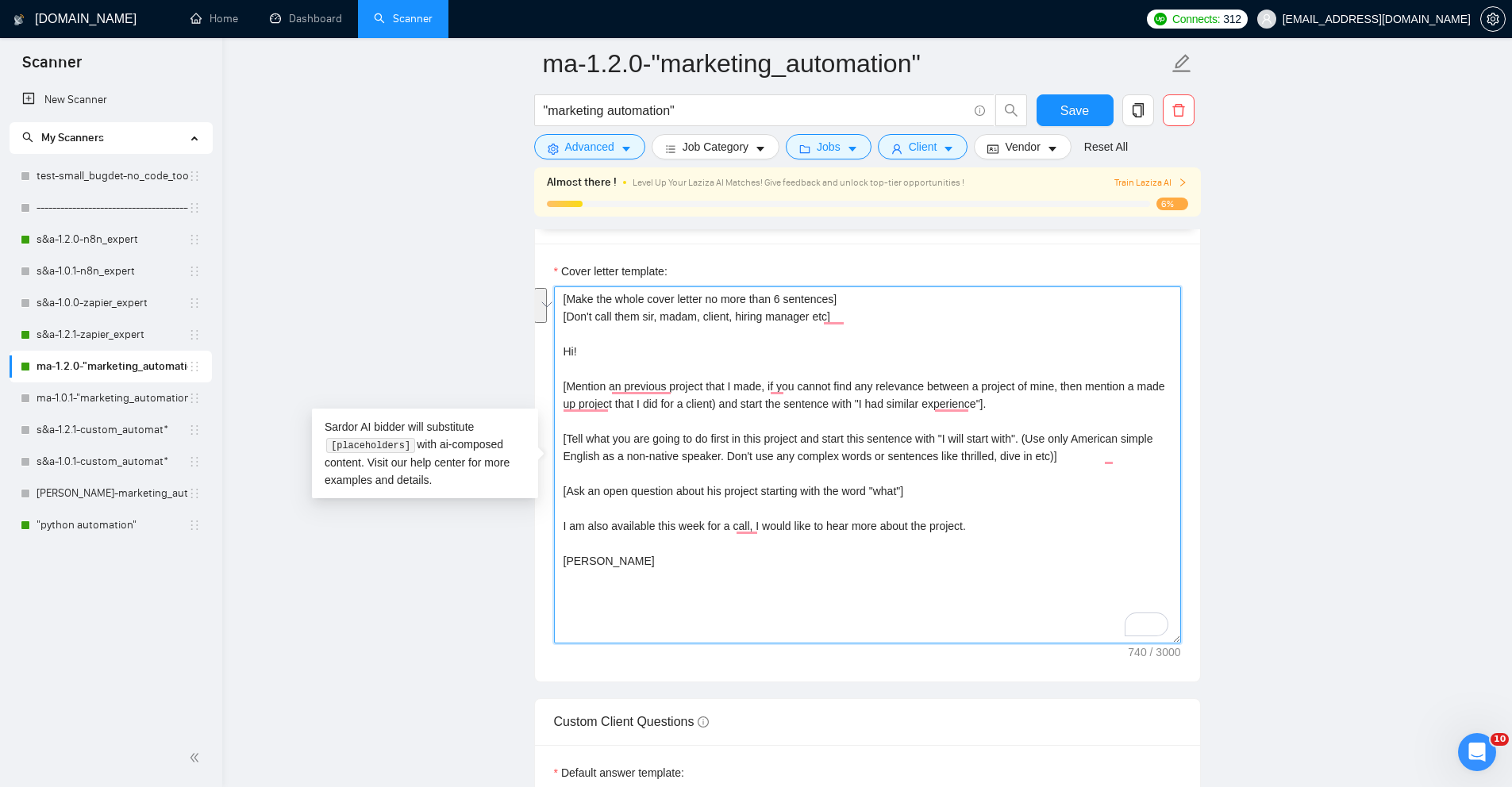
drag, startPoint x: 1059, startPoint y: 412, endPoint x: 554, endPoint y: 371, distance: 506.7
click at [554, 371] on textarea "[Make the whole cover letter no more than 6 sentences] [Don't call them sir, ma…" at bounding box center [867, 464] width 627 height 357
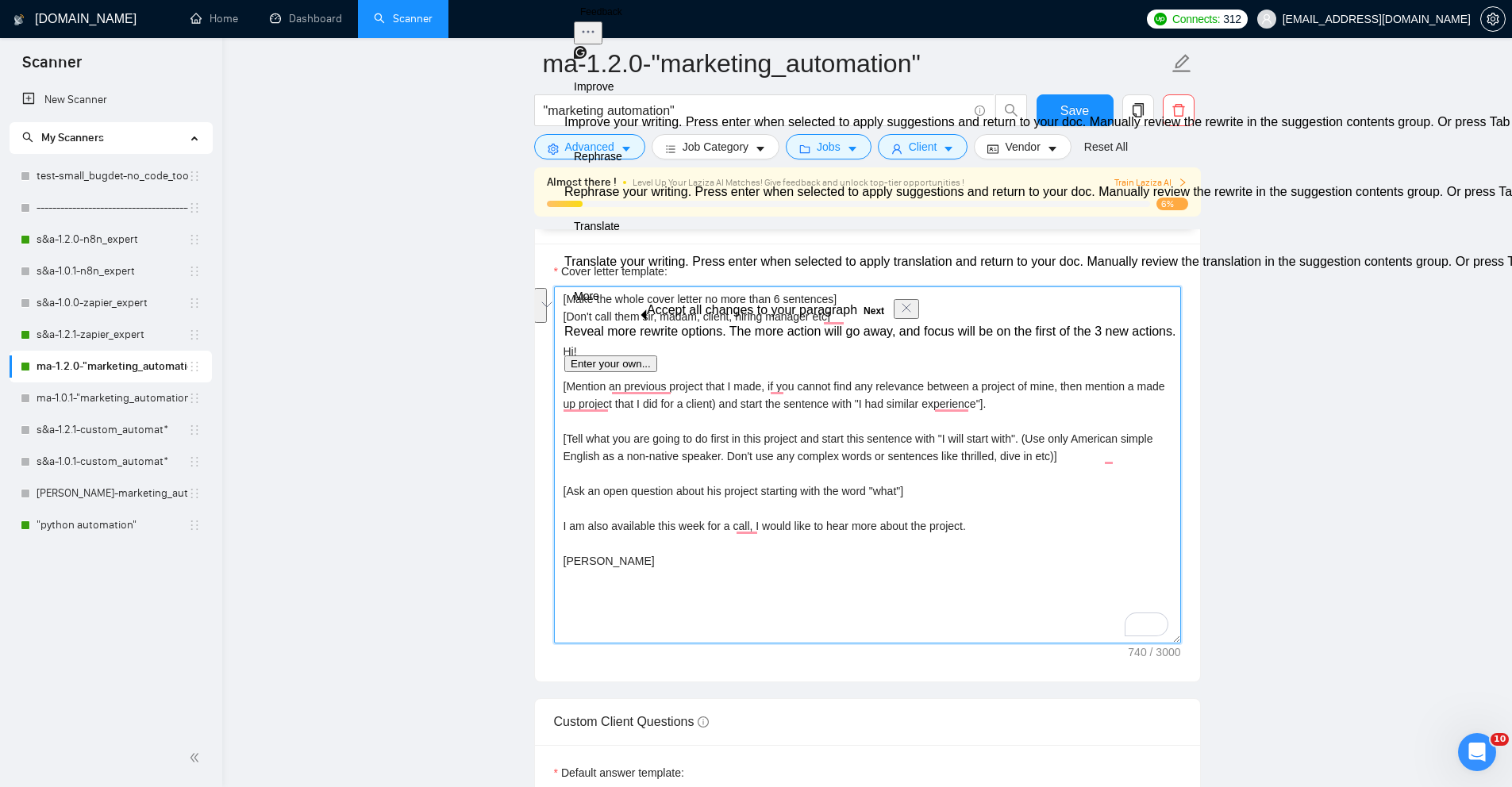
click at [736, 420] on textarea "[Make the whole cover letter no more than 6 sentences] [Don't call them sir, ma…" at bounding box center [867, 464] width 627 height 357
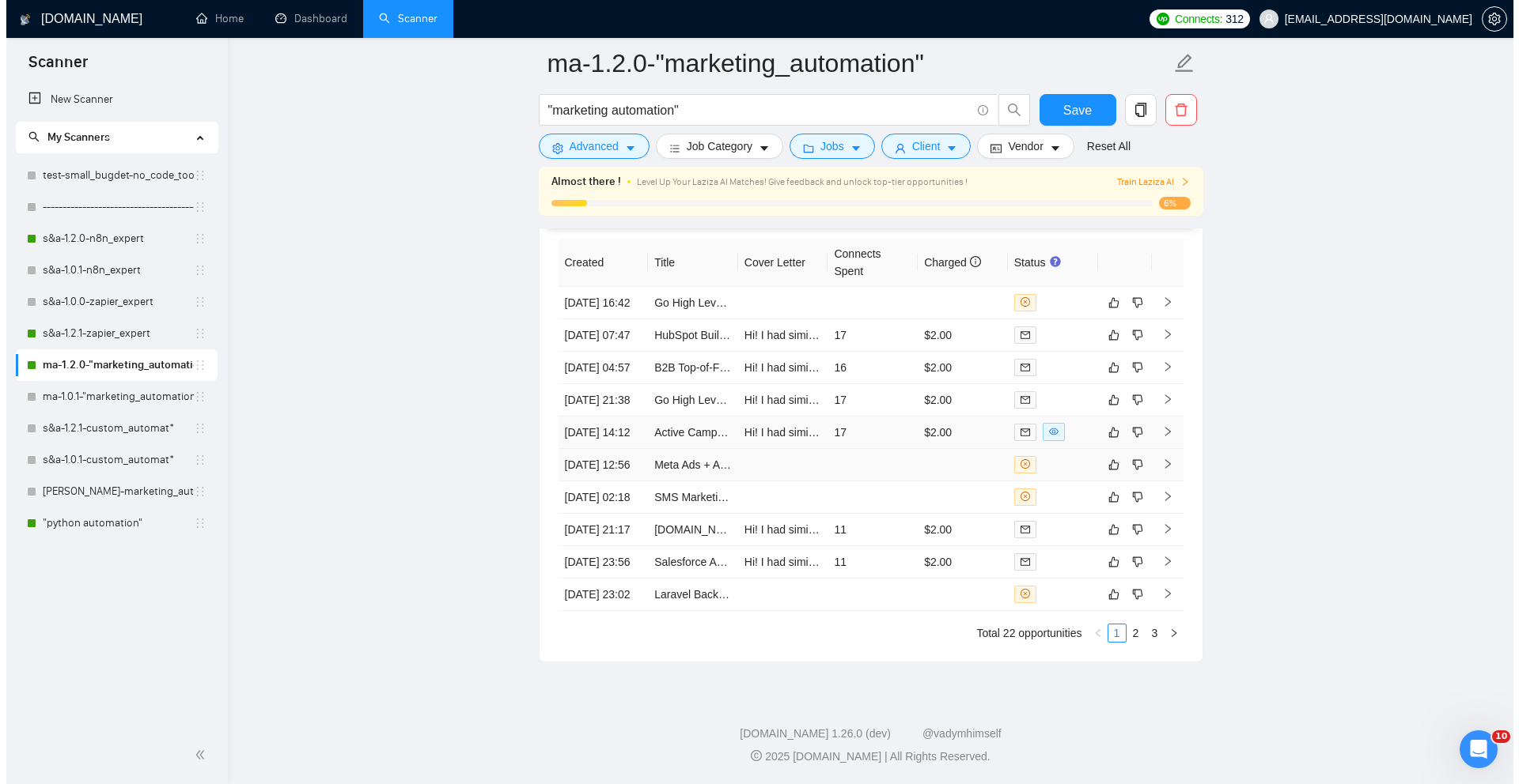
scroll to position [4008, 0]
click at [633, 443] on td "15 Aug, 2025 14:12" at bounding box center [597, 433] width 90 height 33
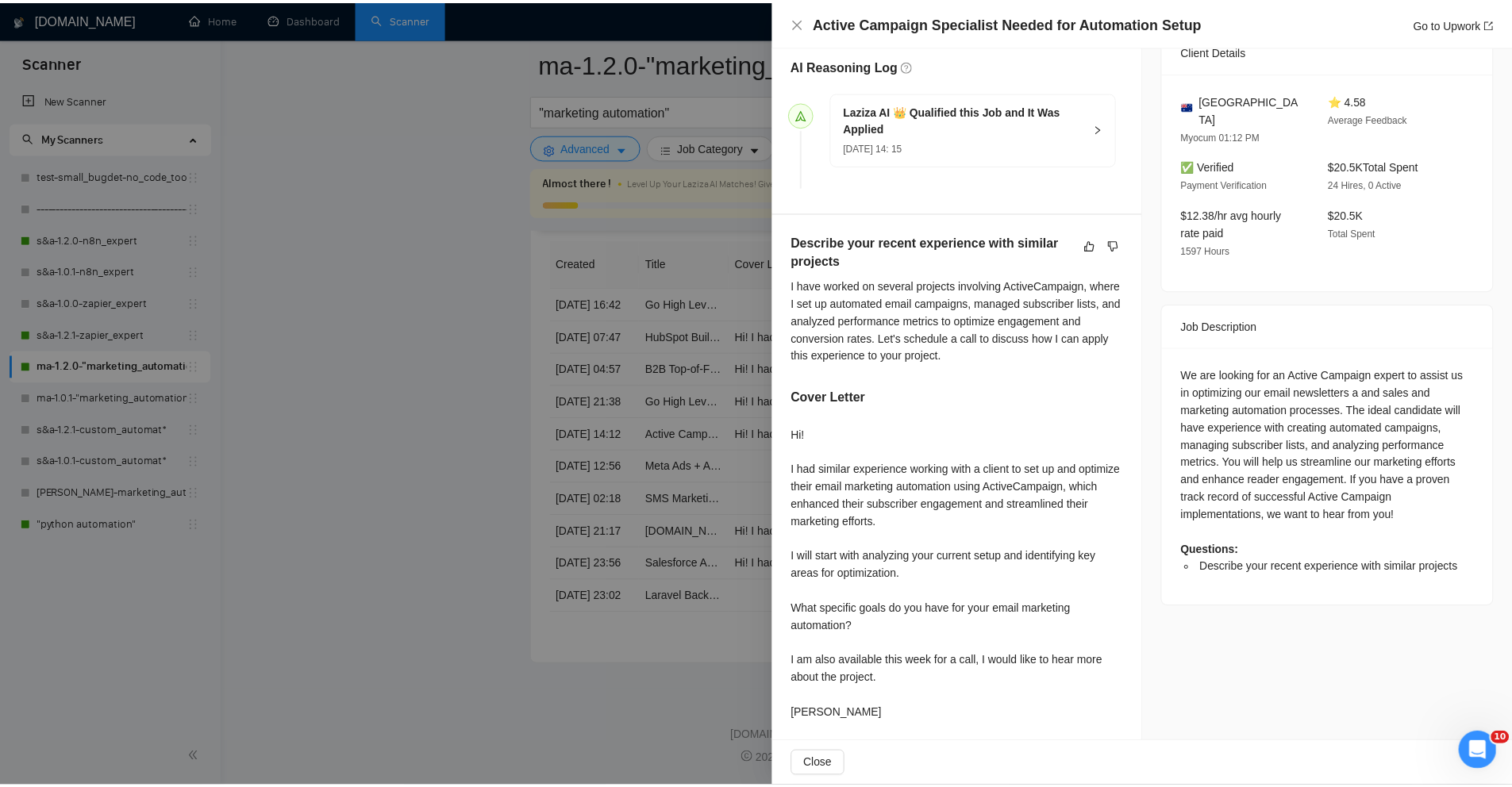
scroll to position [412, 0]
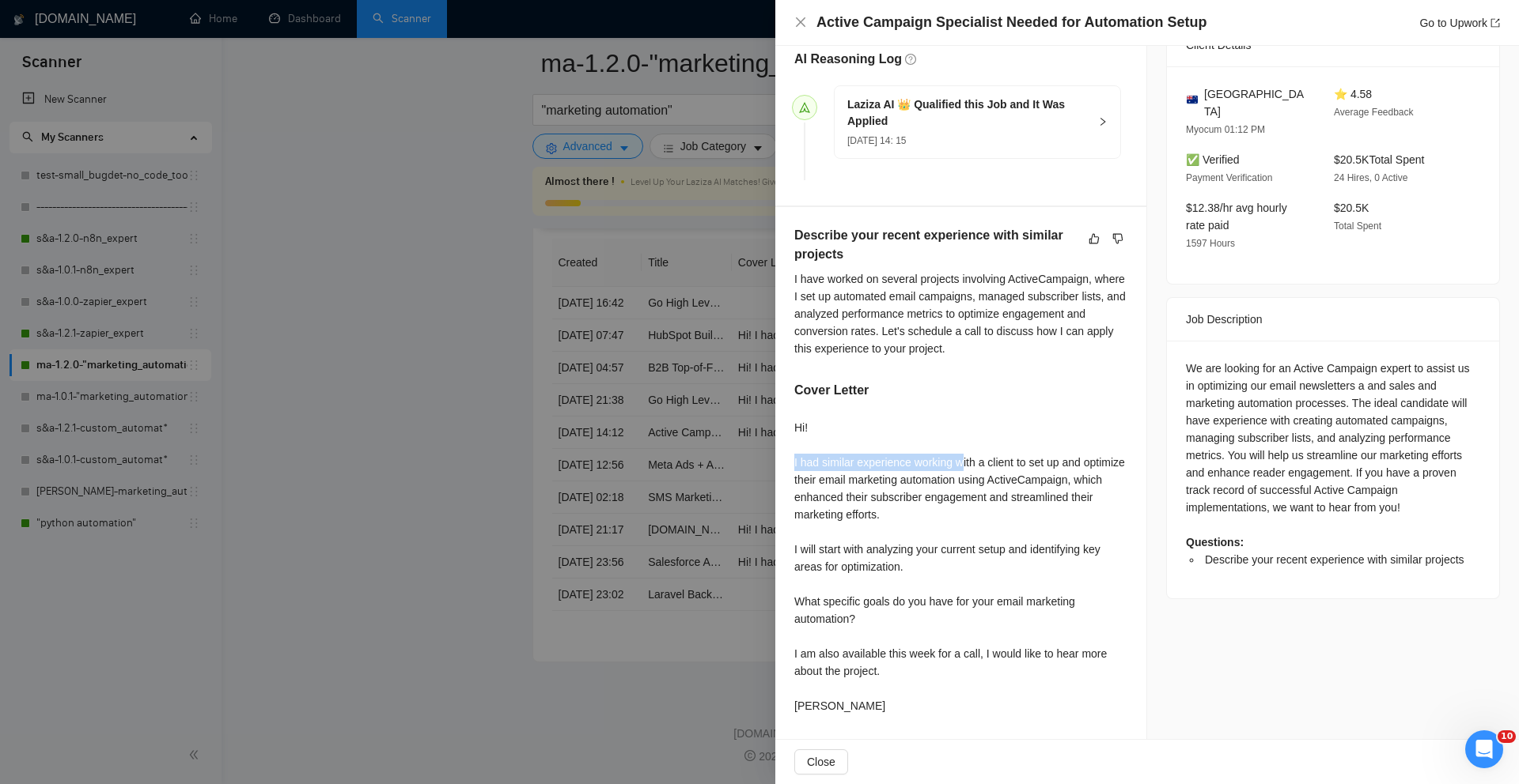
drag, startPoint x: 791, startPoint y: 455, endPoint x: 967, endPoint y: 465, distance: 176.3
click at [967, 465] on div "Describe your recent experience with similar projects I have worked on several …" at bounding box center [961, 473] width 371 height 533
click at [914, 510] on div "Hi! I had similar experience working with a client to set up and optimize their…" at bounding box center [961, 566] width 333 height 296
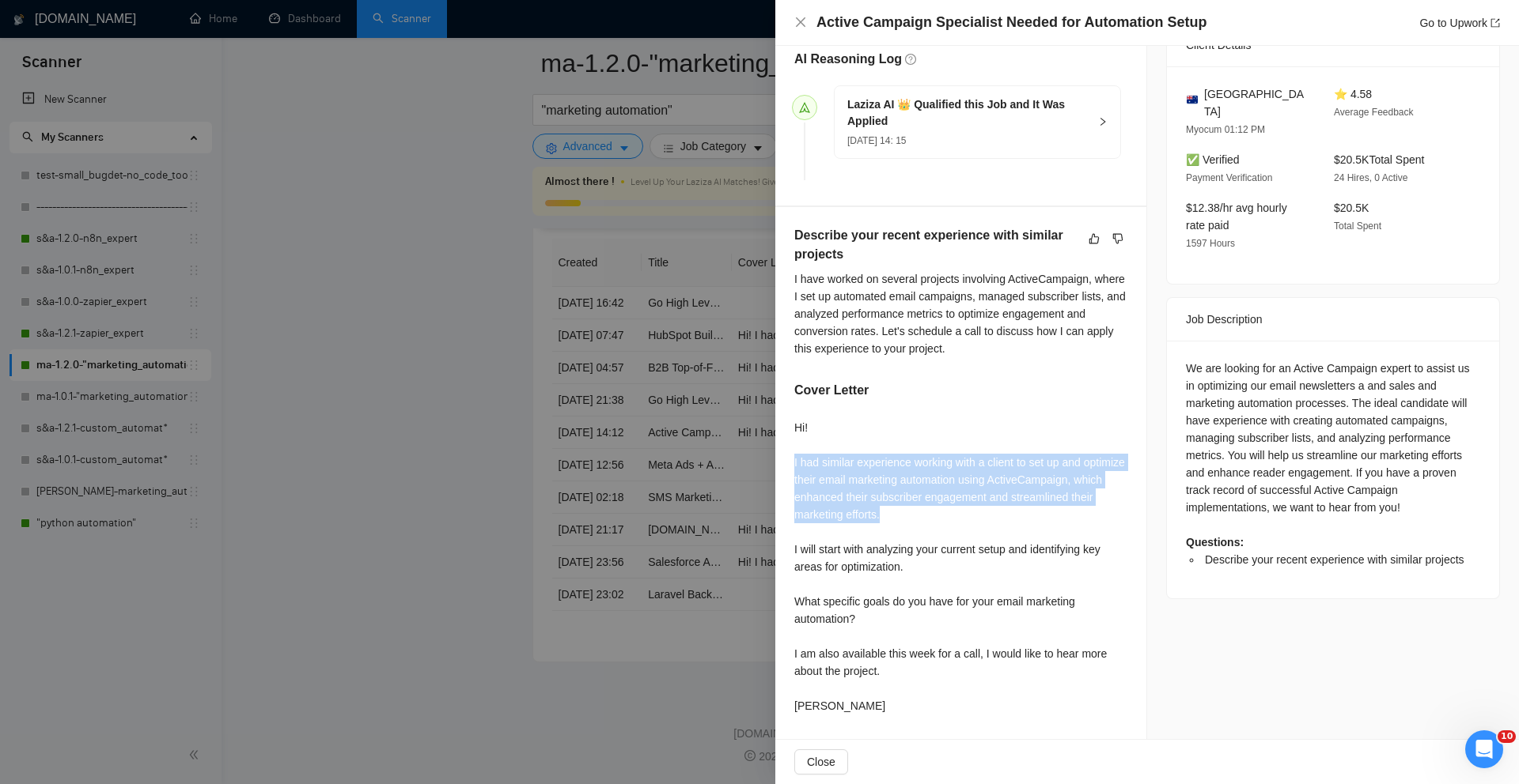
drag, startPoint x: 1033, startPoint y: 521, endPoint x: 786, endPoint y: 461, distance: 254.2
click at [786, 461] on div "Describe your recent experience with similar projects I have worked on several …" at bounding box center [961, 473] width 371 height 533
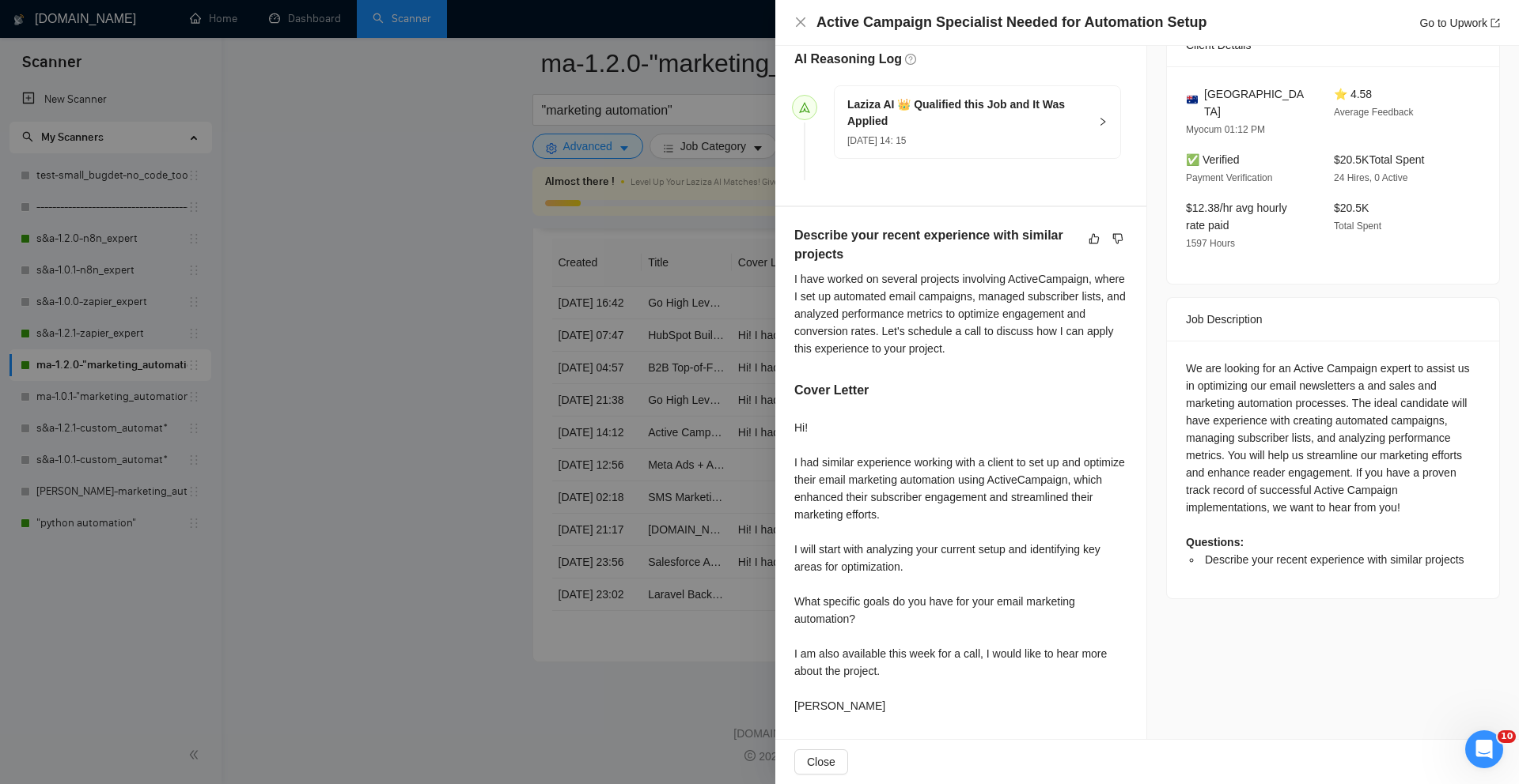
click at [747, 128] on div at bounding box center [760, 392] width 1519 height 784
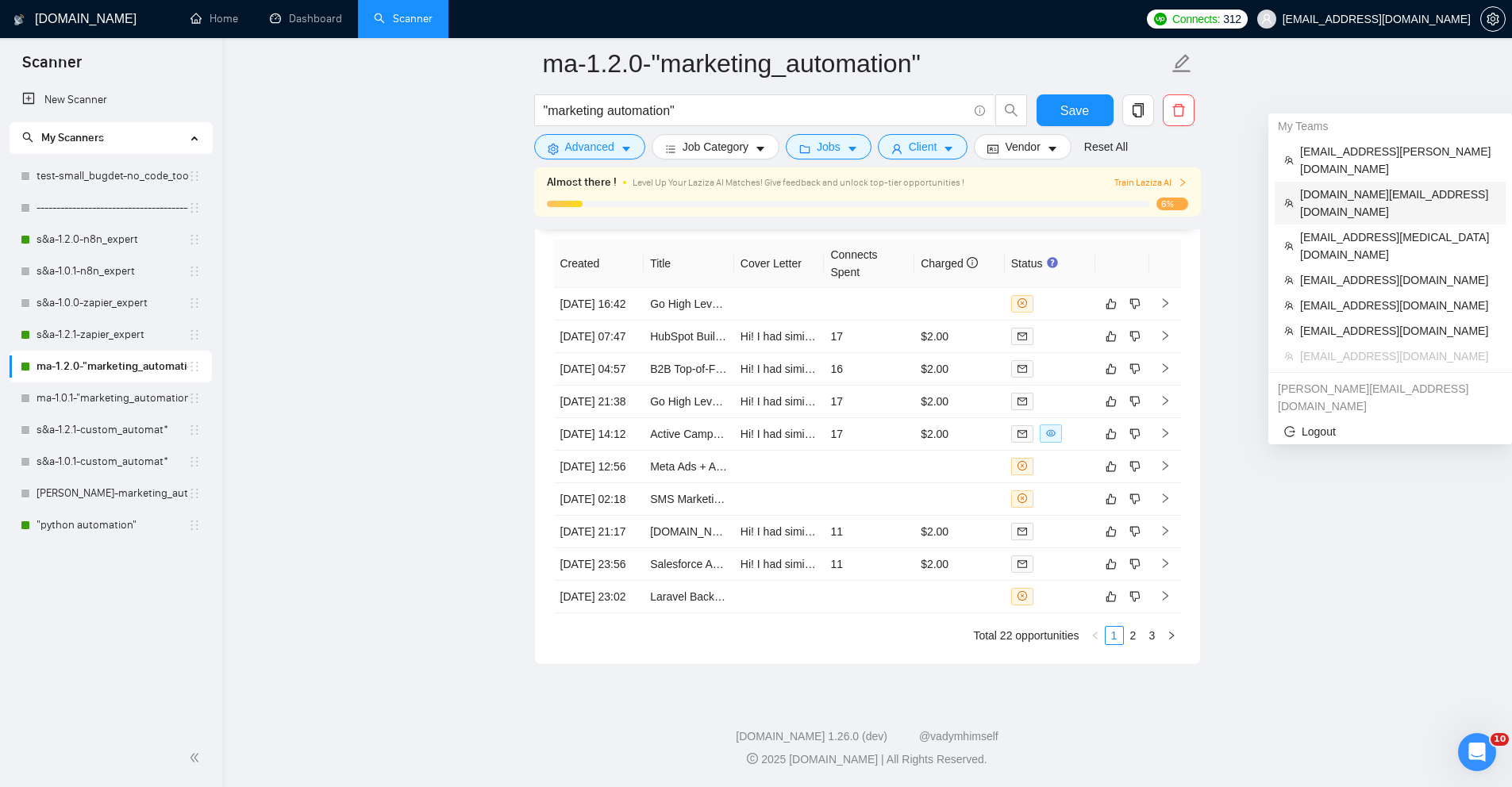
click at [1389, 186] on span "[DOMAIN_NAME][EMAIL_ADDRESS][DOMAIN_NAME]" at bounding box center [1397, 203] width 196 height 35
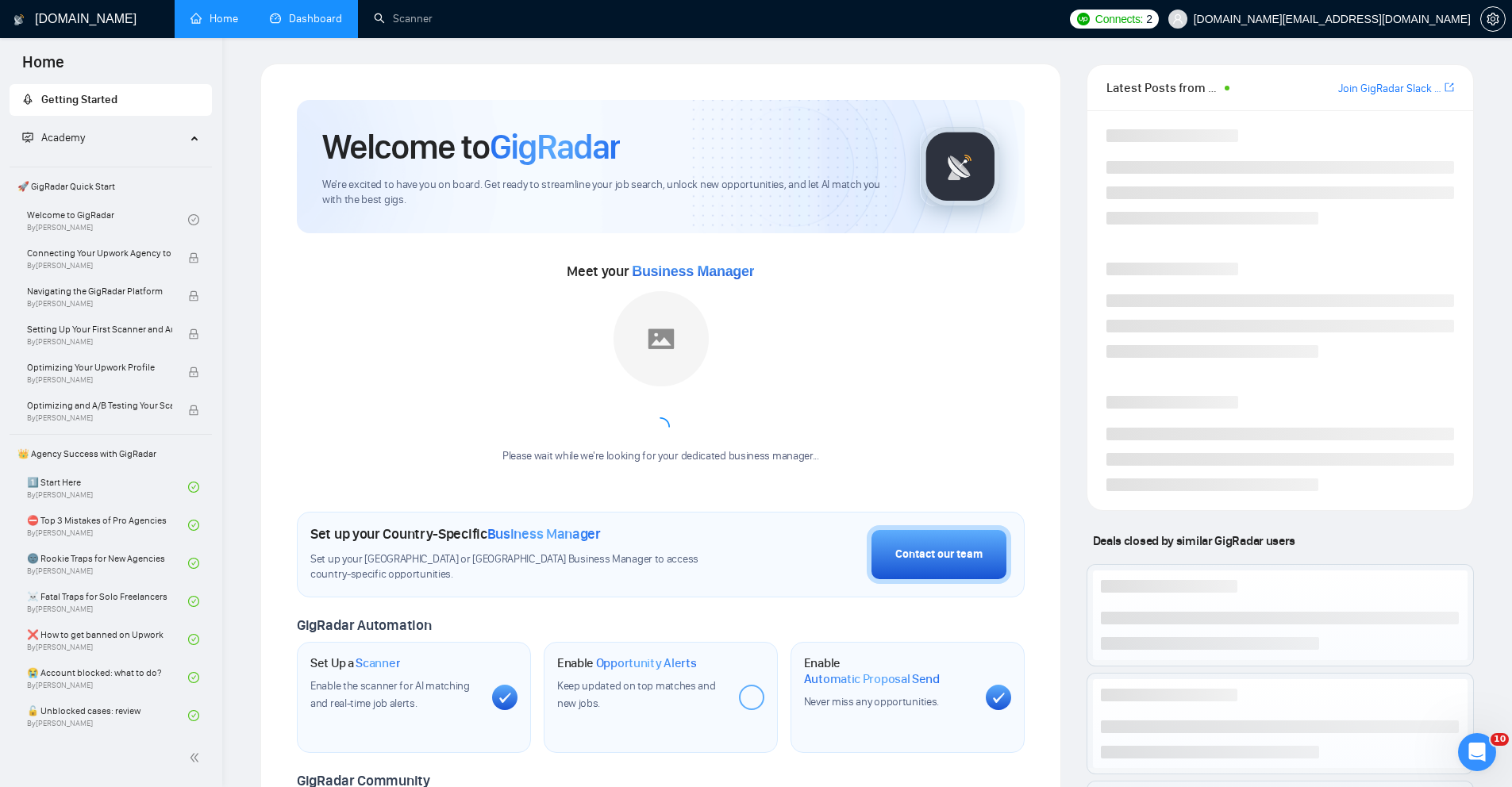
click at [290, 21] on link "Dashboard" at bounding box center [306, 19] width 73 height 14
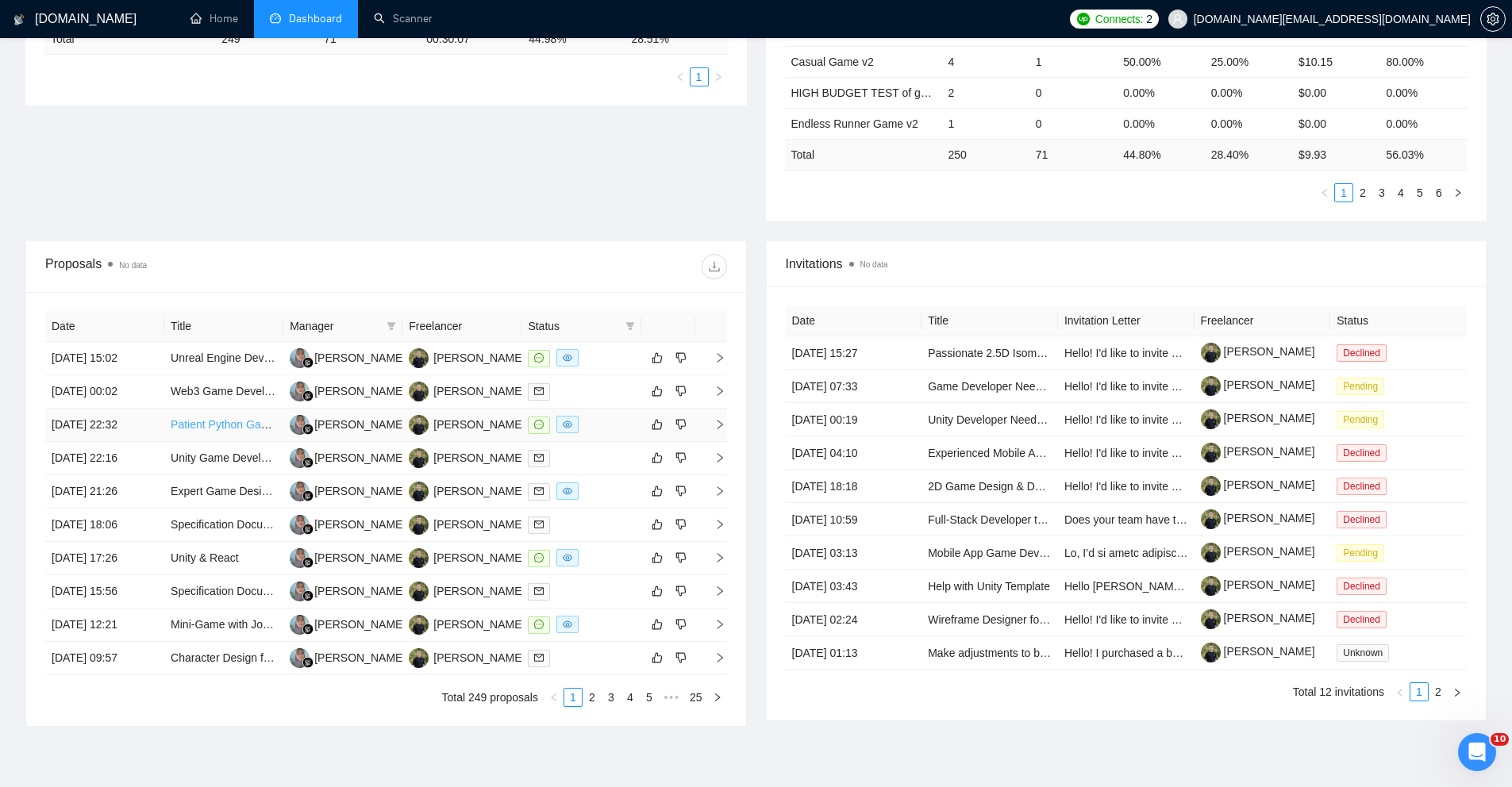
scroll to position [471, 0]
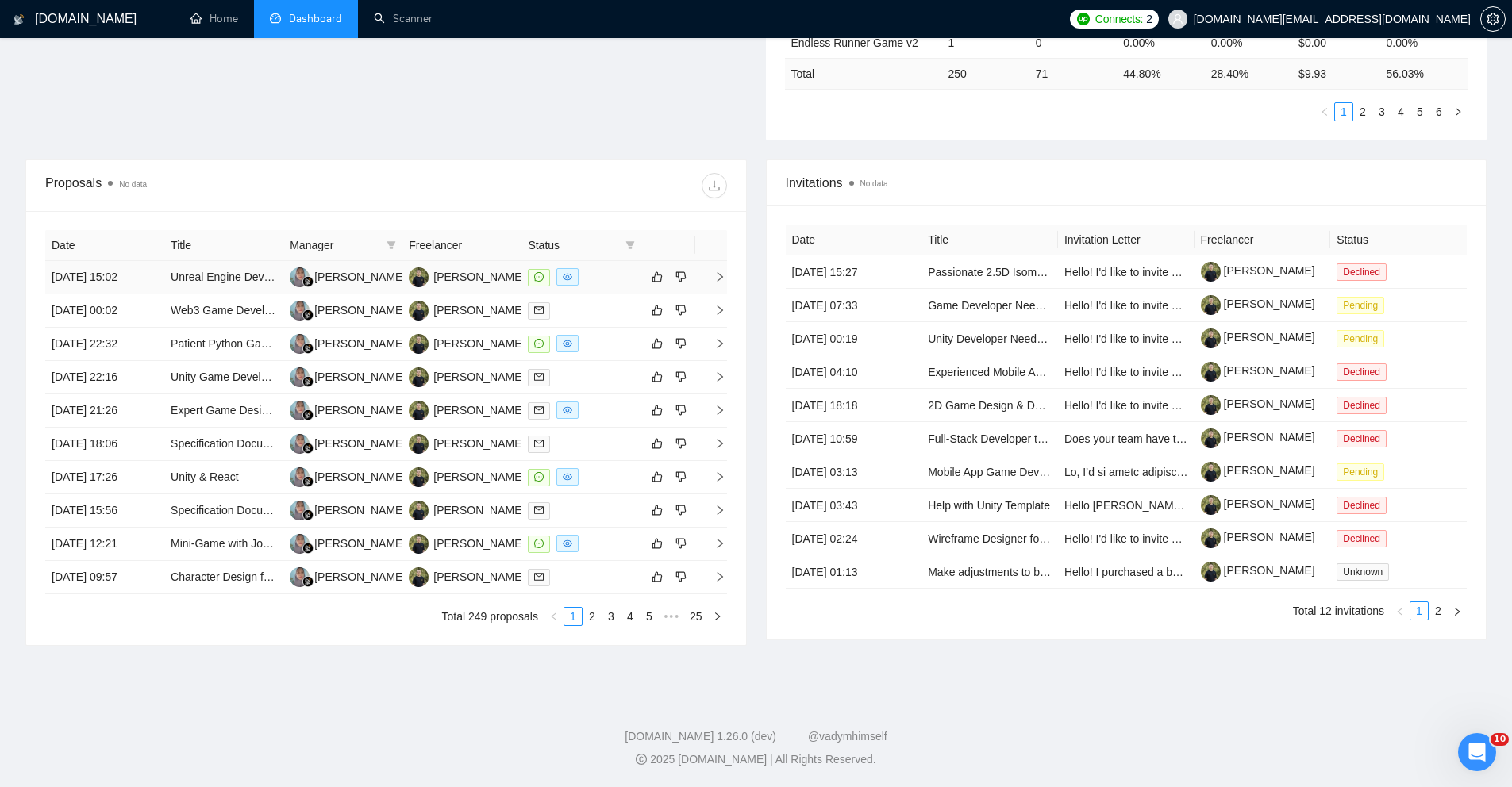
click at [159, 278] on td "18 Aug, 2025 15:02" at bounding box center [105, 278] width 119 height 34
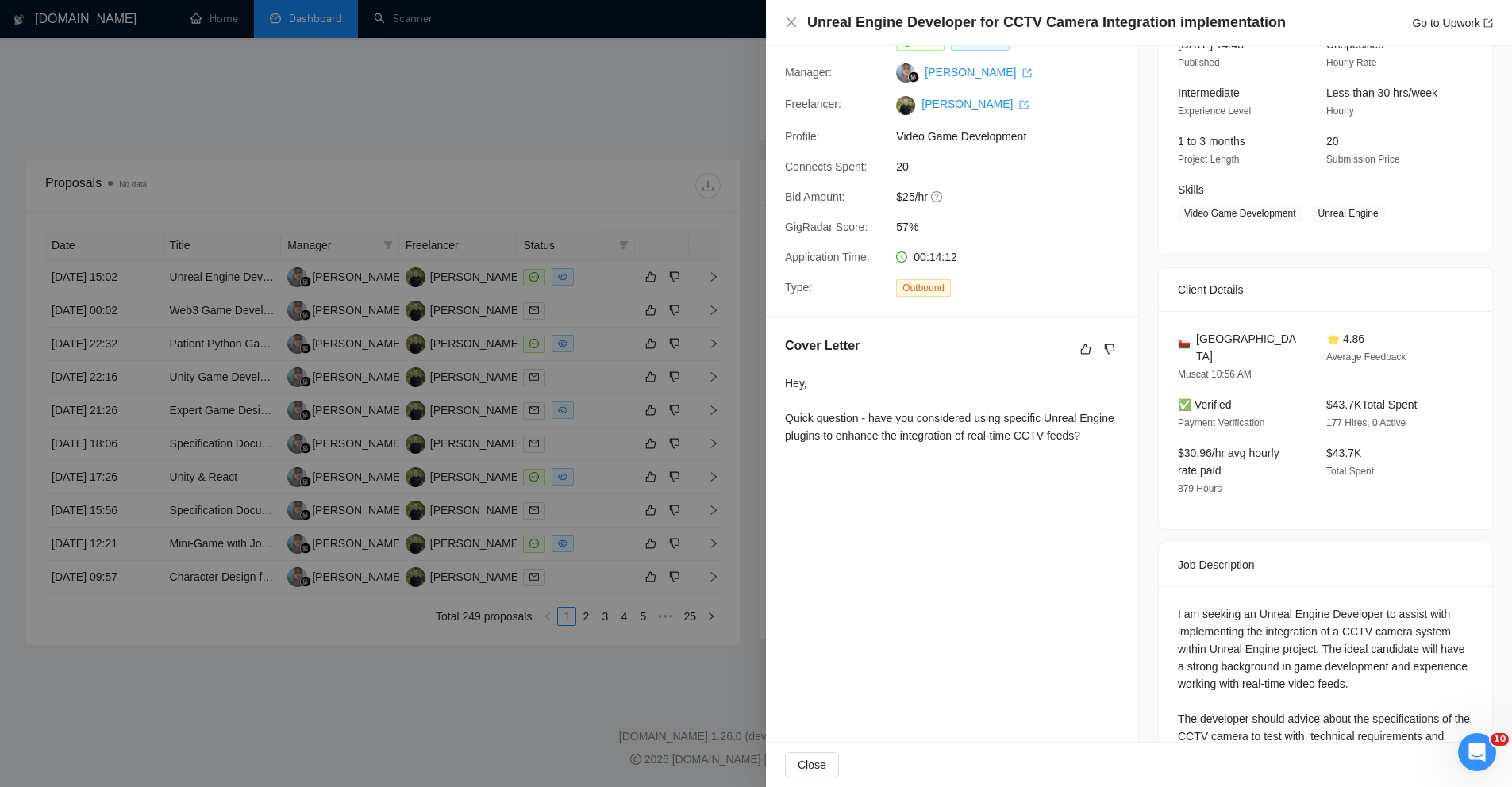
scroll to position [280, 0]
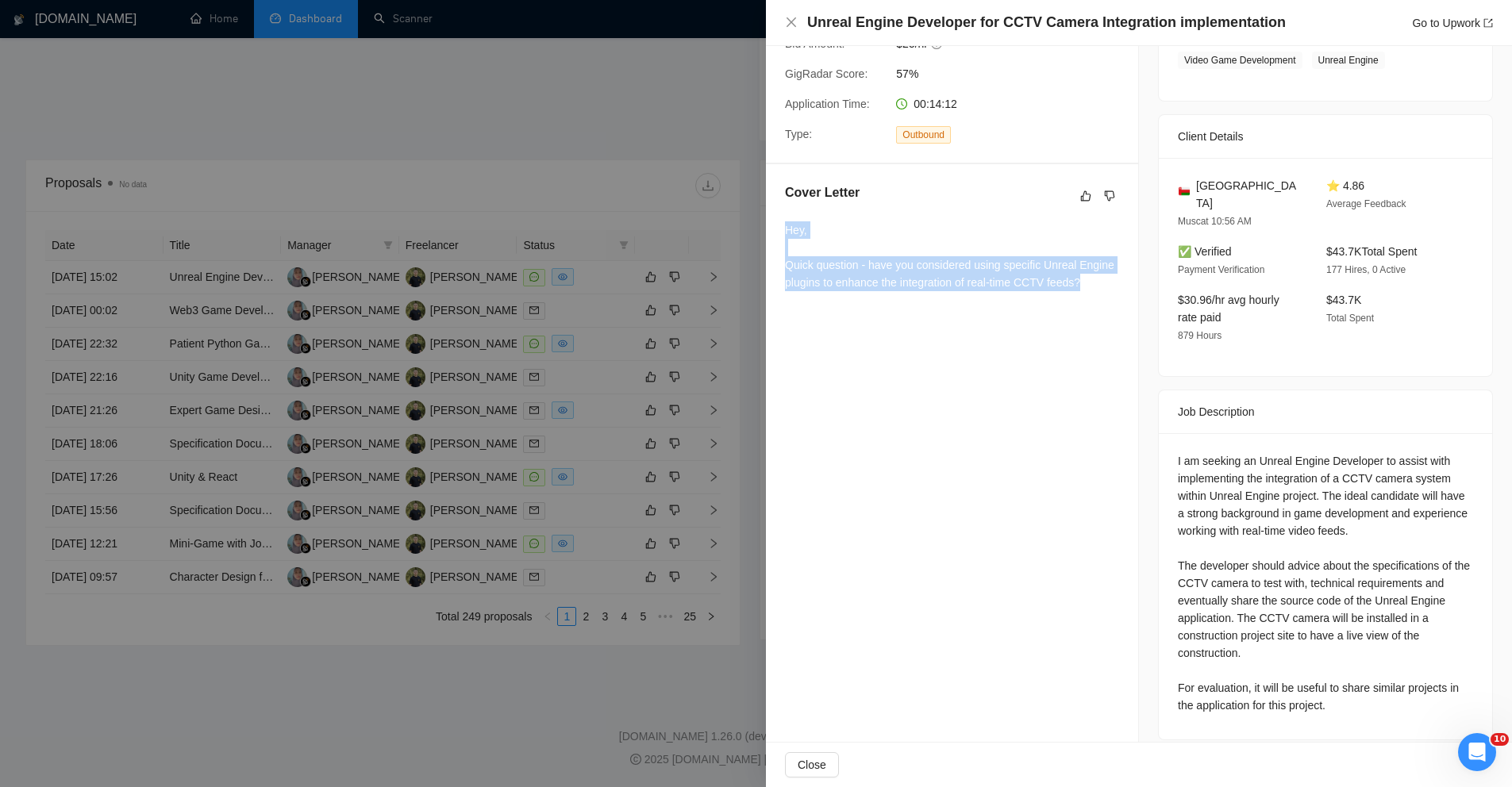
drag, startPoint x: 923, startPoint y: 325, endPoint x: 775, endPoint y: 224, distance: 179.2
click at [775, 224] on div "Cover Letter Hey, Quick question - have you considered using specific Unreal En…" at bounding box center [952, 239] width 373 height 152
click at [781, 207] on div "Cover Letter Hey, Quick question - have you considered using specific Unreal En…" at bounding box center [952, 239] width 373 height 152
click at [617, 122] on div at bounding box center [756, 394] width 1512 height 787
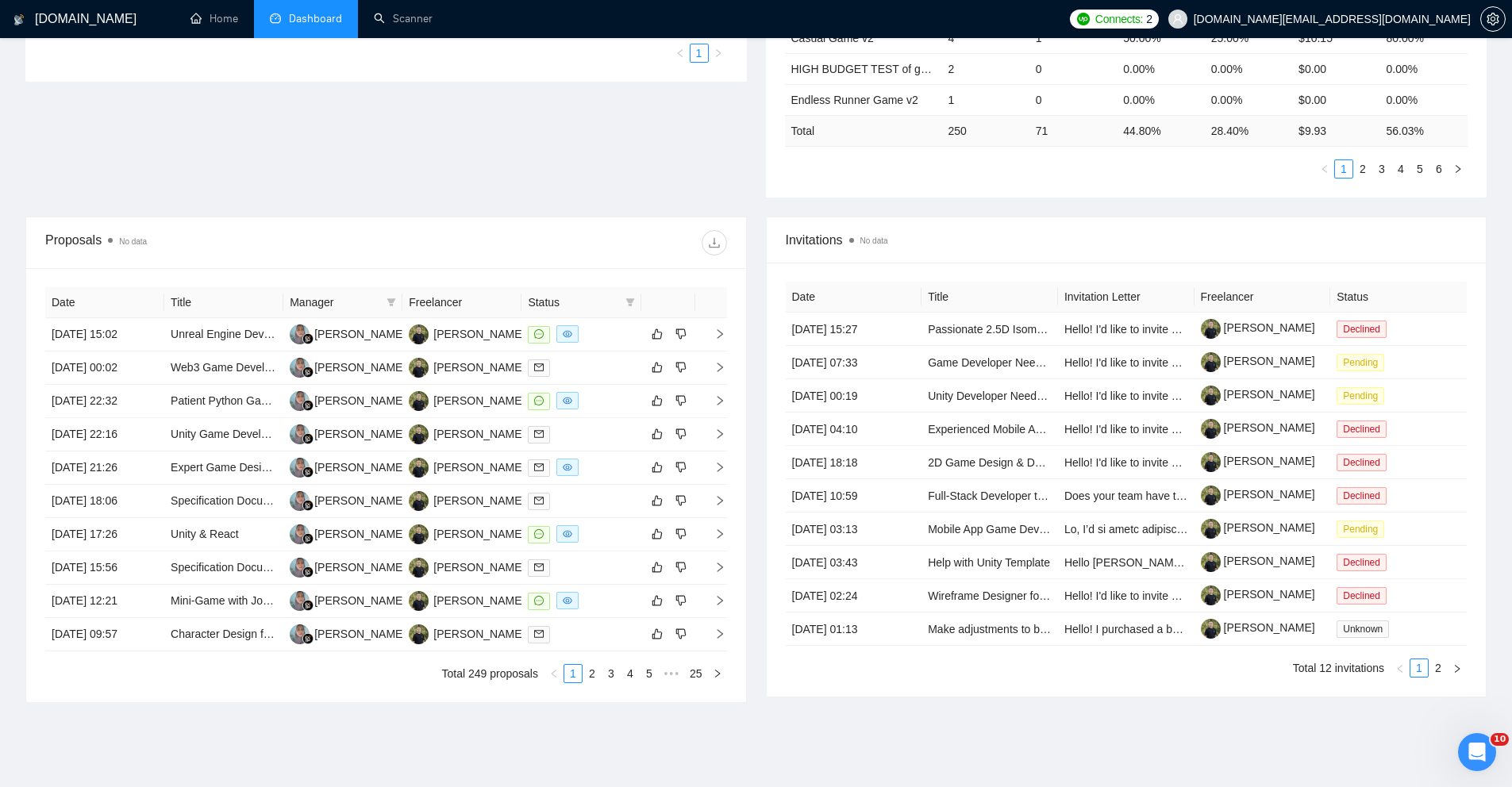
scroll to position [0, 0]
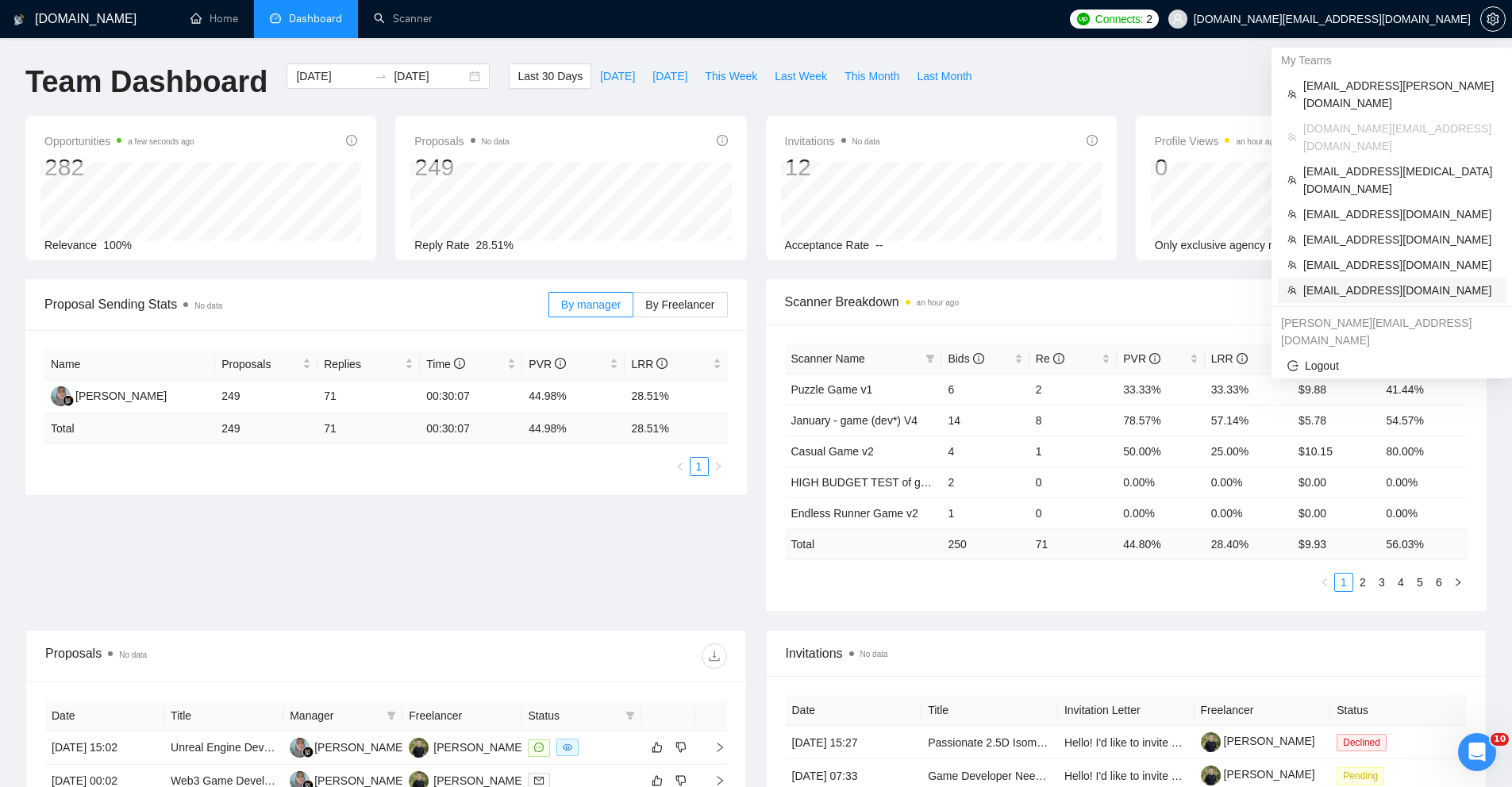
click at [1354, 282] on span "[EMAIL_ADDRESS][DOMAIN_NAME]" at bounding box center [1400, 291] width 193 height 18
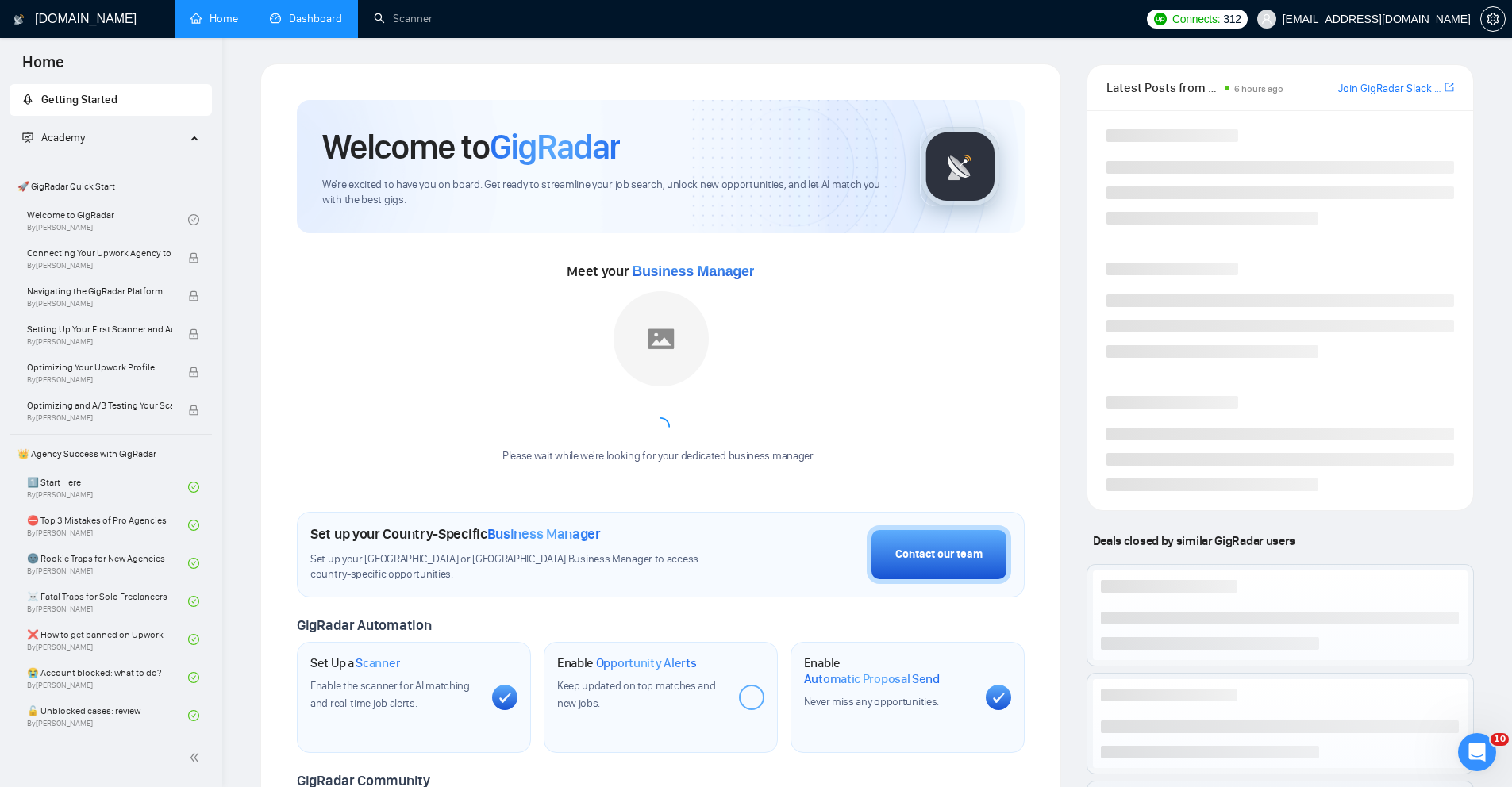
click at [309, 24] on link "Dashboard" at bounding box center [306, 19] width 73 height 14
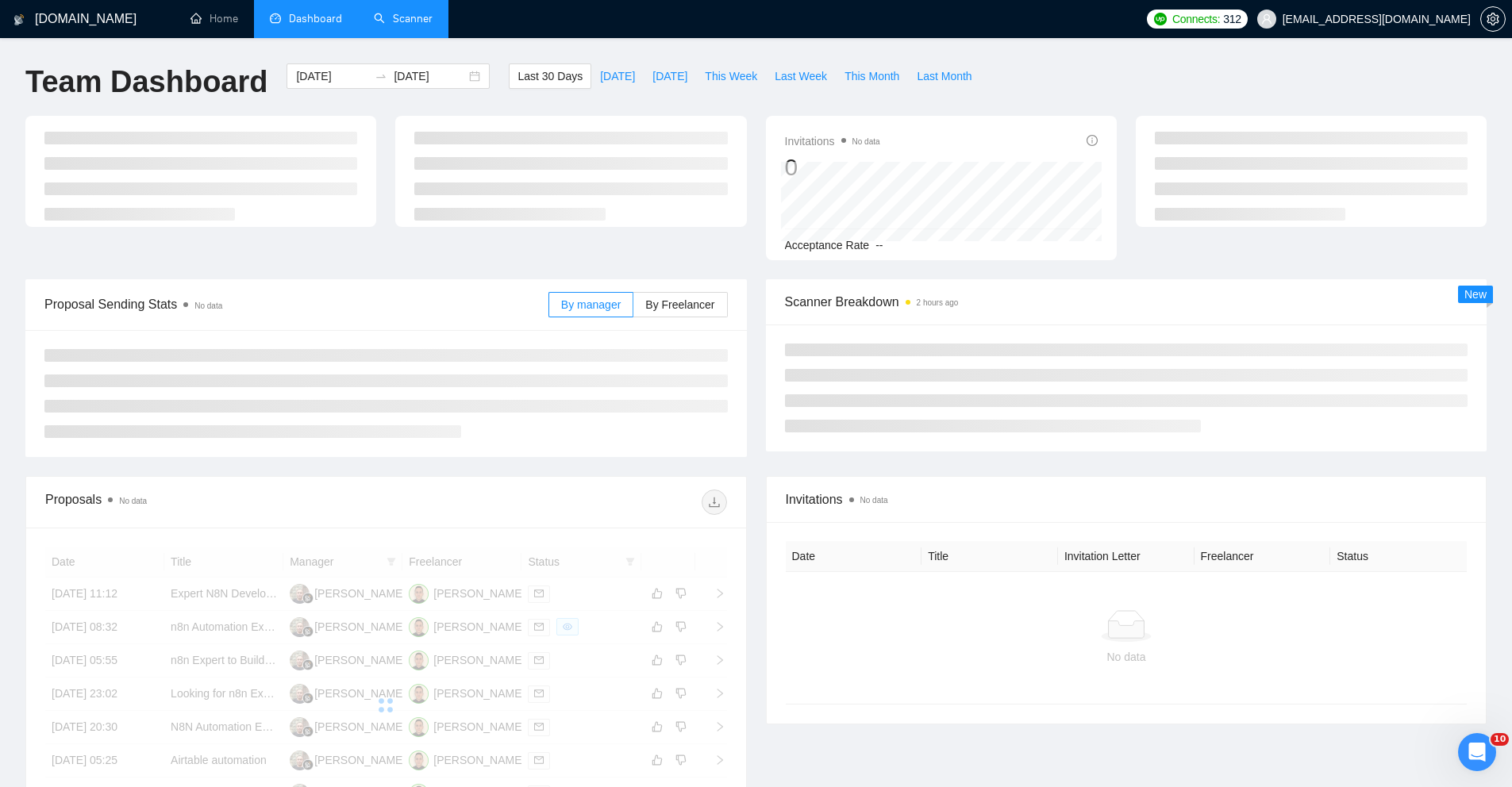
click at [407, 26] on link "Scanner" at bounding box center [402, 19] width 59 height 14
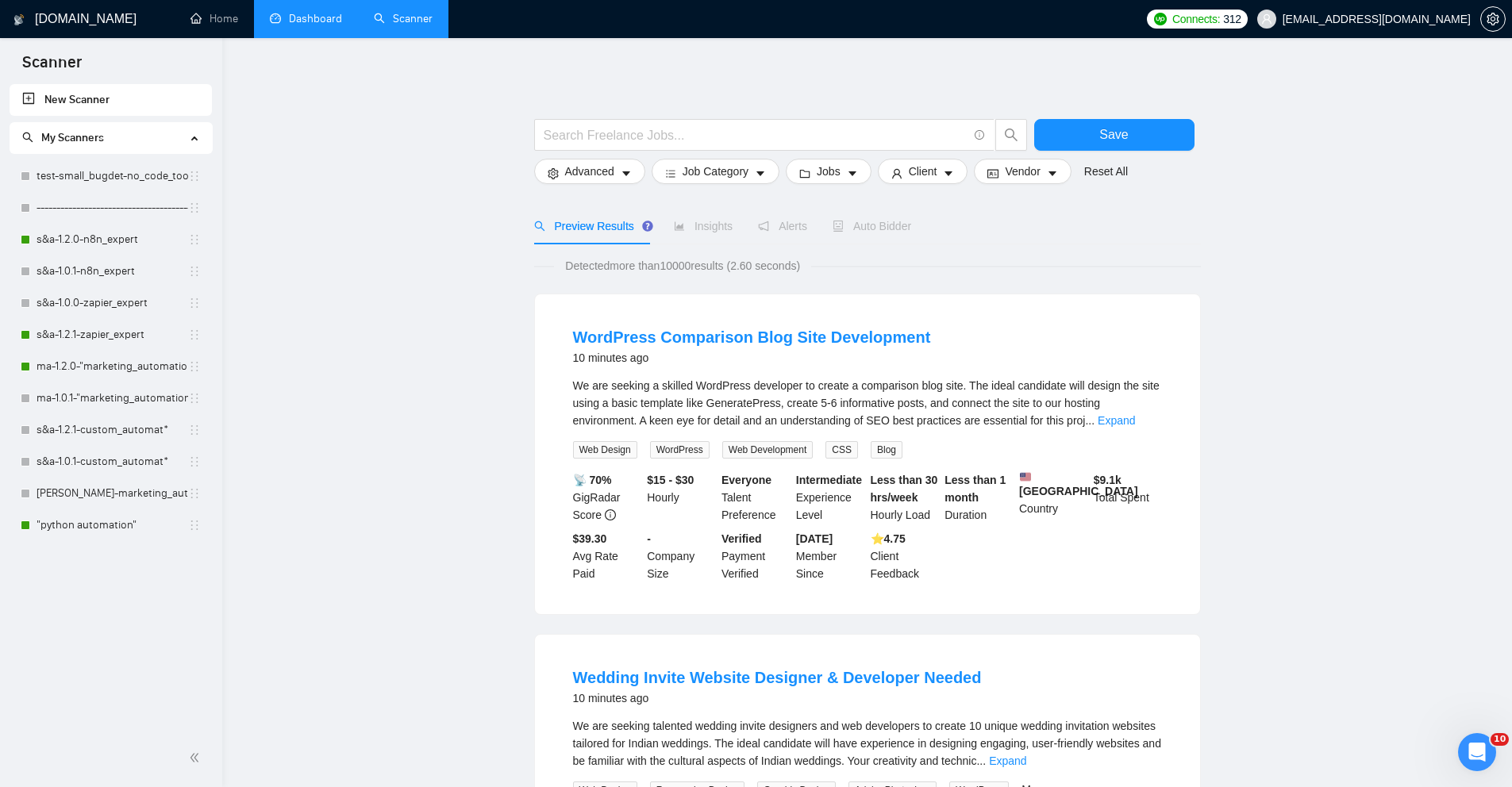
drag, startPoint x: 358, startPoint y: 244, endPoint x: 280, endPoint y: 243, distance: 78.0
click at [131, 241] on link "s&a-1.2.0-n8n_expert" at bounding box center [112, 239] width 152 height 32
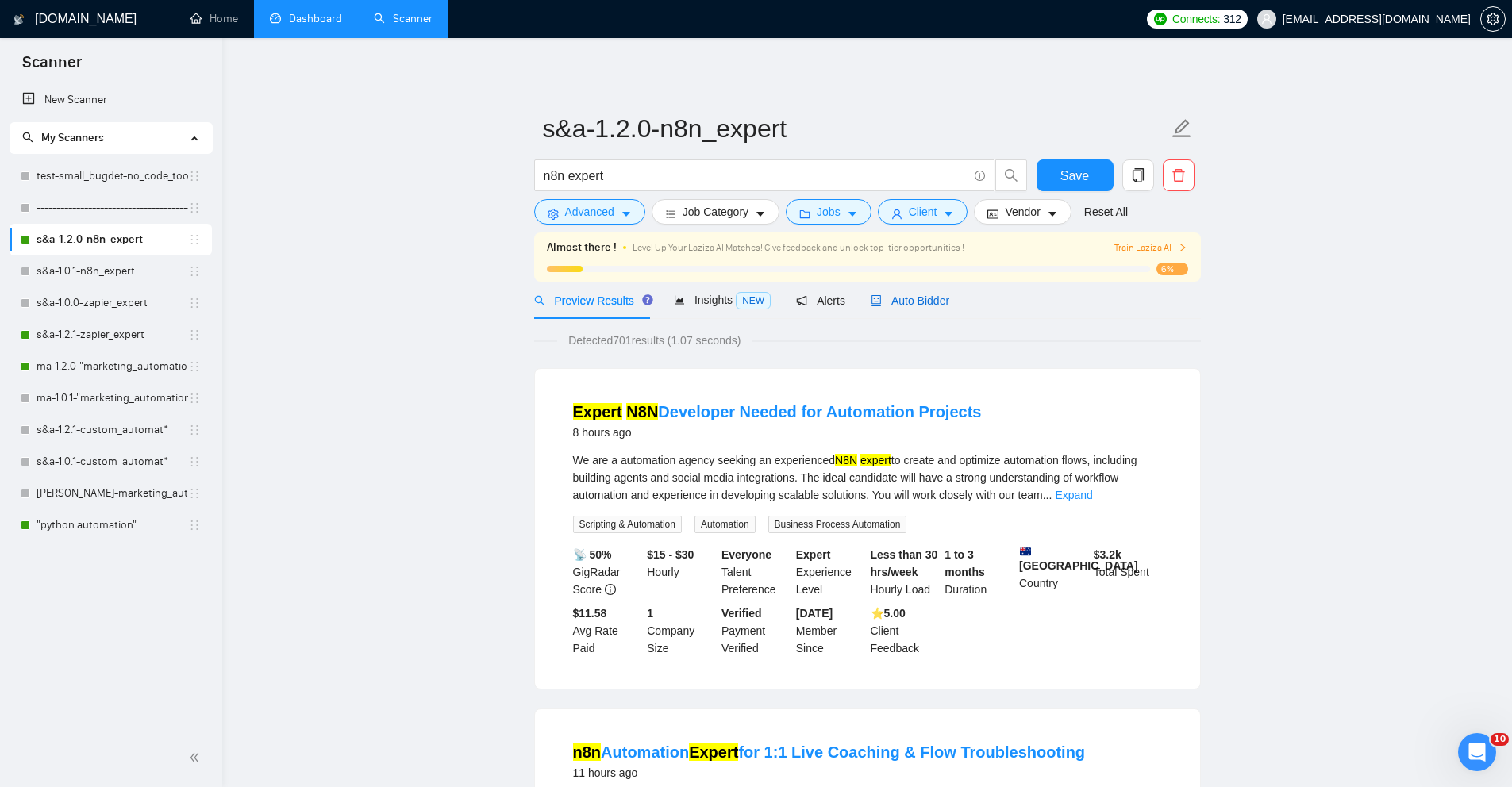
click at [917, 304] on span "Auto Bidder" at bounding box center [909, 300] width 78 height 13
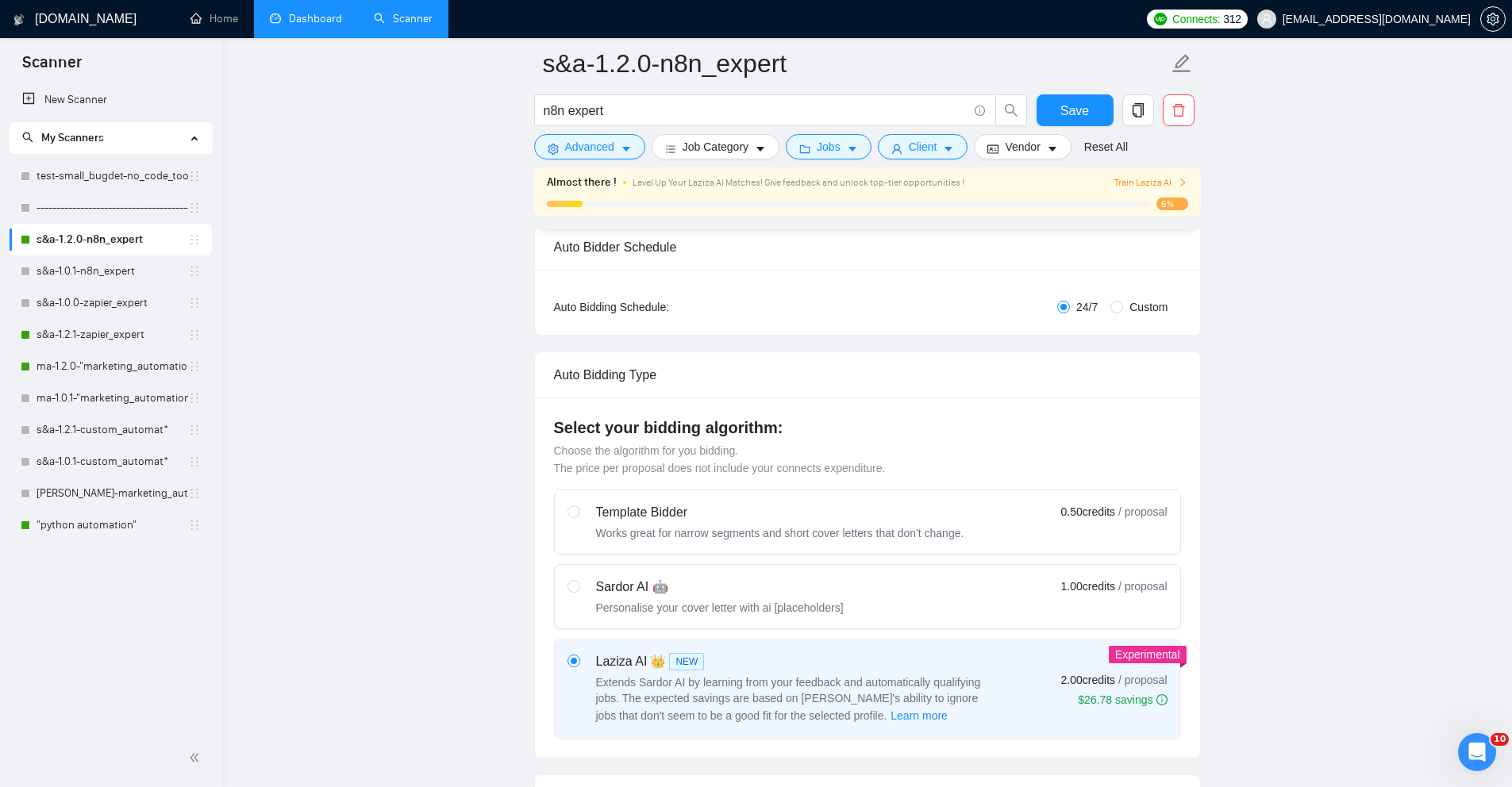
scroll to position [232, 0]
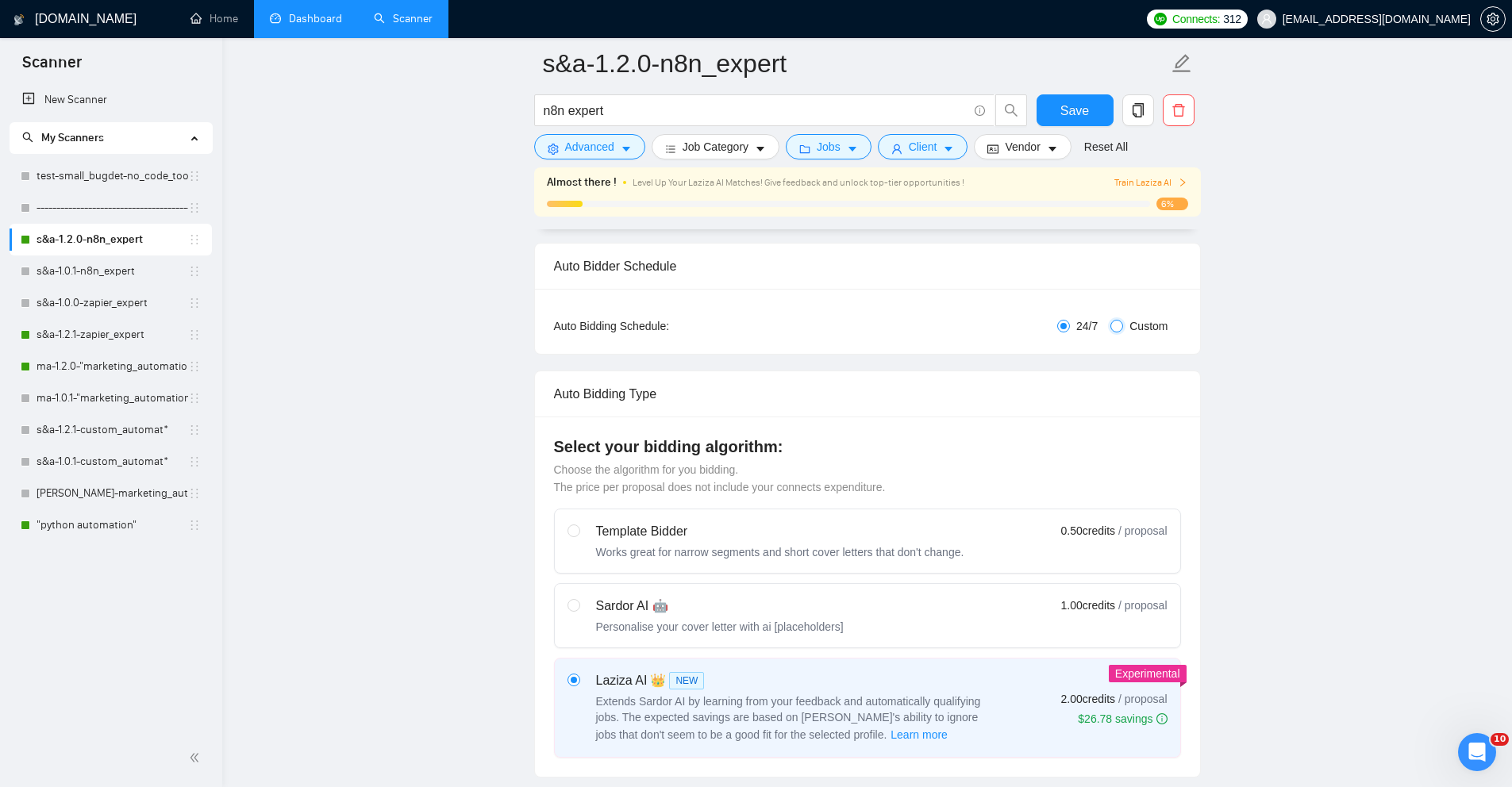
click at [1118, 326] on input "Custom" at bounding box center [1117, 326] width 13 height 13
radio input "true"
radio input "false"
checkbox input "true"
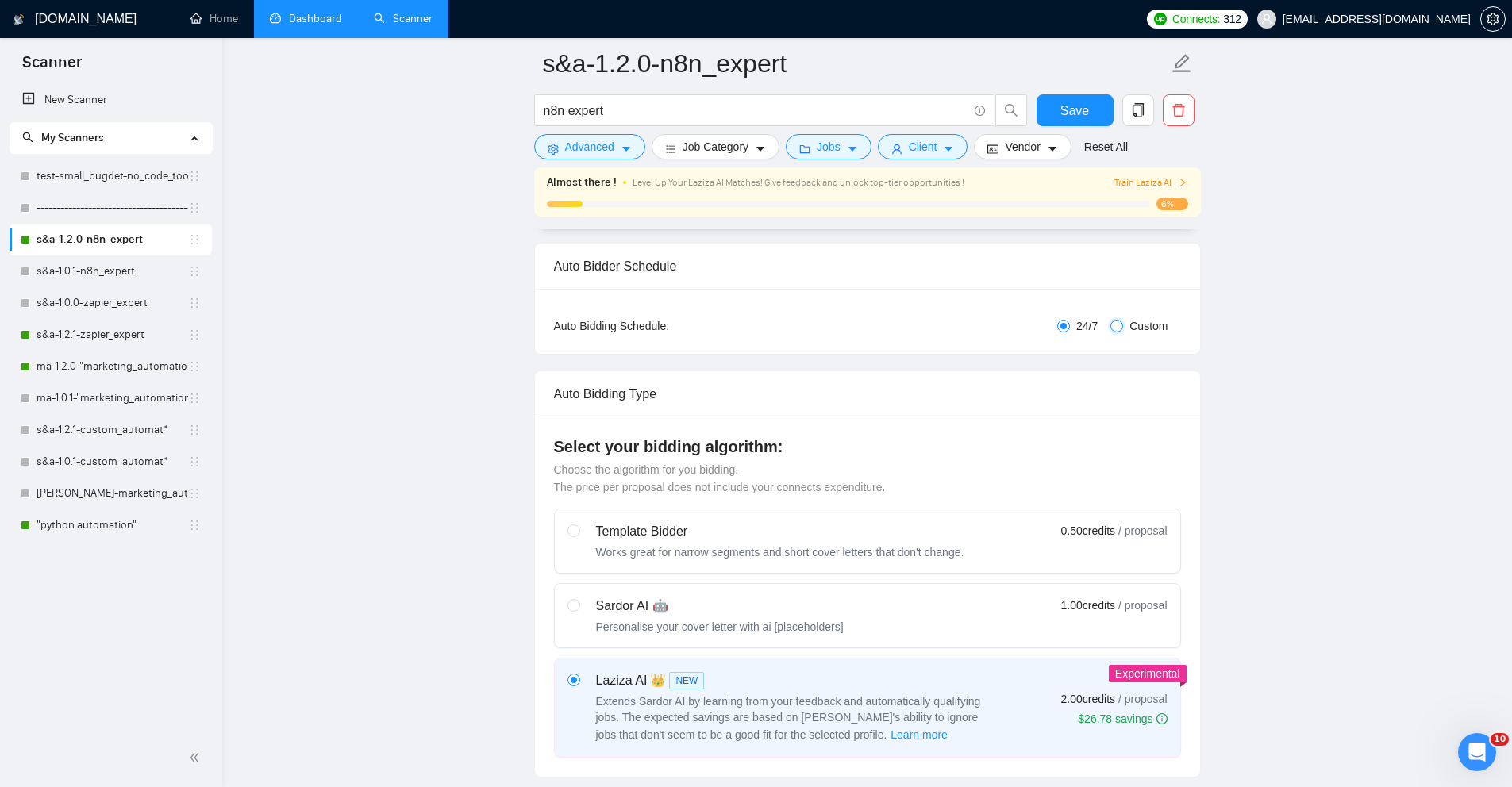
checkbox input "true"
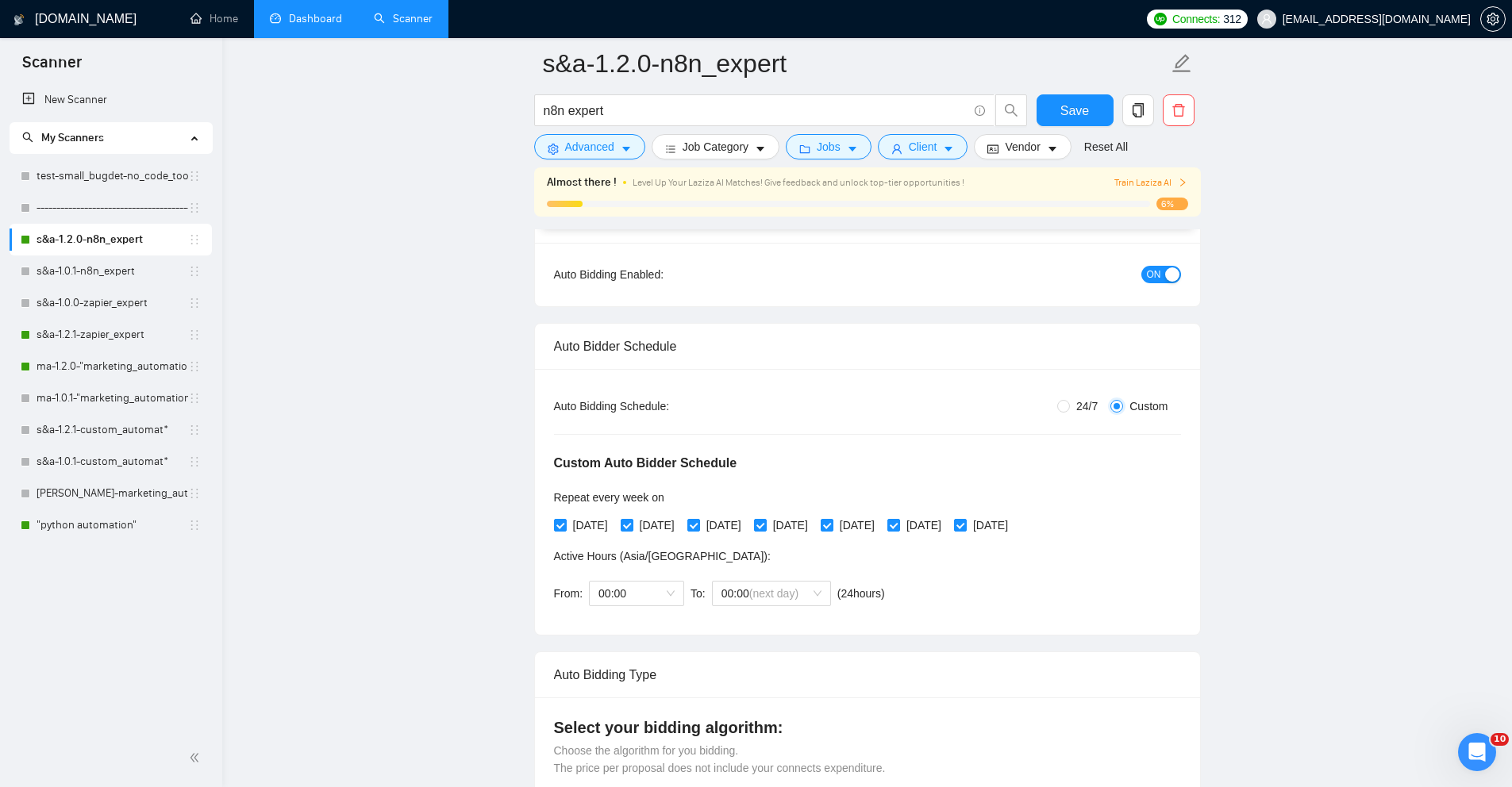
scroll to position [0, 0]
